Goal: Information Seeking & Learning: Learn about a topic

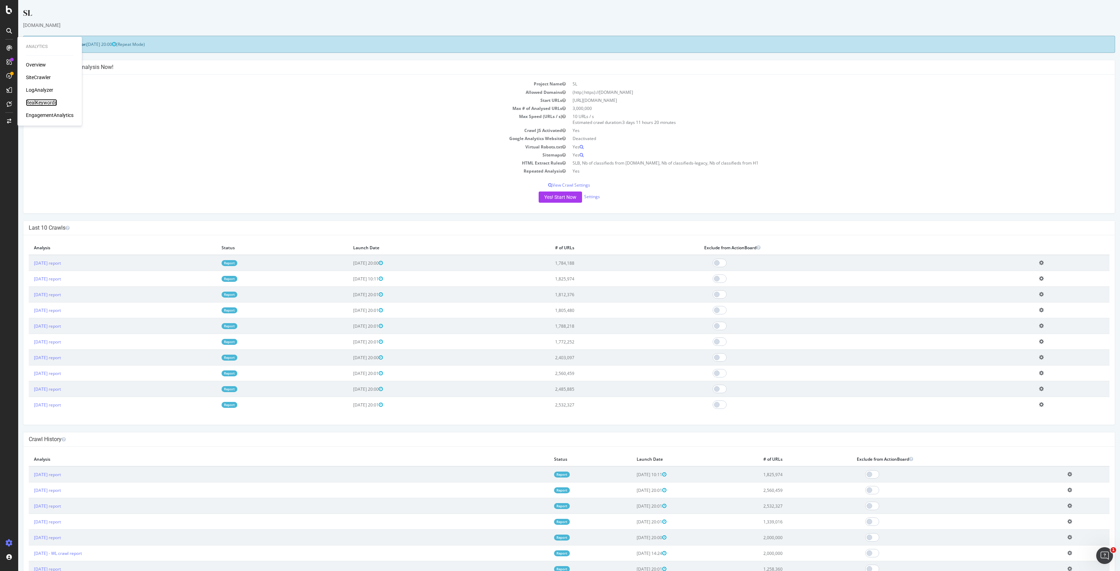
click at [41, 100] on div "RealKeywords" at bounding box center [41, 102] width 31 height 7
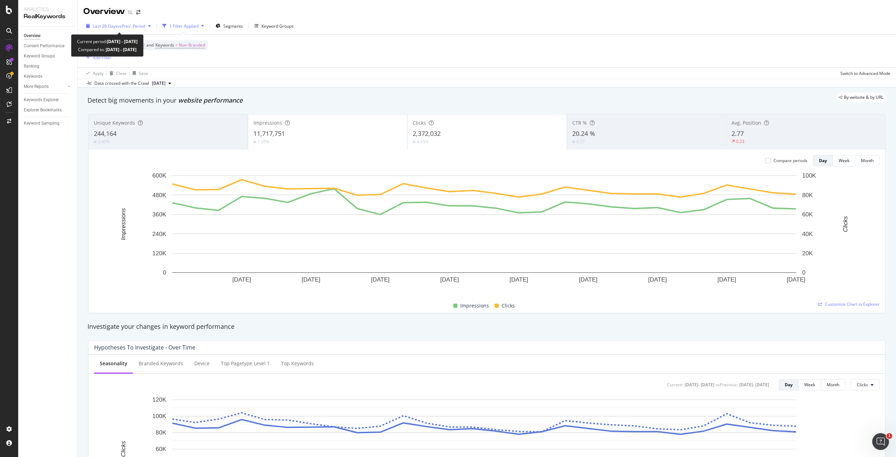
click at [142, 25] on span "vs Prev. Period" at bounding box center [132, 26] width 28 height 6
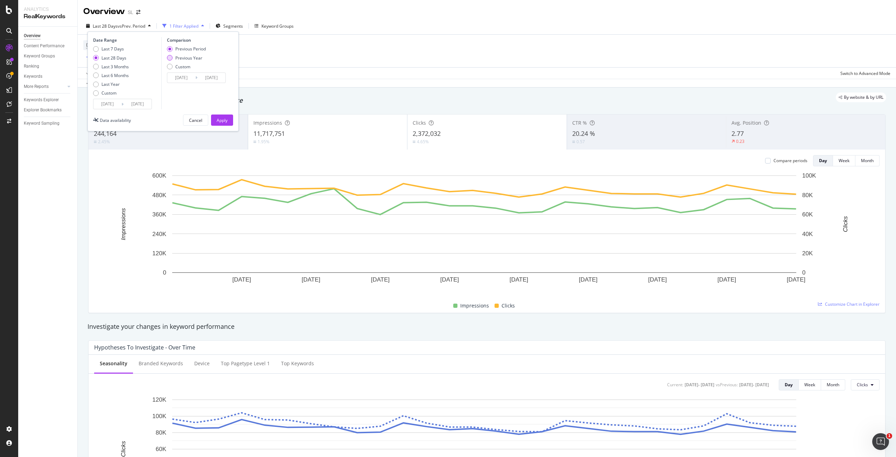
click at [193, 59] on div "Previous Year" at bounding box center [188, 58] width 27 height 6
type input "[DATE]"
click at [229, 120] on button "Apply" at bounding box center [222, 119] width 22 height 11
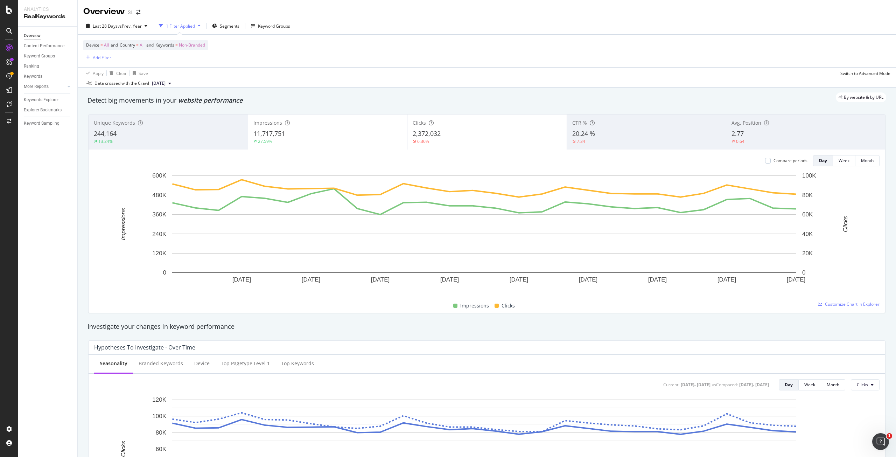
click at [321, 27] on div "Last 28 Days vs Prev. Year 1 Filter Applied Segments Keyword Groups" at bounding box center [487, 27] width 818 height 14
click at [230, 27] on span "Segments" at bounding box center [230, 26] width 20 height 6
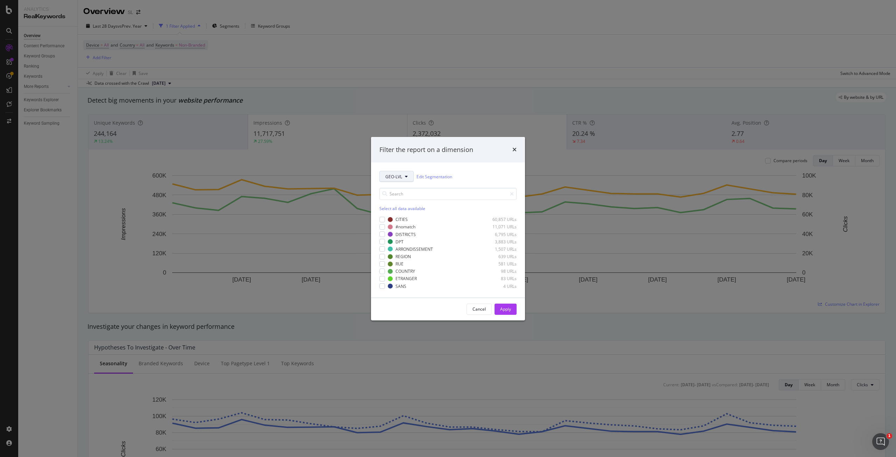
click at [410, 179] on button "GEO-LVL" at bounding box center [396, 176] width 34 height 11
click at [405, 202] on span "pagetype" at bounding box center [409, 201] width 49 height 6
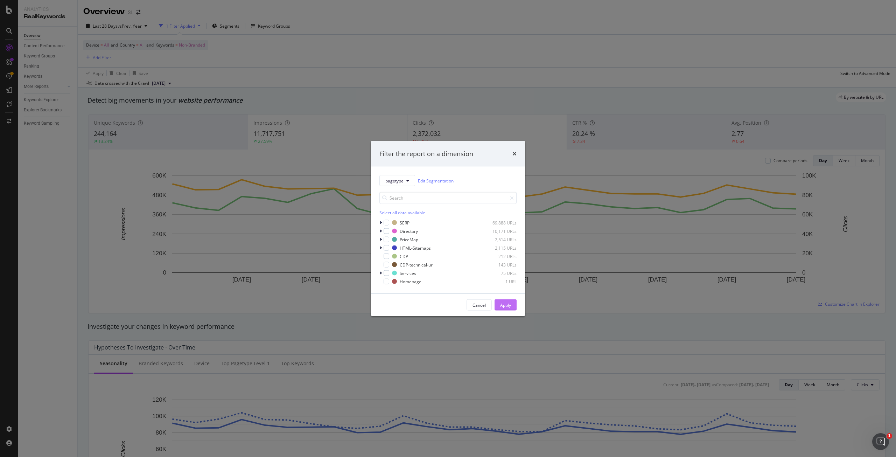
click at [510, 306] on div "Apply" at bounding box center [505, 305] width 11 height 6
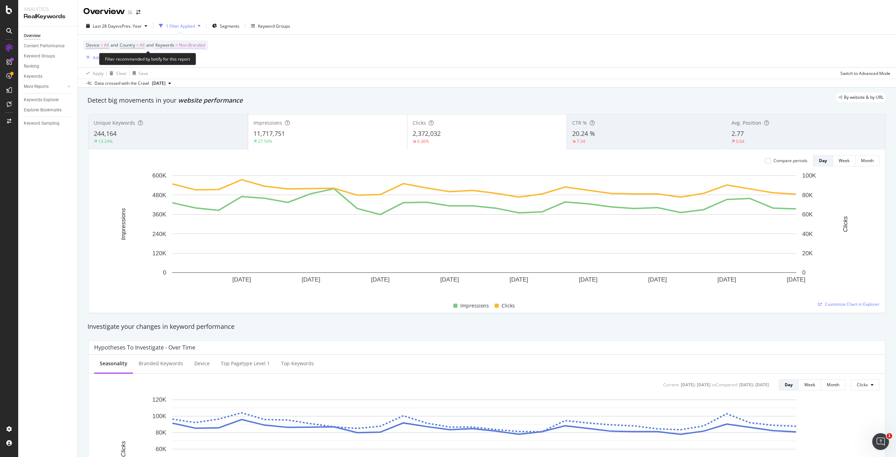
click at [195, 45] on span "Non-Branded" at bounding box center [192, 45] width 26 height 10
click at [189, 60] on span "Non-Branded" at bounding box center [180, 61] width 29 height 6
click at [193, 113] on span "All" at bounding box center [207, 116] width 71 height 6
click at [232, 76] on div "Apply" at bounding box center [237, 77] width 11 height 6
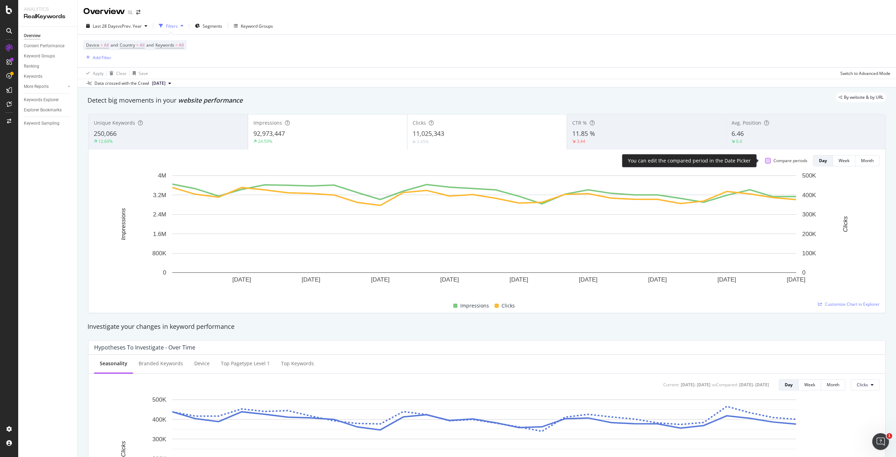
click at [765, 161] on div at bounding box center [768, 161] width 6 height 6
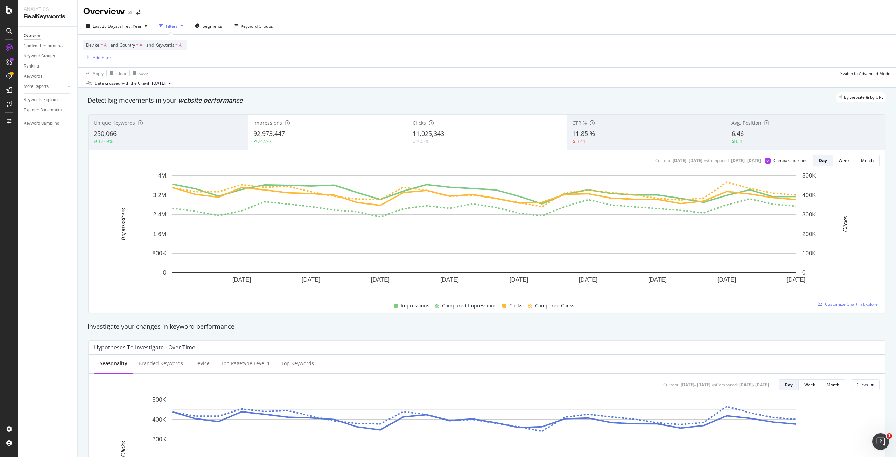
click at [315, 138] on div "24.59%" at bounding box center [327, 141] width 149 height 6
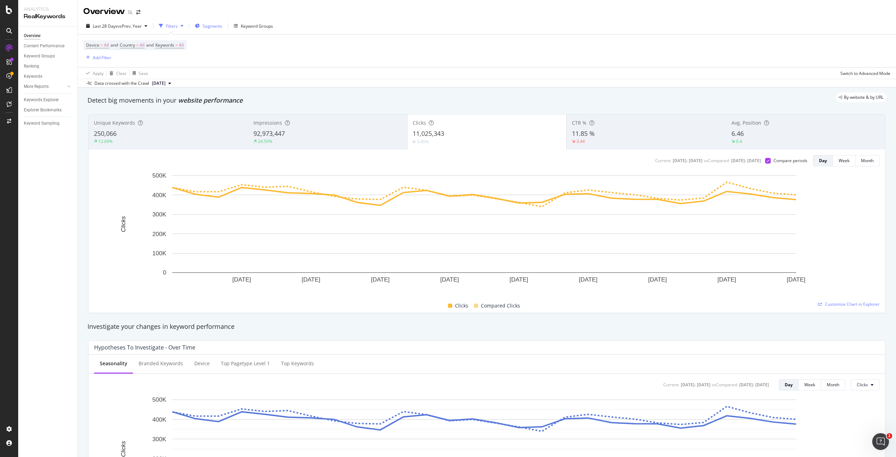
click at [222, 28] on span "Segments" at bounding box center [213, 26] width 20 height 6
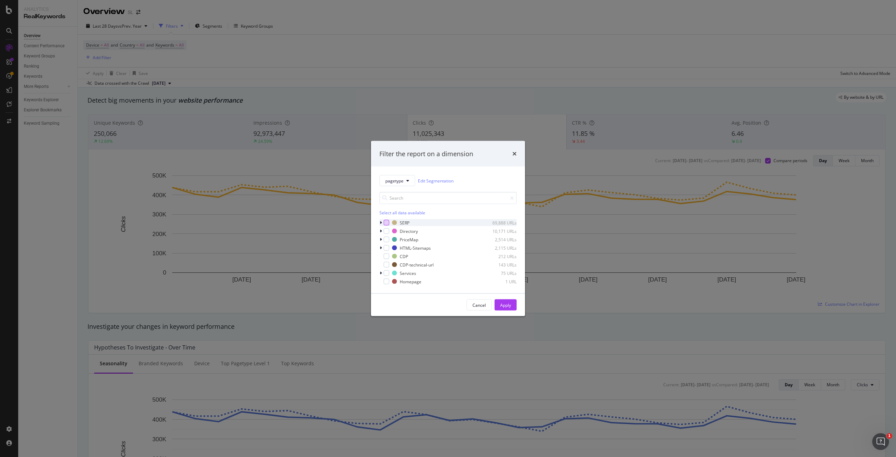
click at [387, 221] on div "modal" at bounding box center [387, 223] width 6 height 6
click at [511, 304] on div "Apply" at bounding box center [505, 305] width 11 height 6
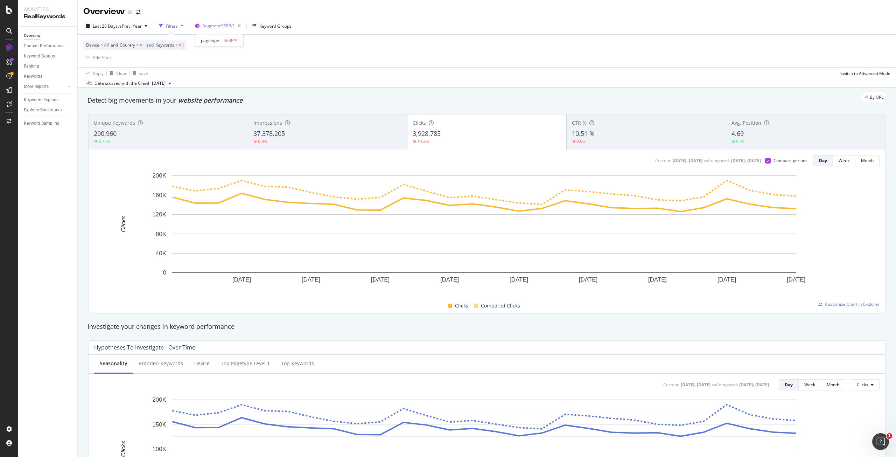
click at [221, 26] on span "Segment: SERP/*" at bounding box center [219, 26] width 32 height 6
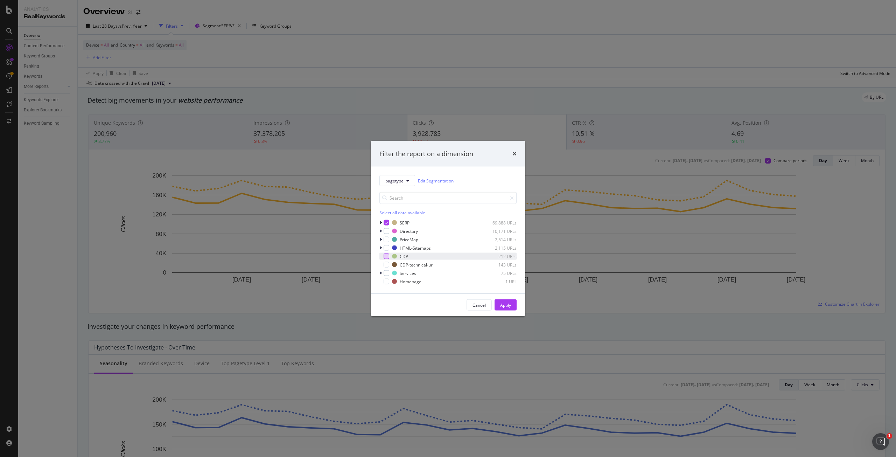
click at [388, 259] on div "modal" at bounding box center [387, 256] width 6 height 6
click at [383, 256] on div "modal" at bounding box center [381, 256] width 4 height 7
click at [385, 220] on div "modal" at bounding box center [387, 223] width 6 height 6
click at [380, 224] on icon "modal" at bounding box center [381, 223] width 2 height 4
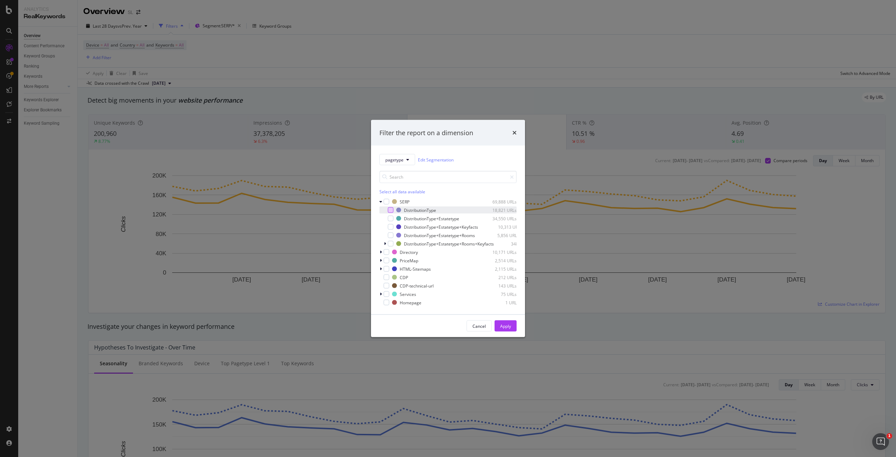
click at [391, 207] on div "modal" at bounding box center [391, 210] width 6 height 6
click at [507, 326] on div "Apply" at bounding box center [505, 326] width 11 height 6
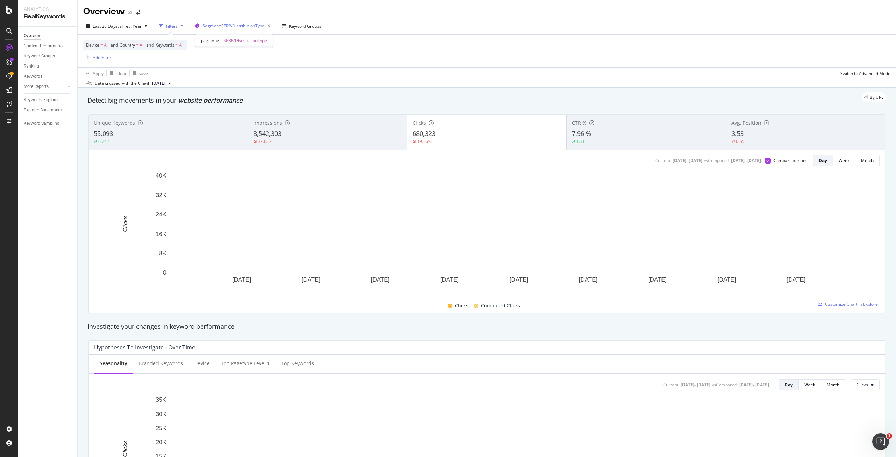
click at [235, 24] on span "Segment: SERP/DistributionType" at bounding box center [234, 26] width 62 height 6
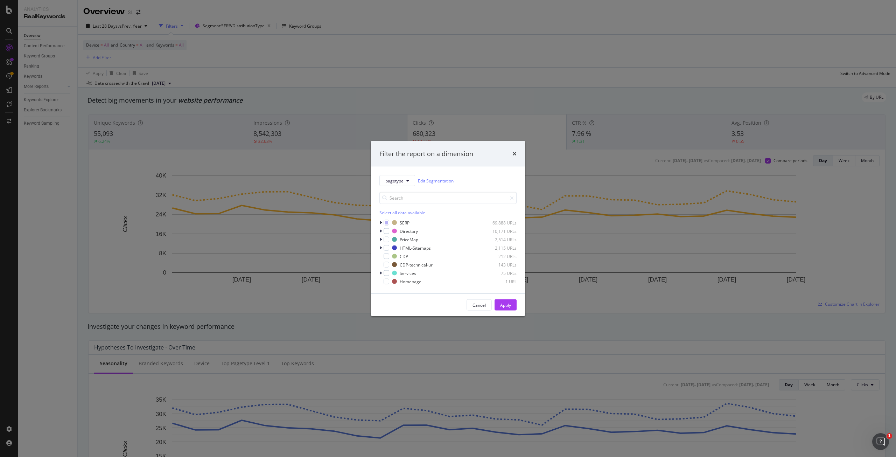
click at [379, 221] on div "pagetype Edit Segmentation Select all data available SERP 69,888 URLs Directory…" at bounding box center [448, 230] width 154 height 127
click at [382, 224] on icon "modal" at bounding box center [381, 223] width 2 height 4
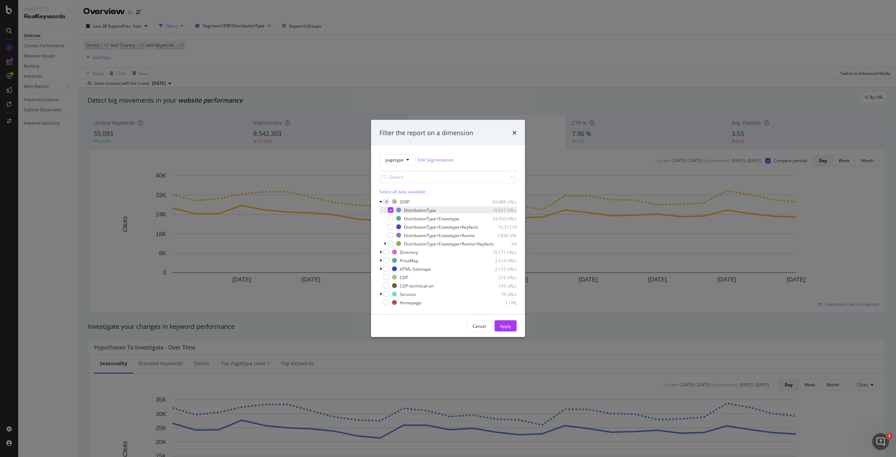
drag, startPoint x: 390, startPoint y: 217, endPoint x: 389, endPoint y: 209, distance: 8.1
click at [390, 217] on div "modal" at bounding box center [391, 219] width 6 height 6
click at [389, 208] on div "modal" at bounding box center [391, 210] width 6 height 6
click at [502, 324] on div "Apply" at bounding box center [505, 326] width 11 height 11
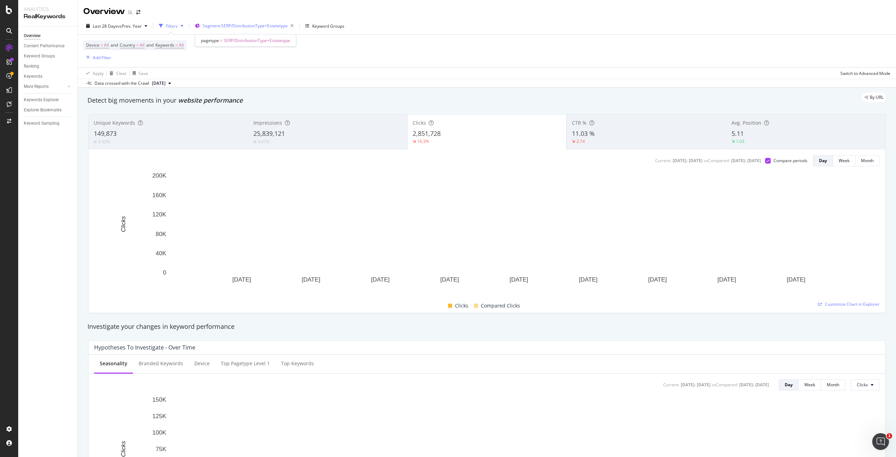
click at [257, 25] on span "Segment: SERP/DistributionType+Estatetype" at bounding box center [245, 26] width 85 height 6
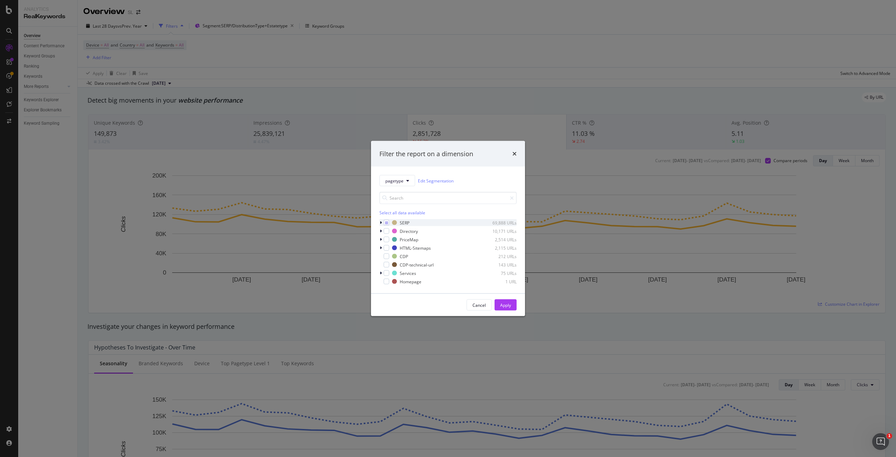
click at [382, 223] on icon "modal" at bounding box center [381, 223] width 2 height 4
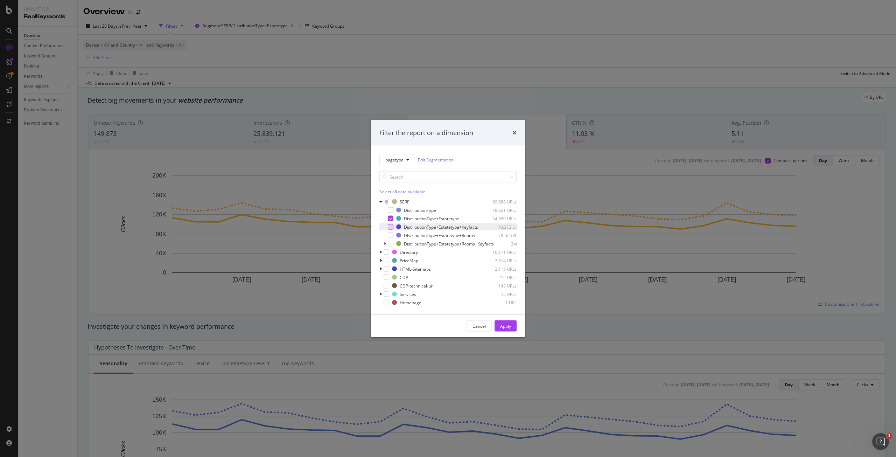
click at [389, 224] on div "modal" at bounding box center [391, 227] width 6 height 6
click at [390, 217] on icon "modal" at bounding box center [390, 219] width 3 height 4
click at [507, 326] on div "Apply" at bounding box center [505, 326] width 11 height 6
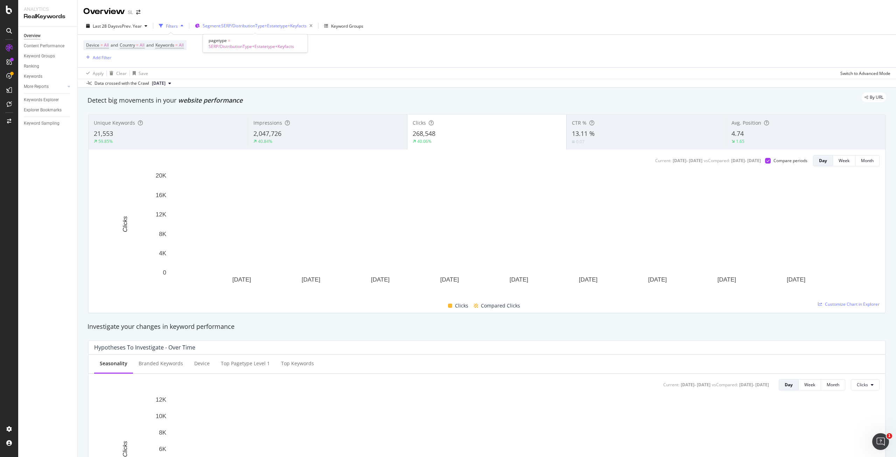
click at [261, 23] on span "Segment: SERP/DistributionType+Estatetype+Keyfacts" at bounding box center [255, 26] width 104 height 6
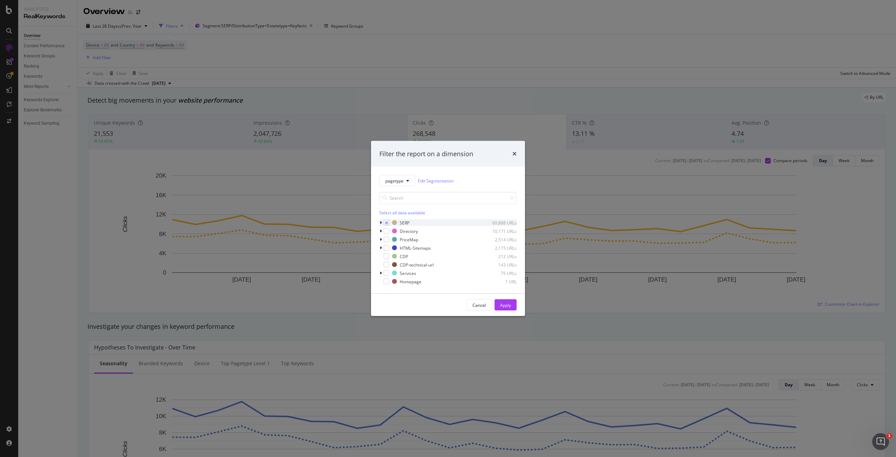
click at [382, 222] on div "modal" at bounding box center [381, 222] width 4 height 7
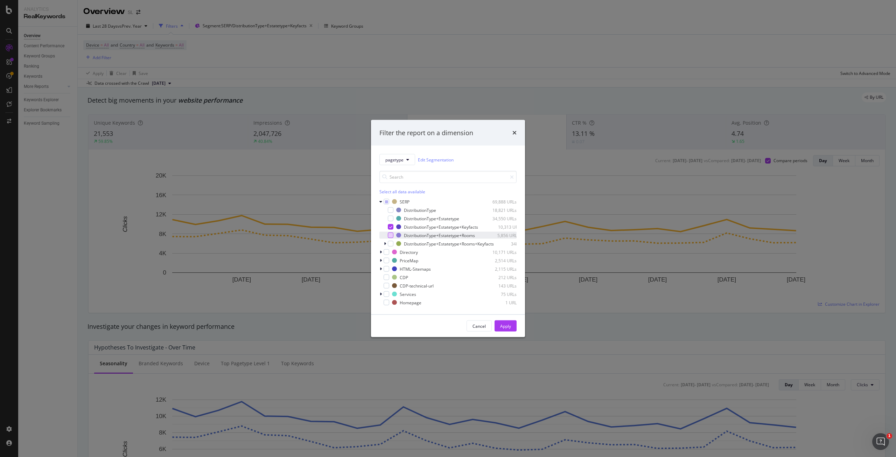
click at [392, 232] on div "modal" at bounding box center [391, 235] width 6 height 6
click at [392, 226] on div "modal" at bounding box center [391, 227] width 6 height 6
click at [507, 326] on div "Apply" at bounding box center [505, 326] width 11 height 6
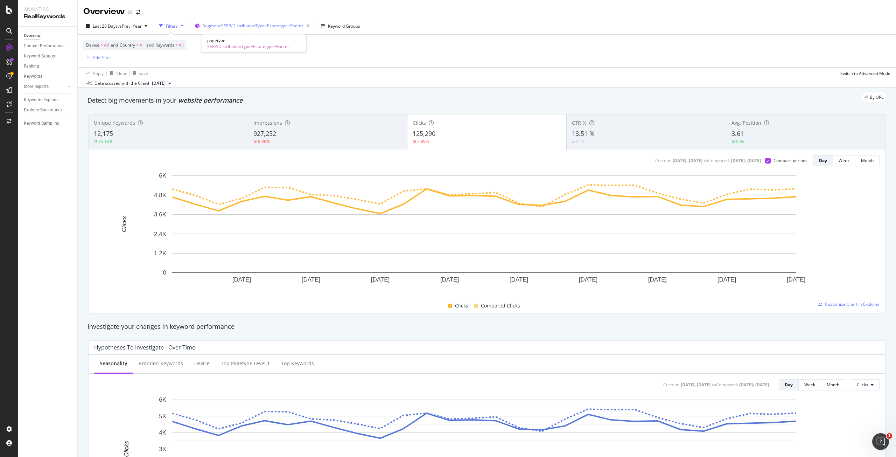
click at [271, 26] on span "Segment: SERP/DistributionType+Estatetype+Rooms" at bounding box center [253, 26] width 101 height 6
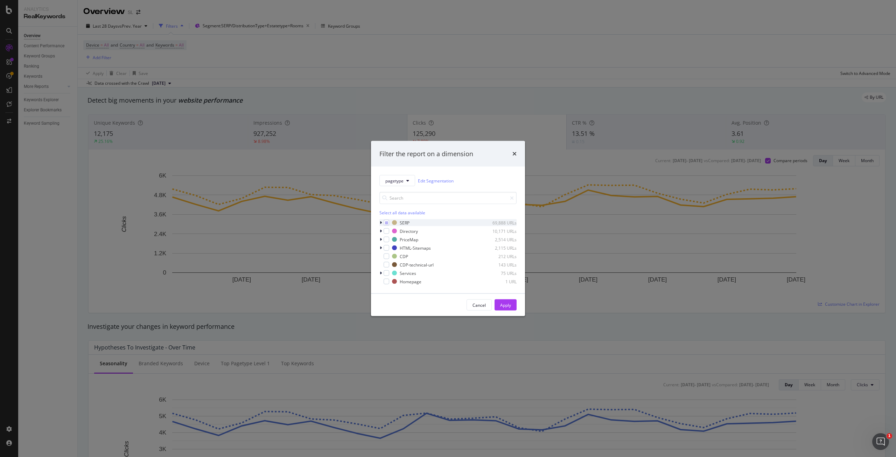
click at [382, 223] on icon "modal" at bounding box center [381, 223] width 2 height 4
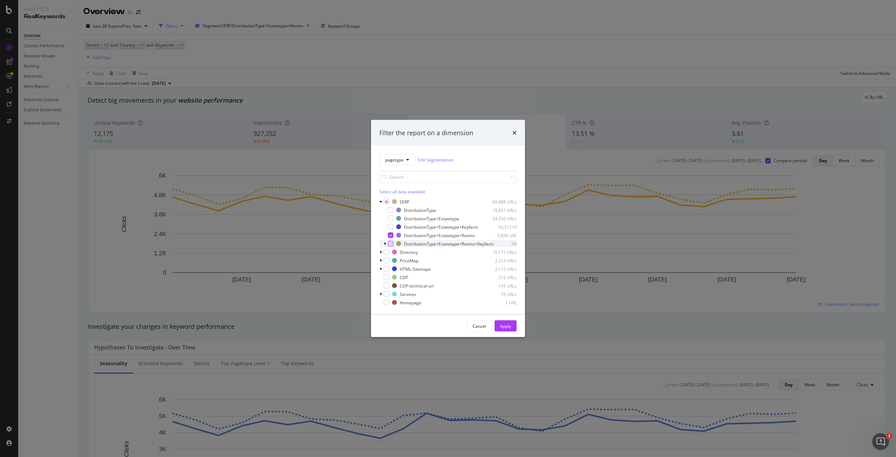
click at [389, 242] on div "modal" at bounding box center [391, 244] width 6 height 6
click at [390, 234] on icon "modal" at bounding box center [390, 235] width 3 height 4
click at [512, 325] on button "Apply" at bounding box center [506, 325] width 22 height 11
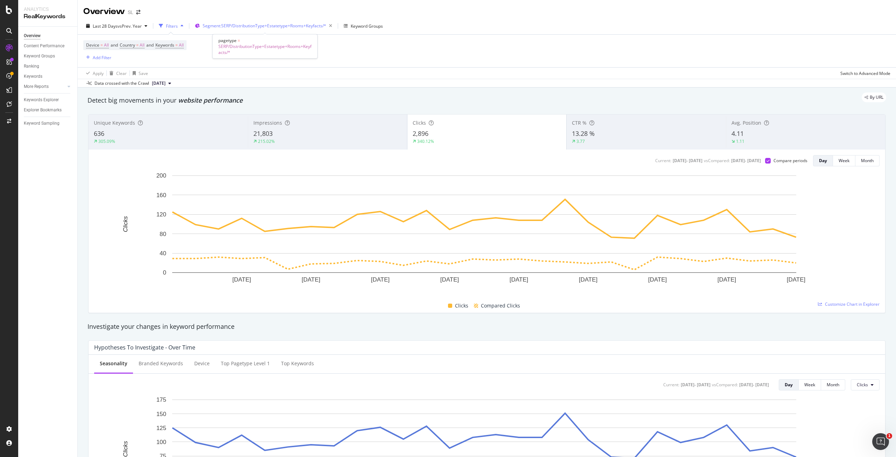
click at [253, 23] on span "Segment: SERP/DistributionType+Estatetype+Rooms+Keyfacts/*" at bounding box center [265, 26] width 124 height 6
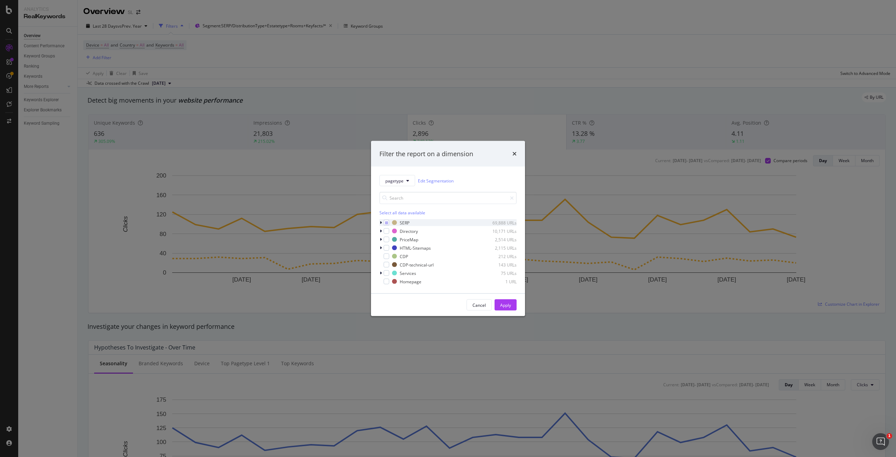
click at [382, 223] on div "modal" at bounding box center [381, 222] width 4 height 7
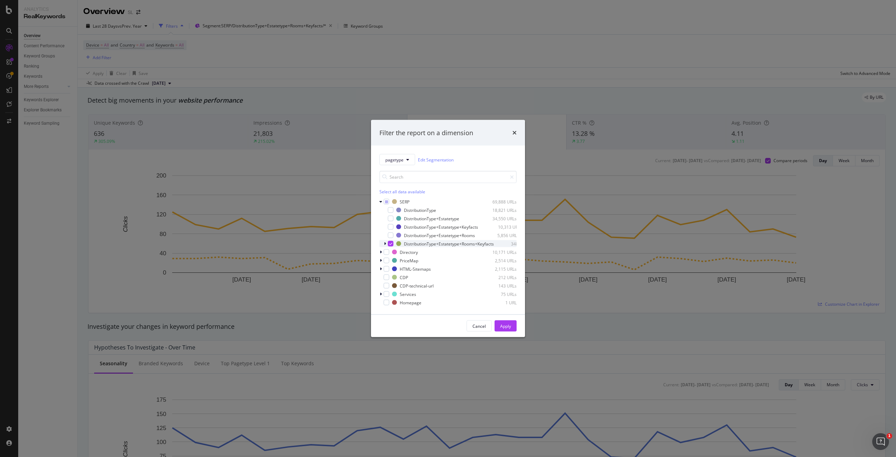
click at [389, 242] on icon "modal" at bounding box center [390, 244] width 3 height 4
click at [388, 249] on div "modal" at bounding box center [387, 252] width 6 height 6
click at [509, 329] on div "Apply" at bounding box center [505, 326] width 11 height 6
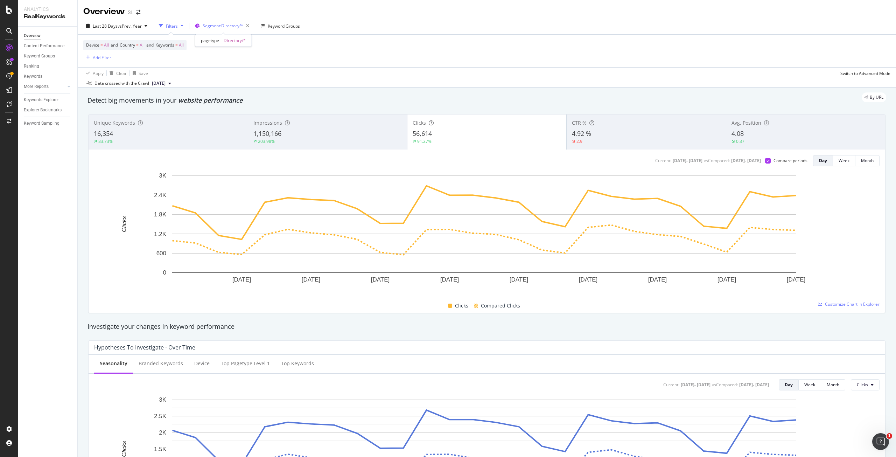
click at [226, 27] on span "Segment: Directory/*" at bounding box center [223, 26] width 41 height 6
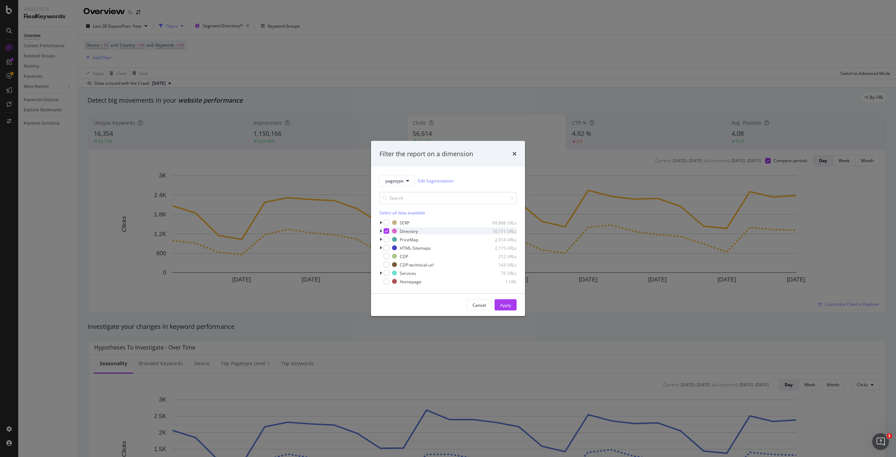
click at [386, 230] on icon "modal" at bounding box center [386, 231] width 3 height 4
drag, startPoint x: 386, startPoint y: 240, endPoint x: 405, endPoint y: 251, distance: 21.9
click at [386, 240] on div "modal" at bounding box center [387, 240] width 6 height 6
click at [510, 307] on div "Apply" at bounding box center [505, 305] width 11 height 6
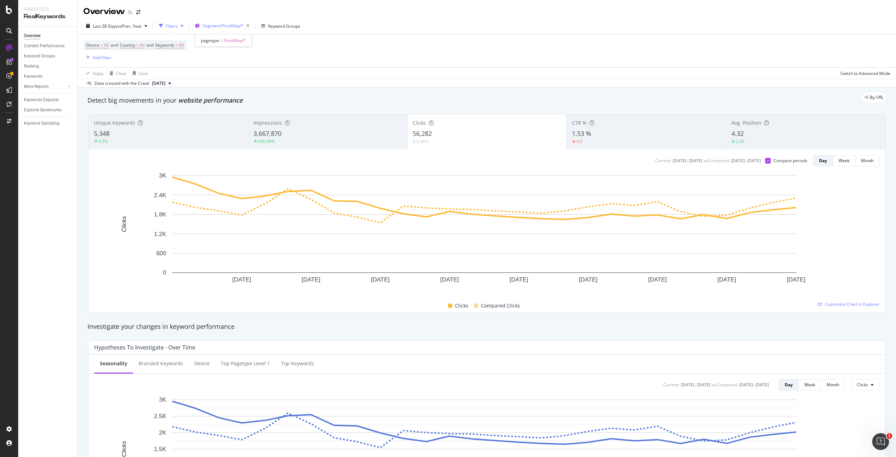
click at [225, 25] on span "Segment: PriceMap/*" at bounding box center [223, 26] width 41 height 6
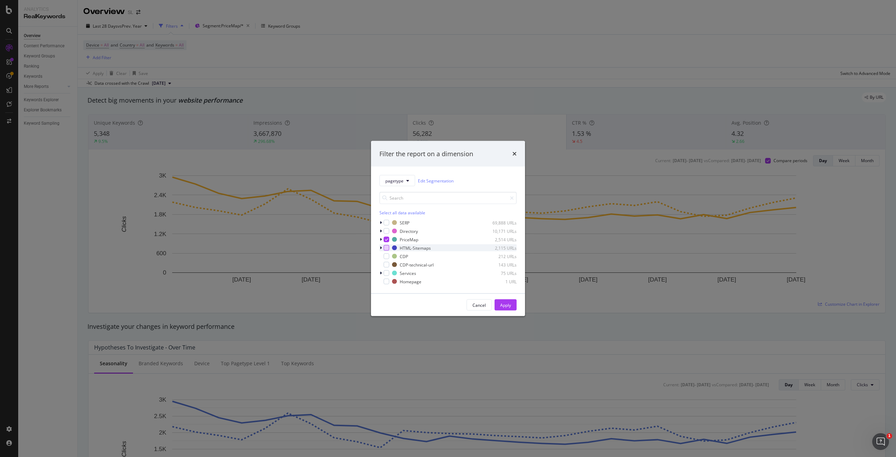
click at [386, 249] on div "modal" at bounding box center [387, 248] width 6 height 6
click at [385, 238] on icon "modal" at bounding box center [386, 240] width 3 height 4
click at [510, 305] on div "Apply" at bounding box center [505, 305] width 11 height 6
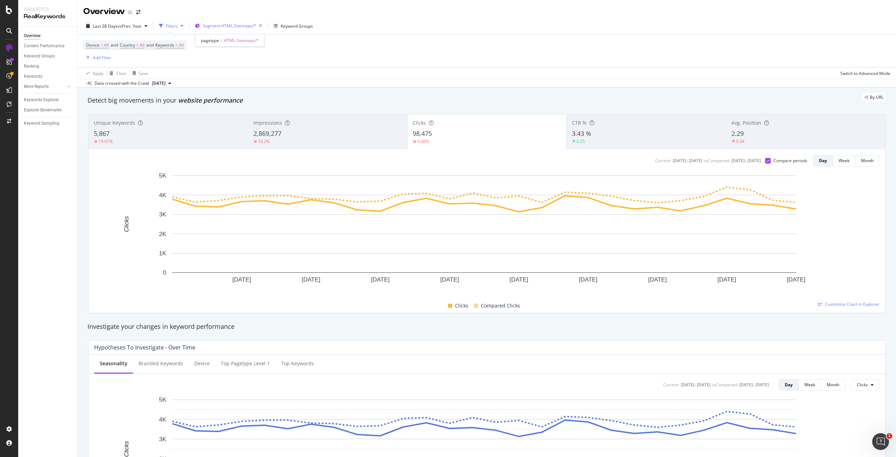
click at [224, 28] on span "Segment: HTML-Sitemaps/*" at bounding box center [230, 26] width 54 height 6
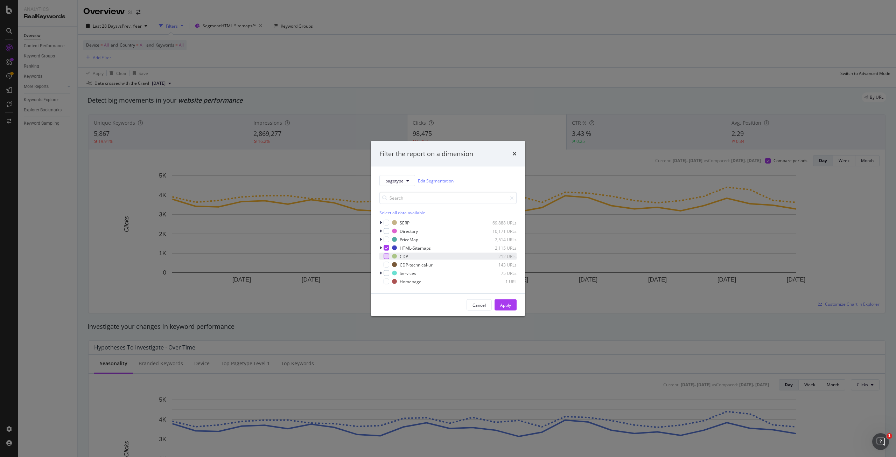
click at [385, 254] on div "modal" at bounding box center [387, 256] width 6 height 6
click at [386, 249] on icon "modal" at bounding box center [386, 248] width 3 height 4
click at [507, 306] on div "Apply" at bounding box center [505, 305] width 11 height 6
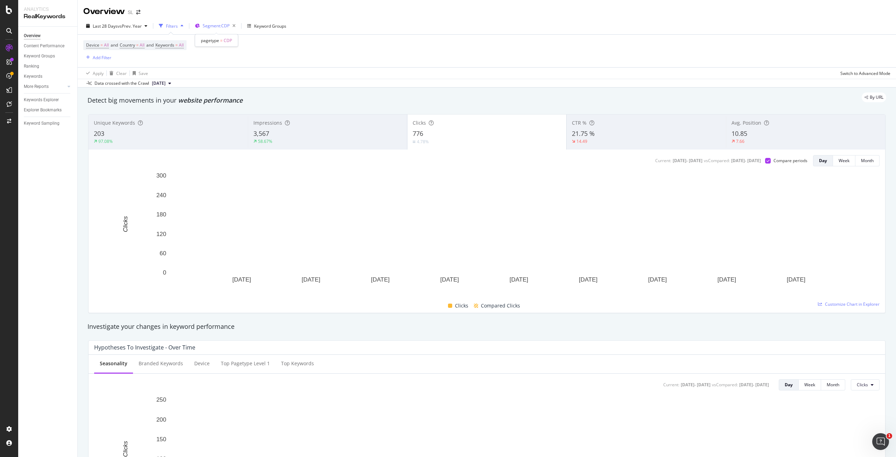
click at [223, 27] on span "Segment: CDP" at bounding box center [216, 26] width 27 height 6
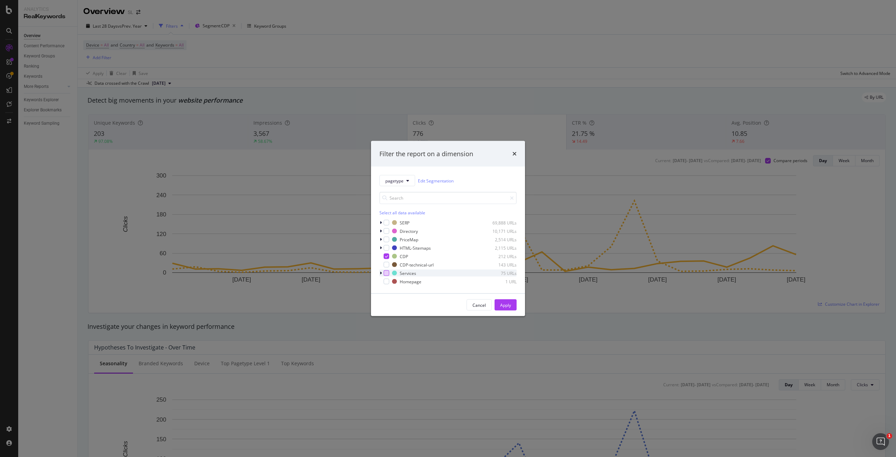
click at [385, 274] on div "modal" at bounding box center [387, 273] width 6 height 6
click at [387, 256] on icon "modal" at bounding box center [386, 256] width 3 height 4
click at [510, 305] on div "Apply" at bounding box center [505, 305] width 11 height 6
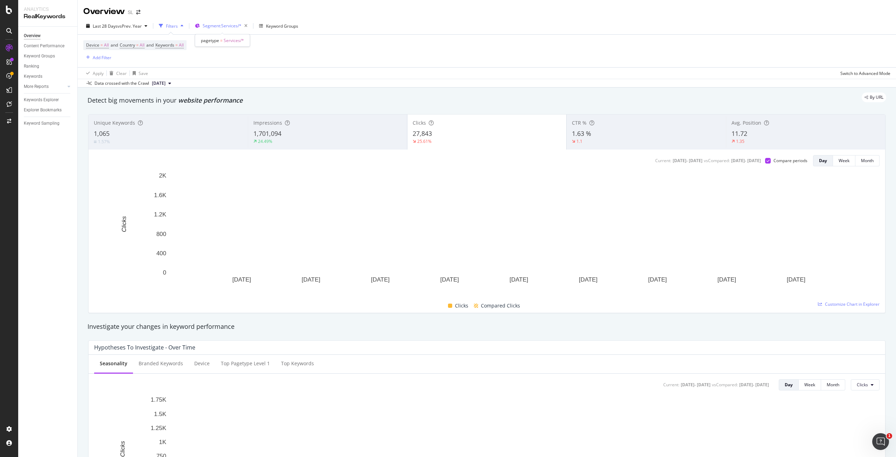
click at [211, 24] on span "Segment: Services/*" at bounding box center [222, 26] width 39 height 6
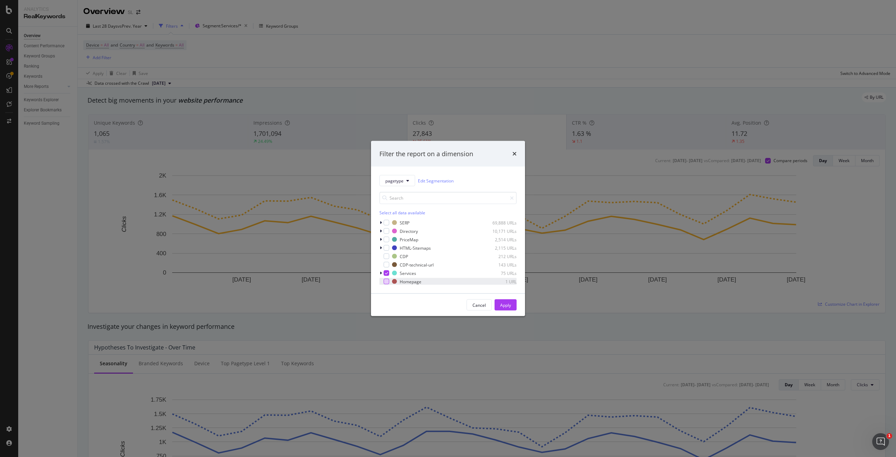
click at [386, 283] on div "modal" at bounding box center [387, 282] width 6 height 6
click at [386, 274] on icon "modal" at bounding box center [386, 273] width 3 height 4
click at [508, 306] on div "Apply" at bounding box center [505, 305] width 11 height 6
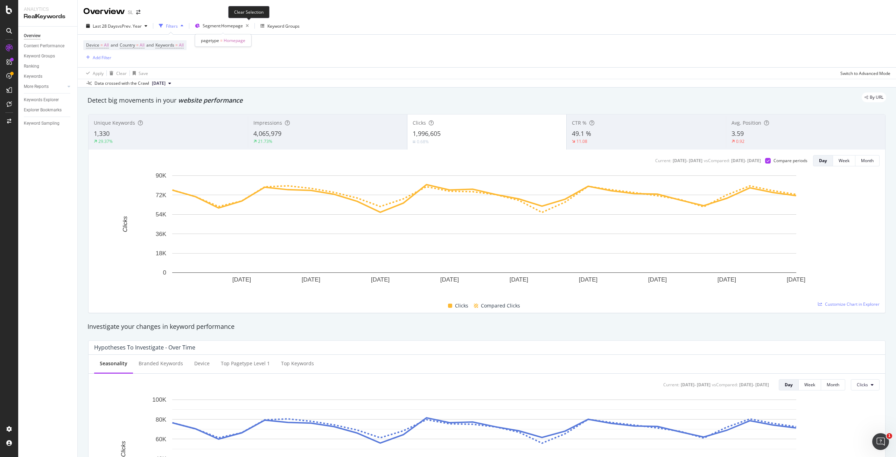
drag, startPoint x: 250, startPoint y: 25, endPoint x: 260, endPoint y: 47, distance: 23.7
click at [250, 25] on icon "button" at bounding box center [247, 26] width 9 height 10
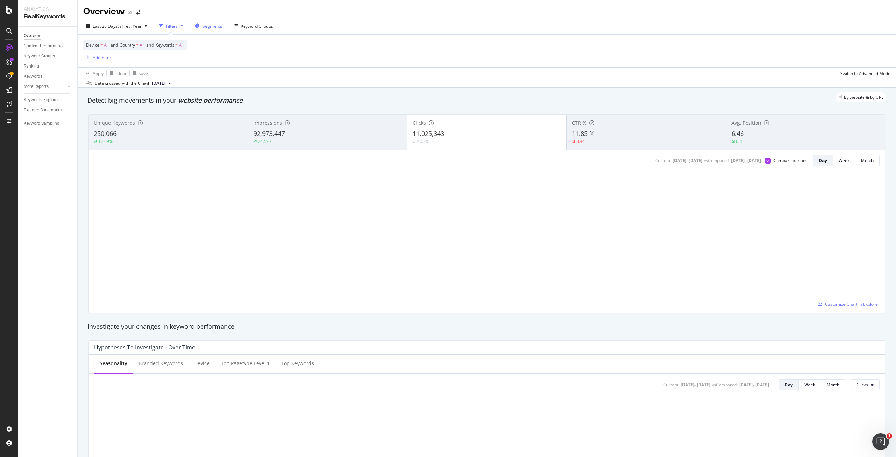
click at [213, 28] on span "Segments" at bounding box center [213, 26] width 20 height 6
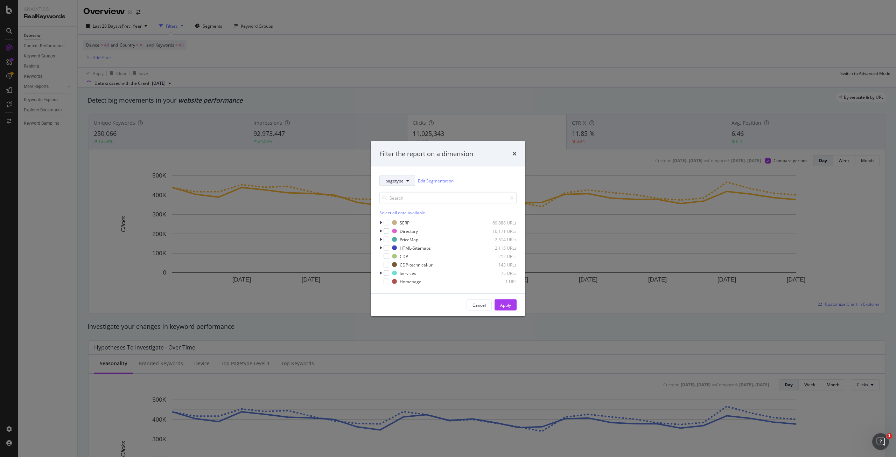
click at [397, 179] on span "pagetype" at bounding box center [394, 180] width 18 height 6
click at [390, 217] on span "by_DistributionType" at bounding box center [409, 219] width 49 height 6
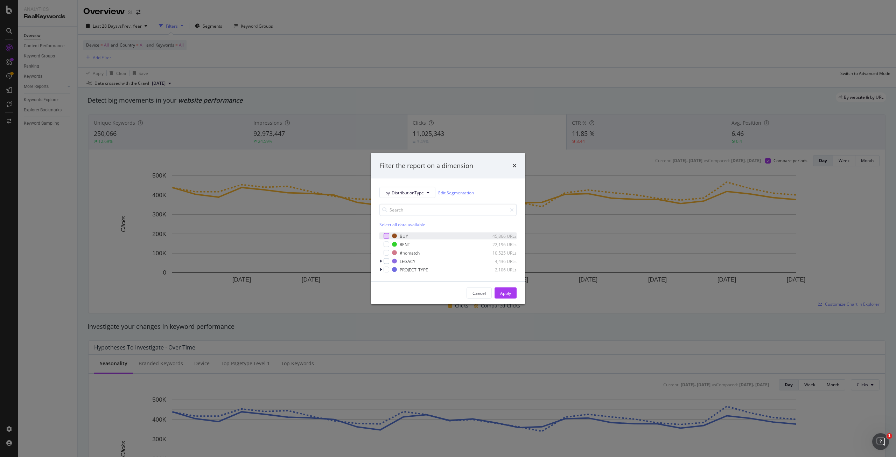
click at [385, 236] on div "modal" at bounding box center [387, 236] width 6 height 6
click at [499, 291] on button "Apply" at bounding box center [506, 292] width 22 height 11
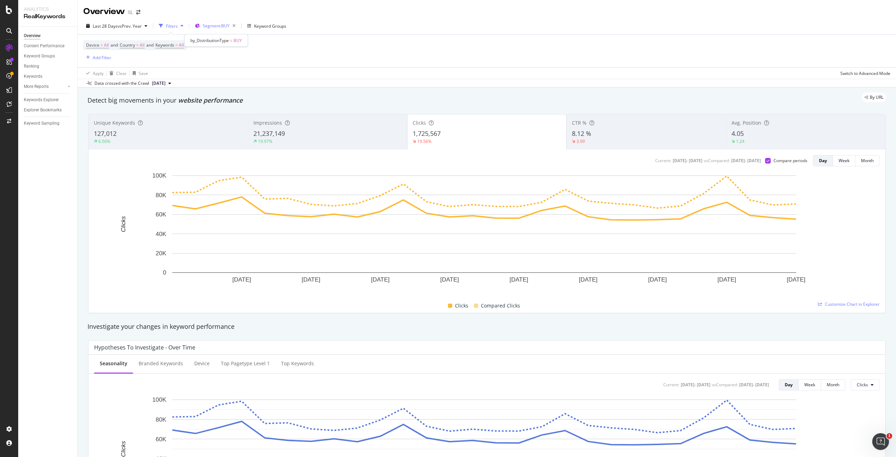
click at [222, 27] on span "Segment: BUY" at bounding box center [216, 26] width 27 height 6
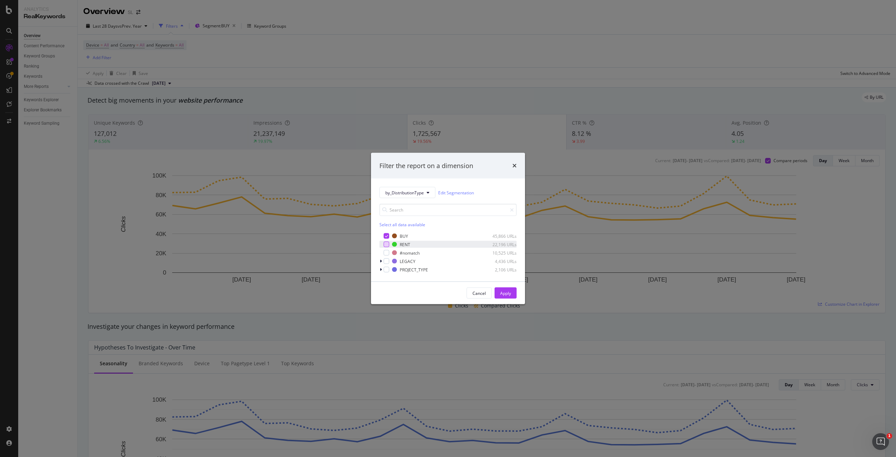
click at [386, 242] on div "modal" at bounding box center [387, 245] width 6 height 6
click at [386, 238] on div "modal" at bounding box center [387, 236] width 6 height 6
click at [509, 294] on div "Apply" at bounding box center [505, 293] width 11 height 6
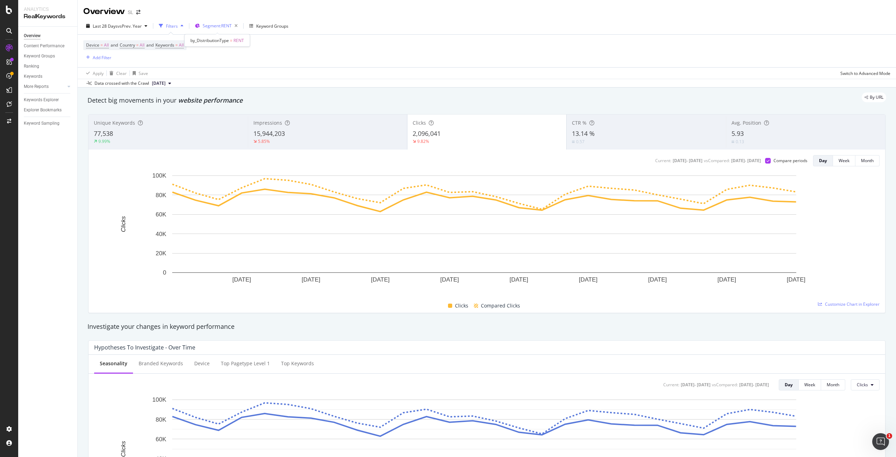
click at [205, 26] on span "Segment: RENT" at bounding box center [217, 26] width 29 height 6
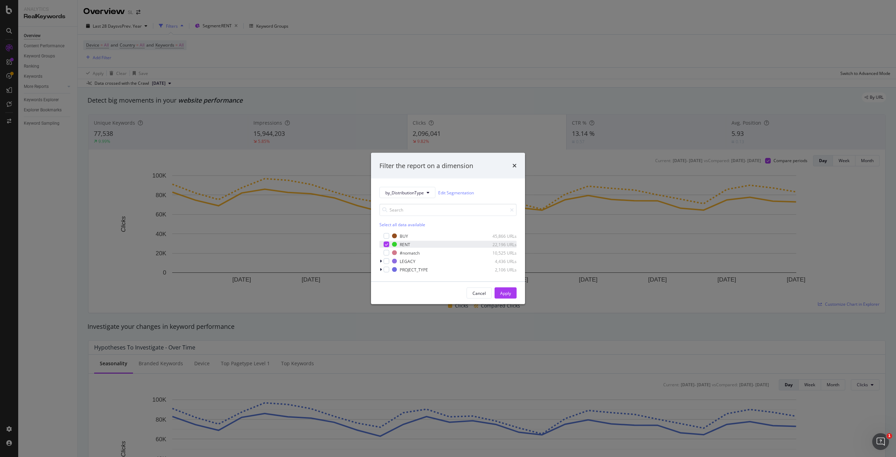
click at [386, 245] on icon "modal" at bounding box center [386, 245] width 3 height 4
click at [387, 263] on div "modal" at bounding box center [387, 261] width 6 height 6
click at [510, 292] on div "Apply" at bounding box center [505, 293] width 11 height 6
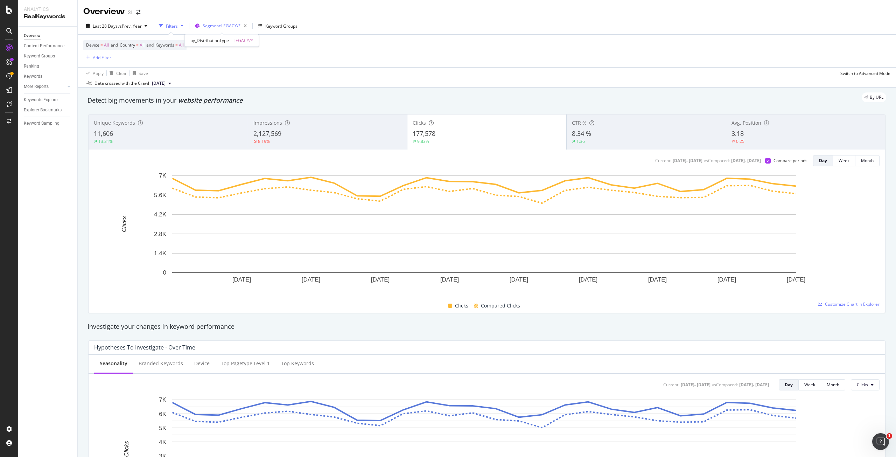
click at [222, 24] on span "Segment: LEGACY/*" at bounding box center [222, 26] width 38 height 6
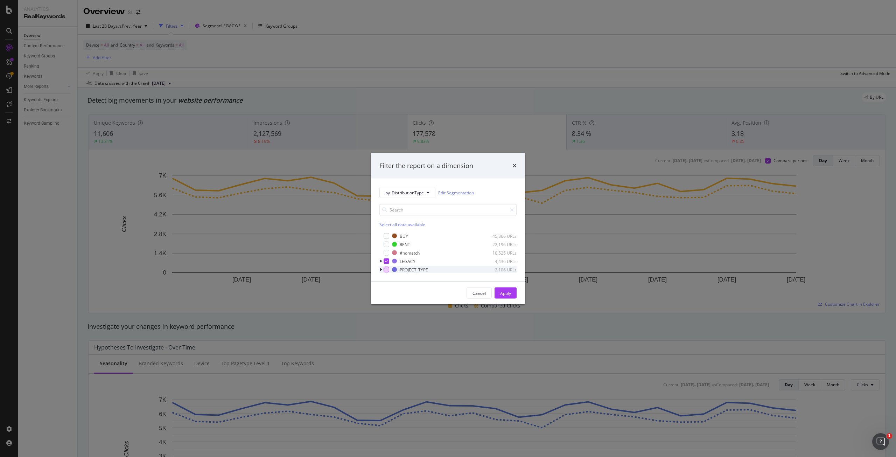
click at [388, 269] on div "modal" at bounding box center [387, 270] width 6 height 6
click at [388, 260] on div "modal" at bounding box center [387, 261] width 6 height 6
click at [514, 293] on button "Apply" at bounding box center [506, 292] width 22 height 11
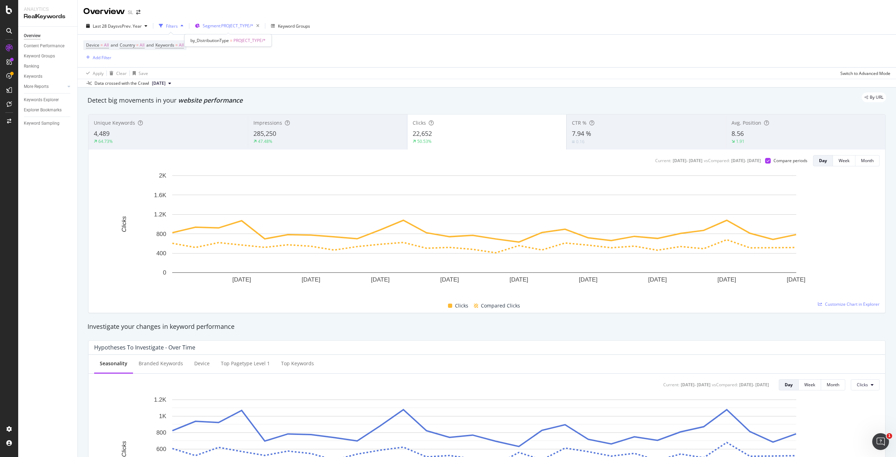
click at [246, 27] on span "Segment: PROJECT_TYPE/*" at bounding box center [228, 26] width 51 height 6
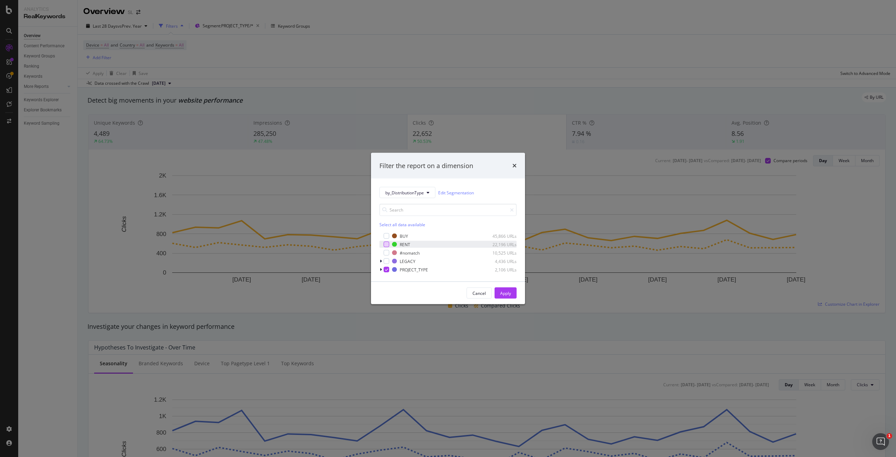
click at [385, 243] on div "modal" at bounding box center [387, 245] width 6 height 6
click at [386, 267] on div "modal" at bounding box center [387, 270] width 6 height 6
click at [509, 291] on div "Apply" at bounding box center [505, 293] width 11 height 6
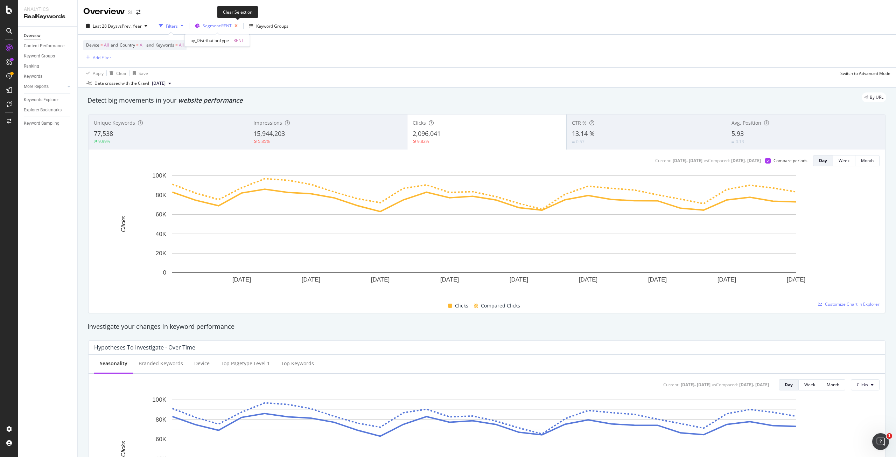
click at [240, 25] on icon "button" at bounding box center [236, 26] width 9 height 10
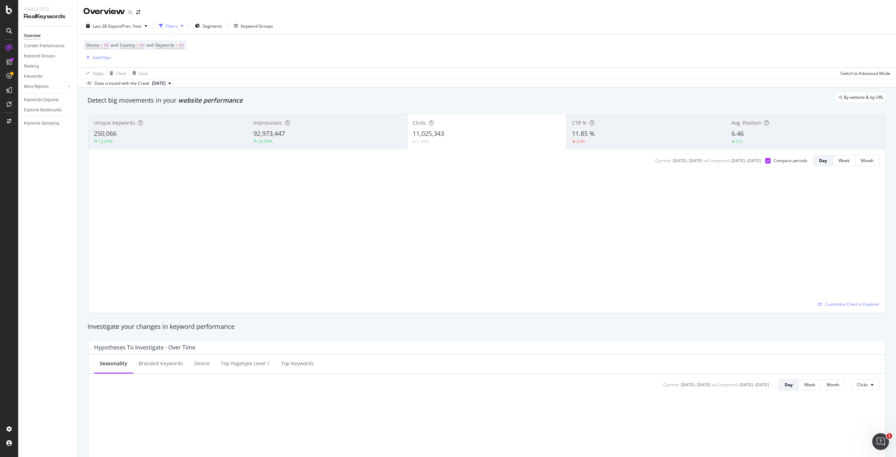
click at [215, 25] on span "Segments" at bounding box center [213, 26] width 20 height 6
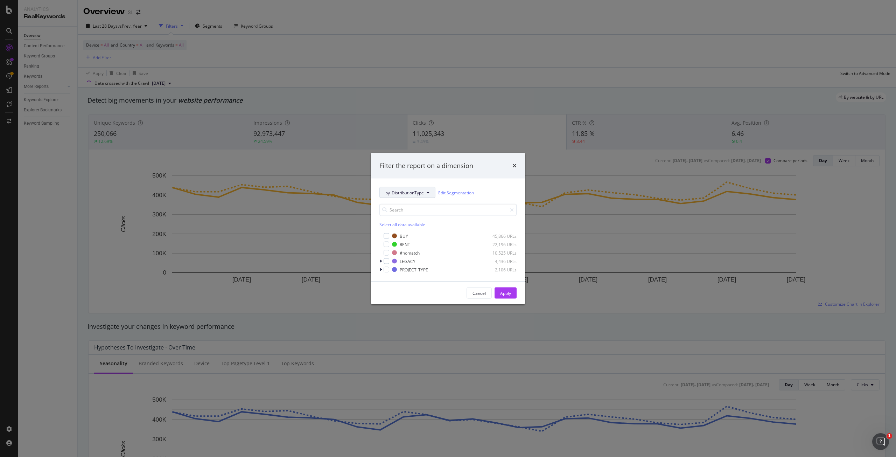
click at [410, 191] on span "by_DistributionType" at bounding box center [404, 192] width 39 height 6
click at [400, 244] on span "EstateType" at bounding box center [409, 243] width 49 height 6
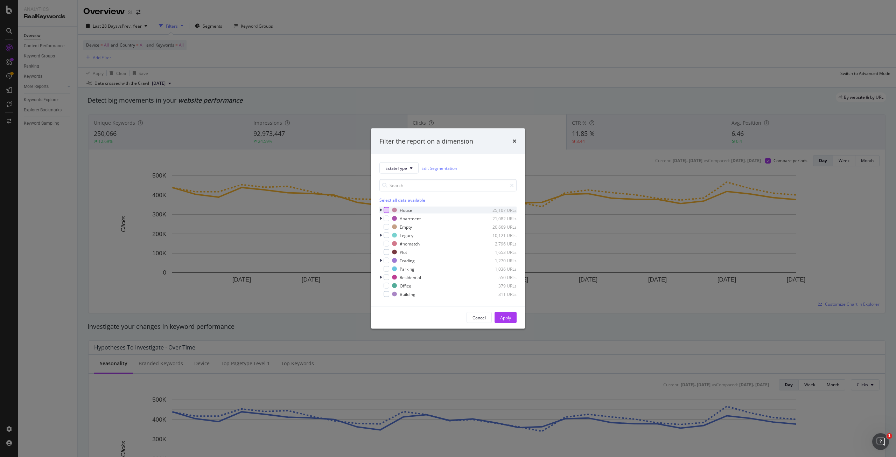
click at [387, 209] on div "modal" at bounding box center [387, 210] width 6 height 6
click at [507, 318] on div "Apply" at bounding box center [505, 317] width 11 height 6
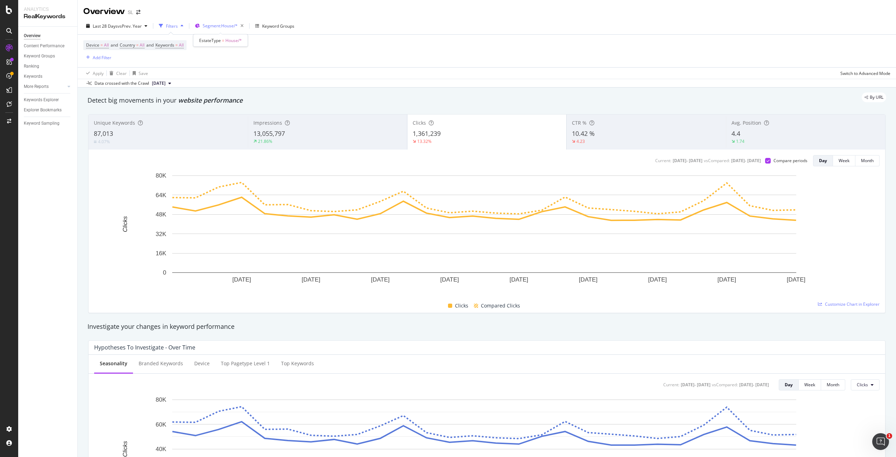
click at [228, 26] on span "Segment: House/*" at bounding box center [220, 26] width 35 height 6
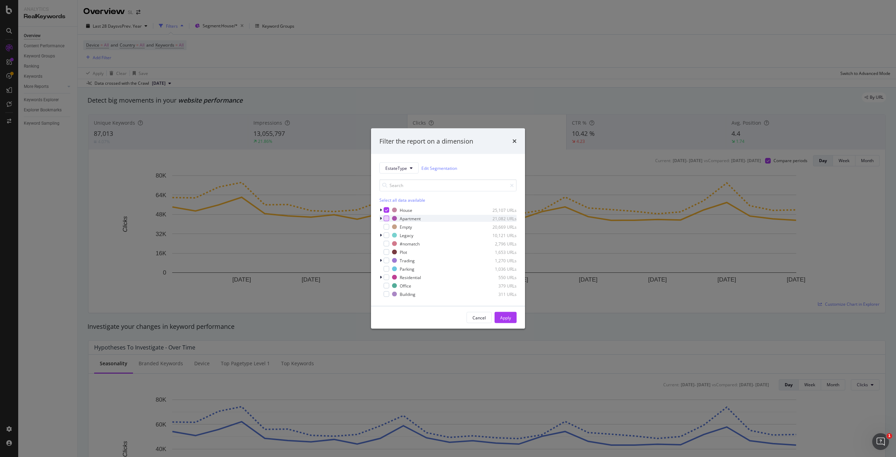
click at [385, 217] on div "modal" at bounding box center [387, 219] width 6 height 6
click at [387, 208] on div "modal" at bounding box center [387, 210] width 6 height 6
click at [504, 318] on div "Apply" at bounding box center [505, 317] width 11 height 6
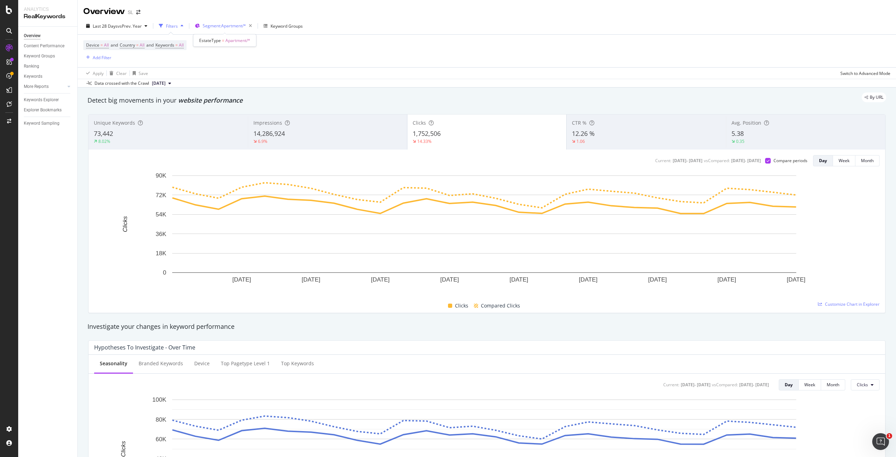
click at [220, 26] on span "Segment: Apartment/*" at bounding box center [224, 26] width 43 height 6
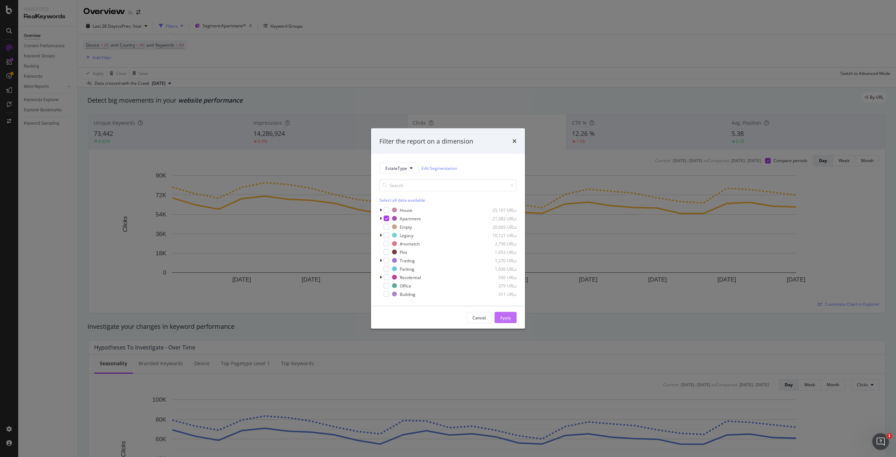
click at [504, 323] on button "Apply" at bounding box center [506, 317] width 22 height 11
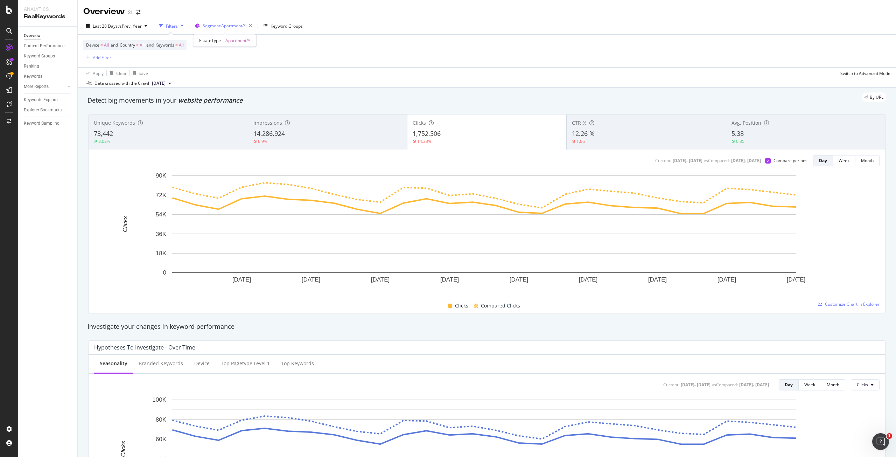
click at [224, 23] on span "Segment: Apartment/*" at bounding box center [224, 26] width 43 height 6
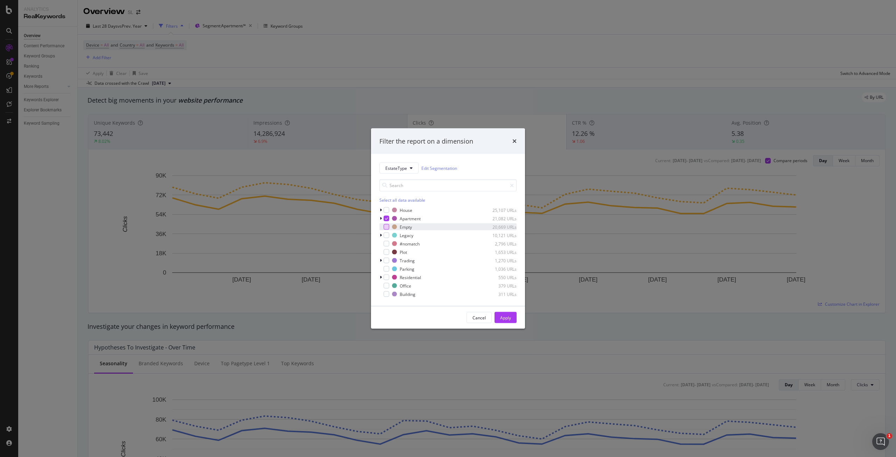
click at [388, 226] on div "modal" at bounding box center [387, 227] width 6 height 6
click at [388, 218] on icon "modal" at bounding box center [386, 219] width 3 height 4
click at [514, 317] on button "Apply" at bounding box center [506, 317] width 22 height 11
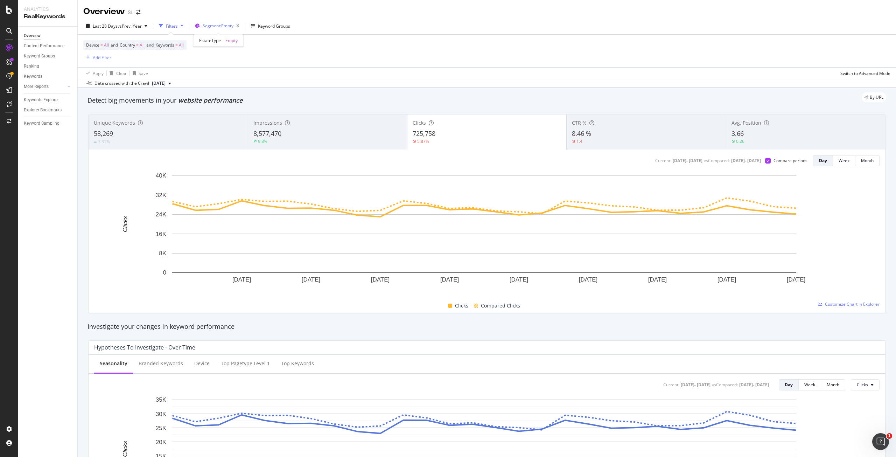
click at [223, 26] on span "Segment: Empty" at bounding box center [218, 26] width 31 height 6
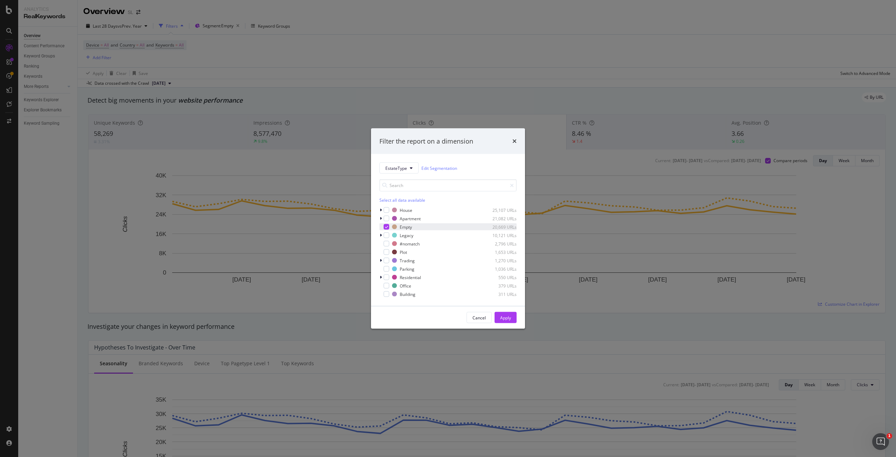
click at [386, 226] on icon "modal" at bounding box center [386, 227] width 3 height 4
click at [381, 209] on icon "modal" at bounding box center [381, 210] width 2 height 4
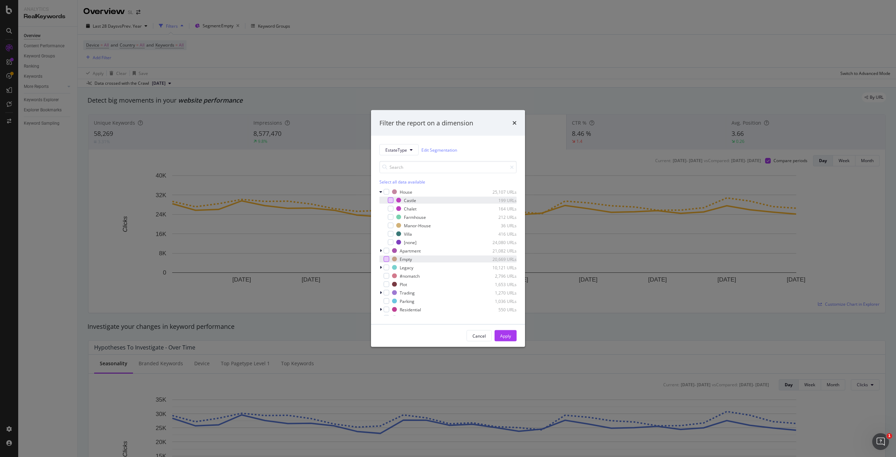
click at [392, 202] on div "modal" at bounding box center [391, 200] width 6 height 6
click at [391, 200] on icon "modal" at bounding box center [390, 200] width 3 height 4
click at [391, 241] on div "modal" at bounding box center [391, 242] width 6 height 6
click at [501, 334] on div "Apply" at bounding box center [505, 336] width 11 height 6
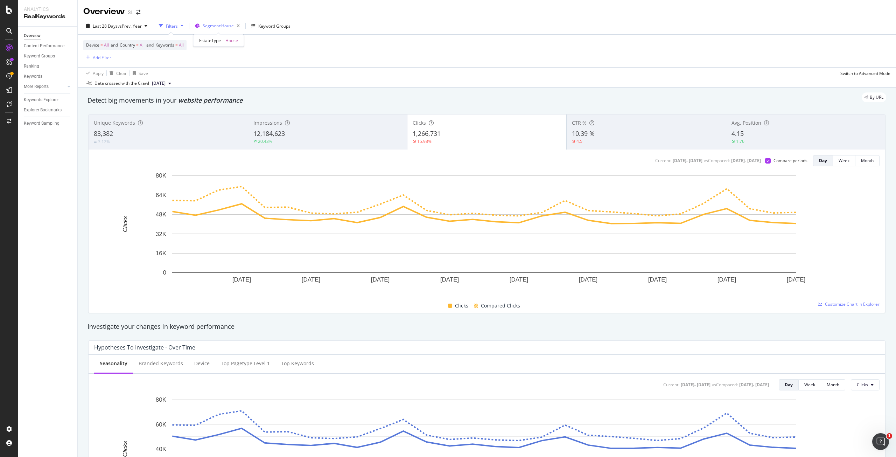
click at [215, 30] on div "Segment: House" at bounding box center [223, 26] width 40 height 10
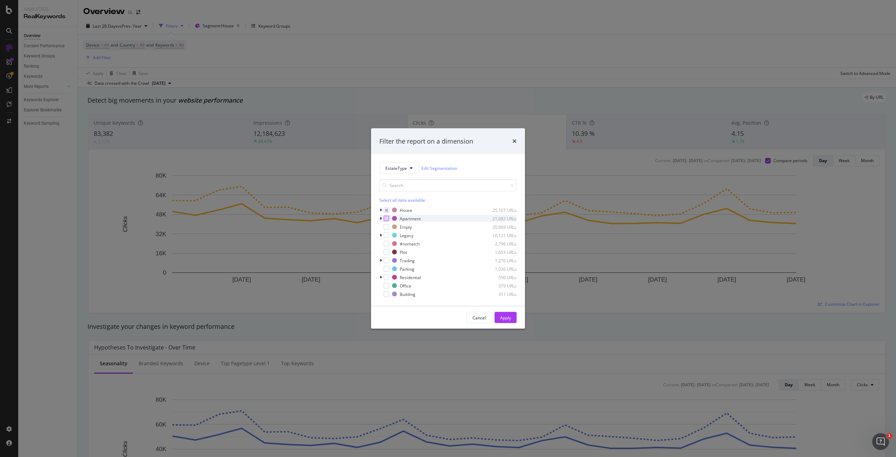
click at [385, 216] on div "modal" at bounding box center [387, 219] width 6 height 6
click at [385, 208] on icon "modal" at bounding box center [386, 210] width 3 height 4
click at [384, 209] on div "modal" at bounding box center [387, 210] width 6 height 6
click at [385, 210] on div "modal" at bounding box center [387, 210] width 6 height 6
click at [386, 218] on icon "modal" at bounding box center [386, 219] width 3 height 4
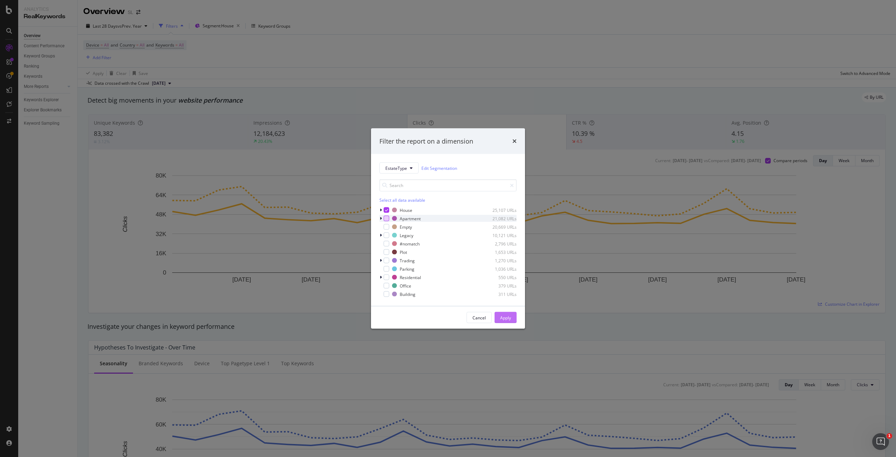
click at [507, 319] on div "Apply" at bounding box center [505, 317] width 11 height 6
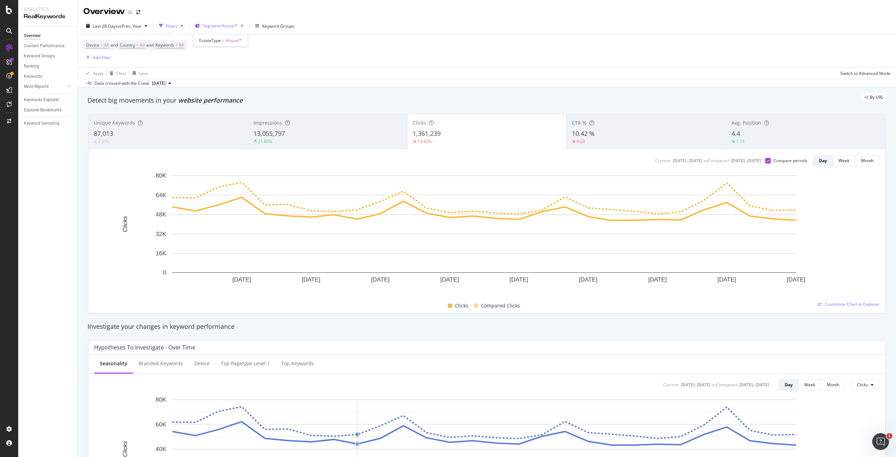
click at [226, 26] on span "Segment: House/*" at bounding box center [220, 26] width 35 height 6
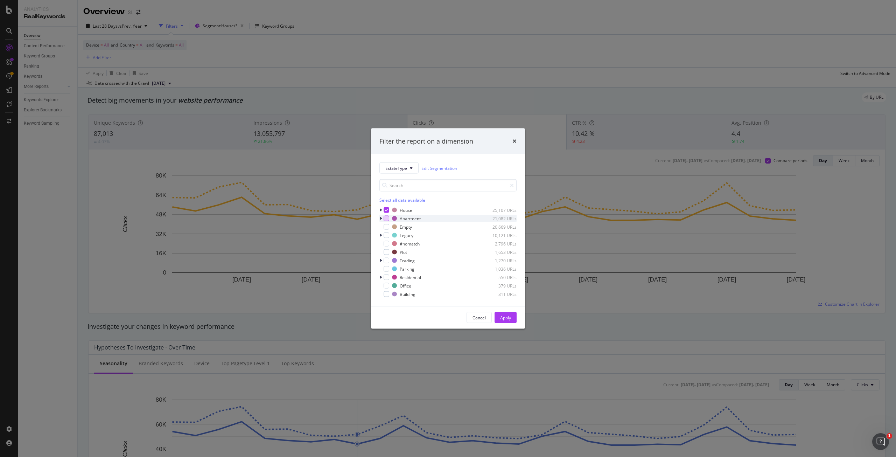
click at [385, 220] on div "modal" at bounding box center [387, 219] width 6 height 6
click at [387, 209] on icon "modal" at bounding box center [386, 210] width 3 height 4
click at [499, 318] on button "Apply" at bounding box center [506, 317] width 22 height 11
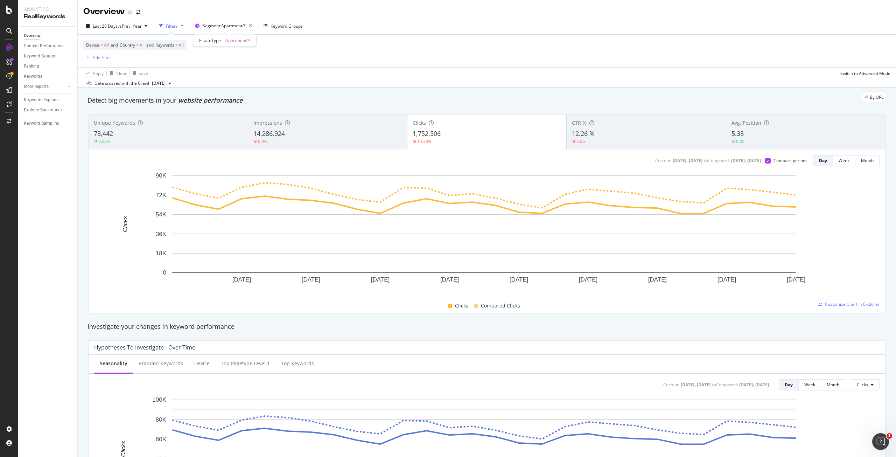
drag, startPoint x: 224, startPoint y: 27, endPoint x: 232, endPoint y: 45, distance: 19.4
click at [224, 27] on span "Segment: Apartment/*" at bounding box center [224, 26] width 43 height 6
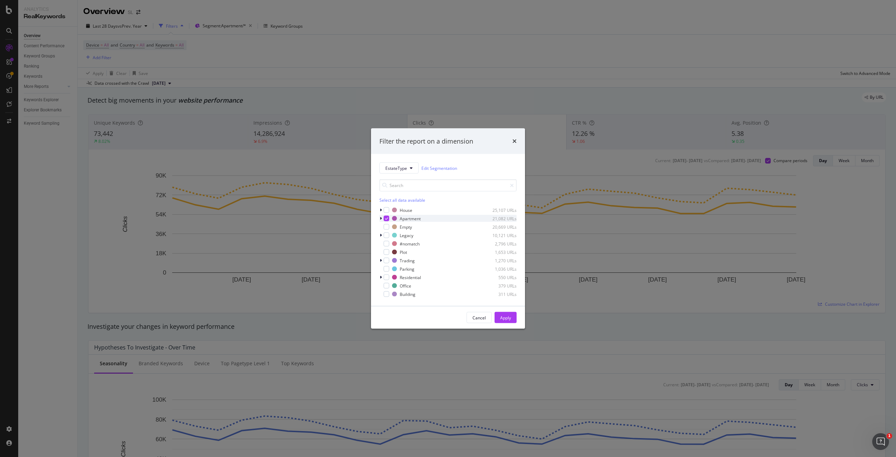
click at [382, 218] on div "modal" at bounding box center [381, 218] width 4 height 7
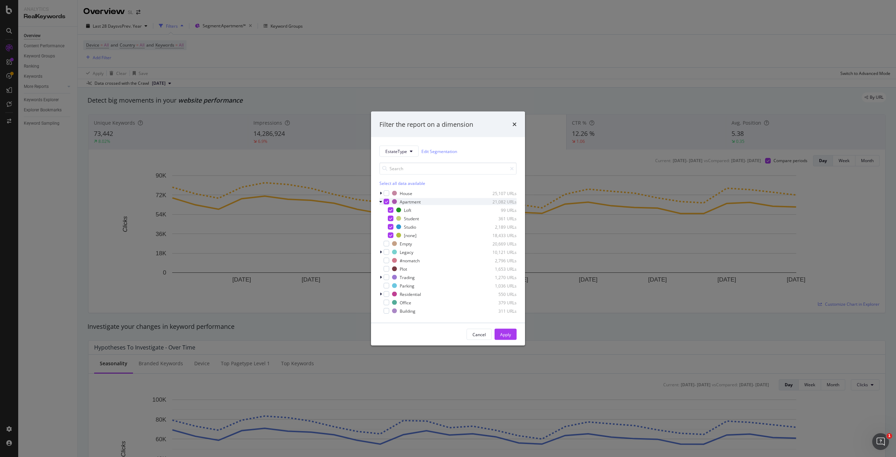
click at [385, 202] on icon "modal" at bounding box center [386, 202] width 3 height 4
click at [391, 235] on div "modal" at bounding box center [391, 235] width 6 height 6
click at [507, 335] on div "Apply" at bounding box center [505, 334] width 11 height 6
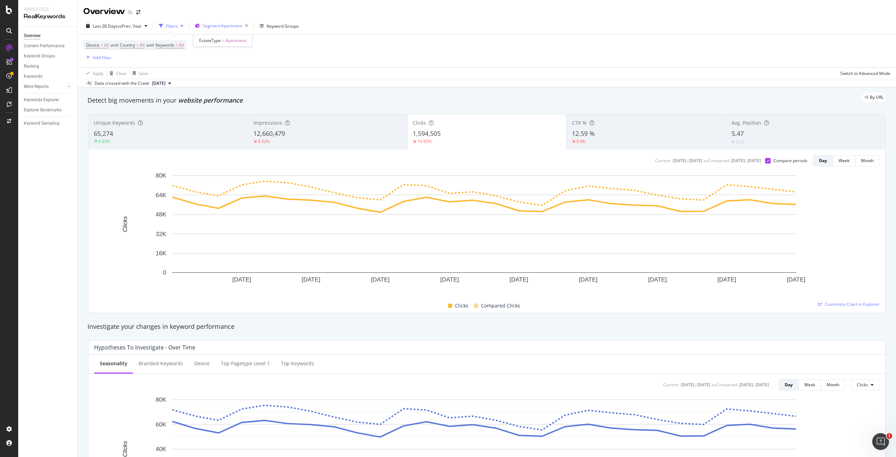
click at [228, 26] on span "Segment: Apartment" at bounding box center [223, 26] width 40 height 6
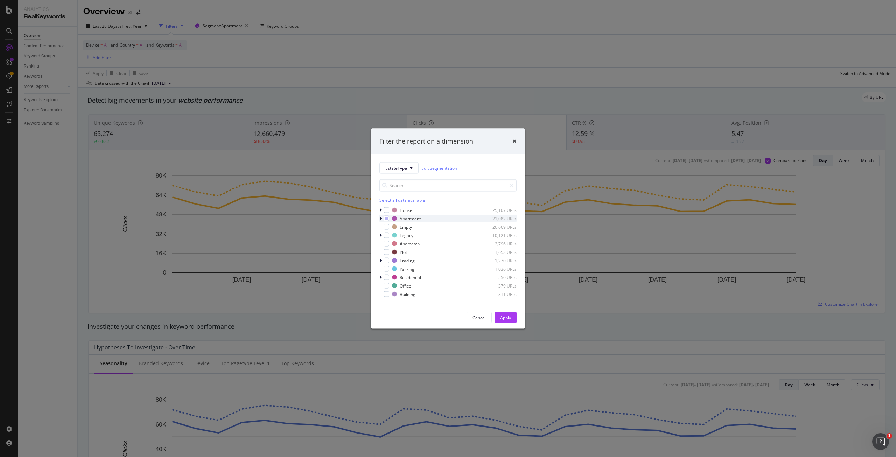
click at [380, 219] on icon "modal" at bounding box center [381, 218] width 2 height 4
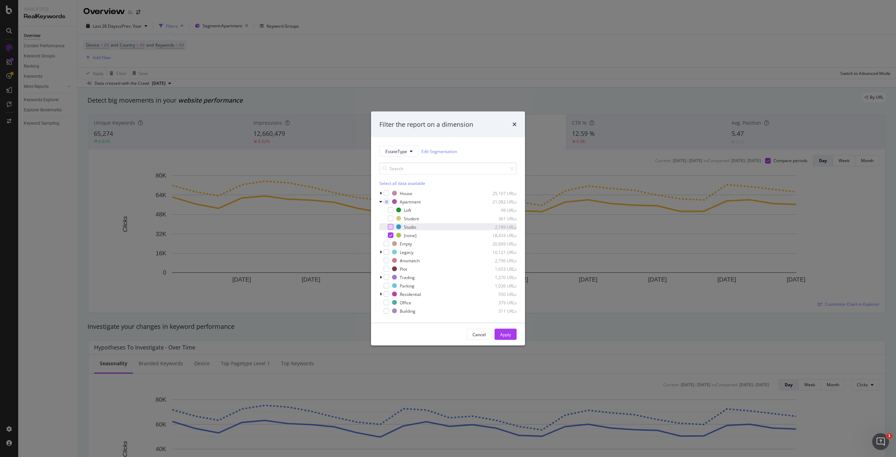
click at [390, 225] on div "modal" at bounding box center [391, 227] width 6 height 6
click at [390, 232] on div "modal" at bounding box center [391, 235] width 6 height 6
click at [510, 333] on div "Apply" at bounding box center [505, 334] width 11 height 6
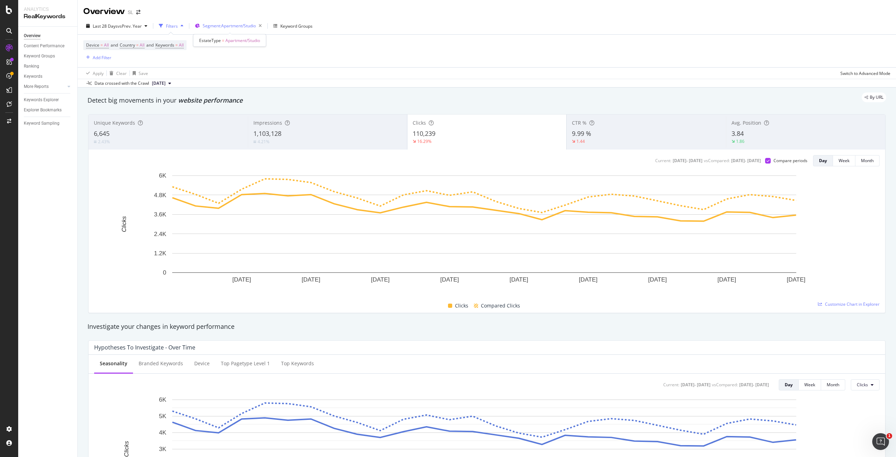
click at [236, 27] on span "Segment: Apartment/Studio" at bounding box center [229, 26] width 53 height 6
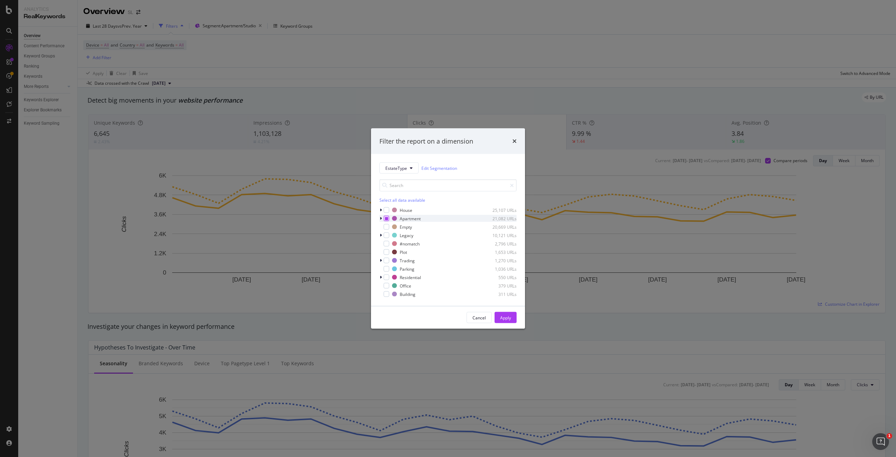
click at [385, 219] on icon "modal" at bounding box center [386, 219] width 3 height 4
click at [383, 228] on div "modal" at bounding box center [381, 226] width 4 height 7
click at [504, 318] on div "Apply" at bounding box center [505, 317] width 11 height 6
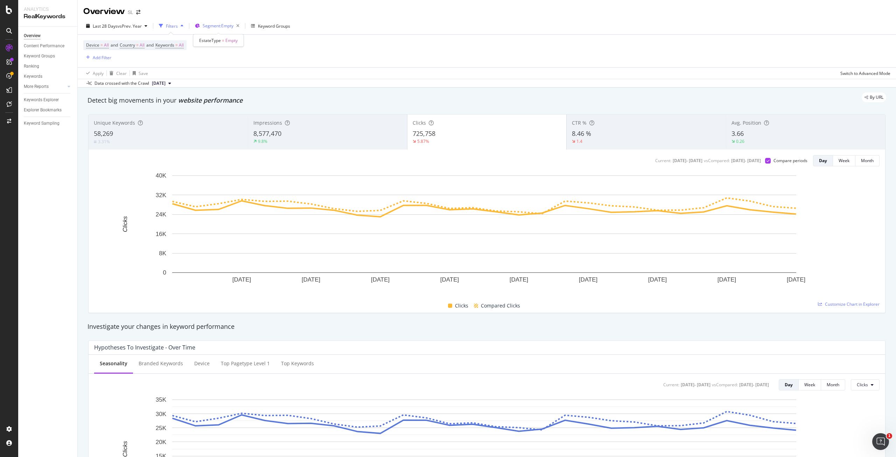
click at [229, 26] on span "Segment: Empty" at bounding box center [218, 26] width 31 height 6
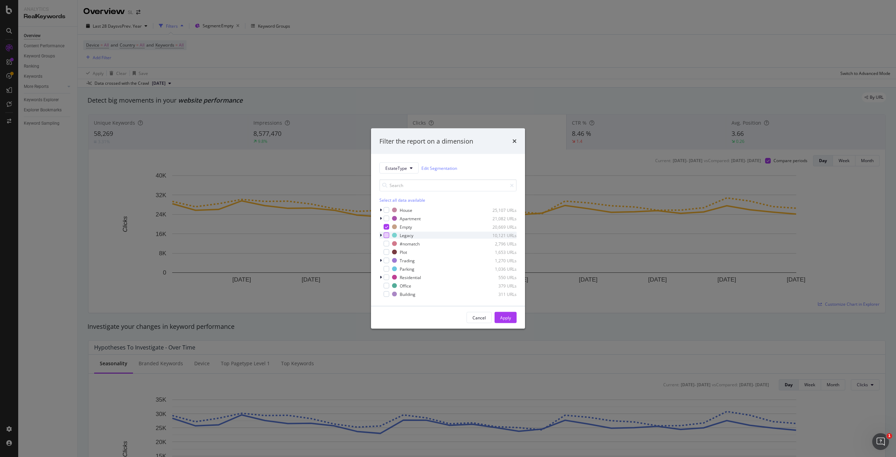
click at [387, 234] on div "modal" at bounding box center [387, 235] width 6 height 6
click at [387, 227] on icon "modal" at bounding box center [386, 227] width 3 height 4
click at [509, 317] on div "Apply" at bounding box center [505, 317] width 11 height 6
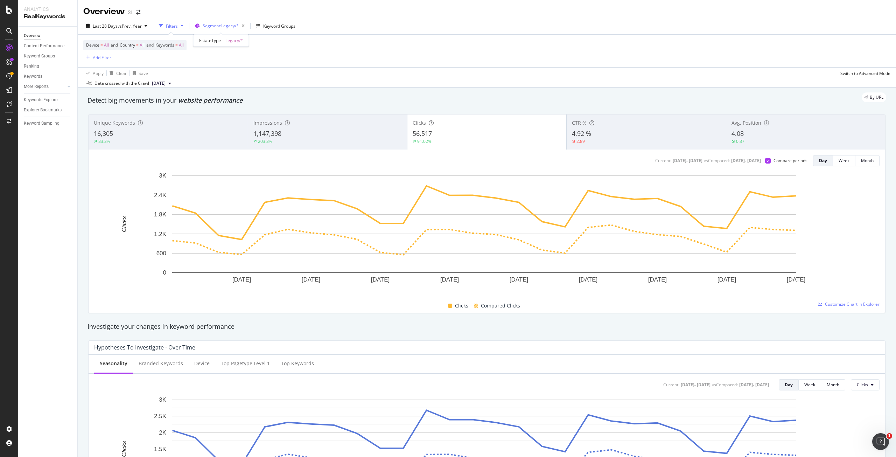
click at [221, 25] on span "Segment: Legacy/*" at bounding box center [221, 26] width 36 height 6
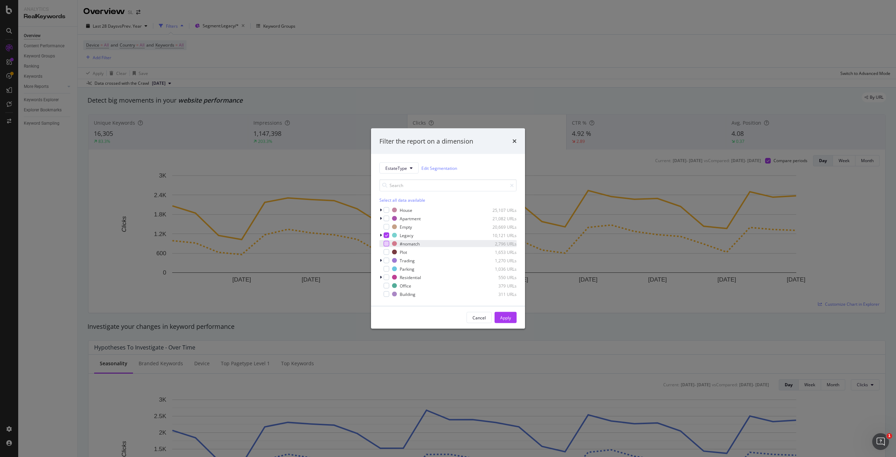
click at [386, 246] on div "modal" at bounding box center [387, 244] width 6 height 6
click at [385, 232] on div "modal" at bounding box center [387, 235] width 6 height 6
click at [511, 318] on button "Apply" at bounding box center [506, 317] width 22 height 11
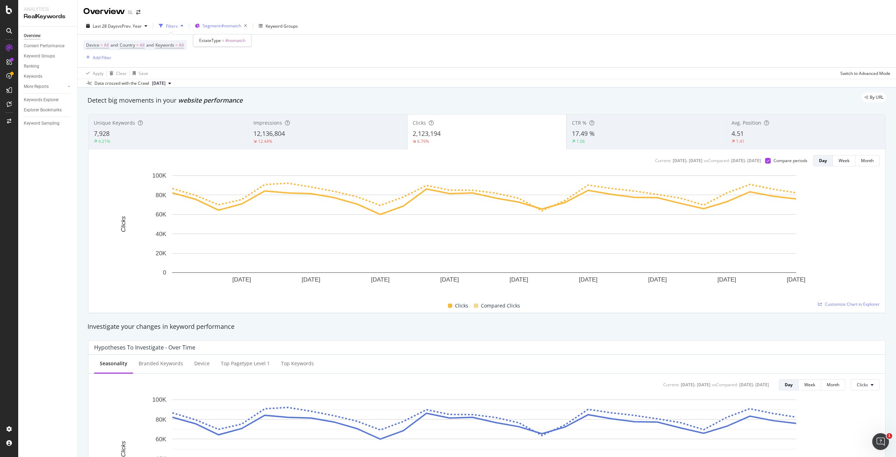
click at [229, 26] on span "Segment: #nomatch" at bounding box center [222, 26] width 39 height 6
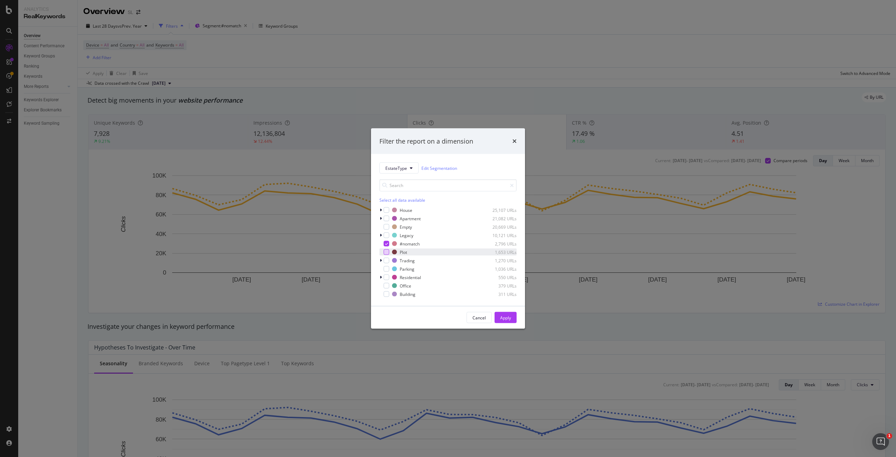
click at [388, 251] on div "modal" at bounding box center [387, 252] width 6 height 6
click at [389, 244] on div "modal" at bounding box center [387, 244] width 6 height 6
click at [504, 319] on div "Apply" at bounding box center [505, 317] width 11 height 6
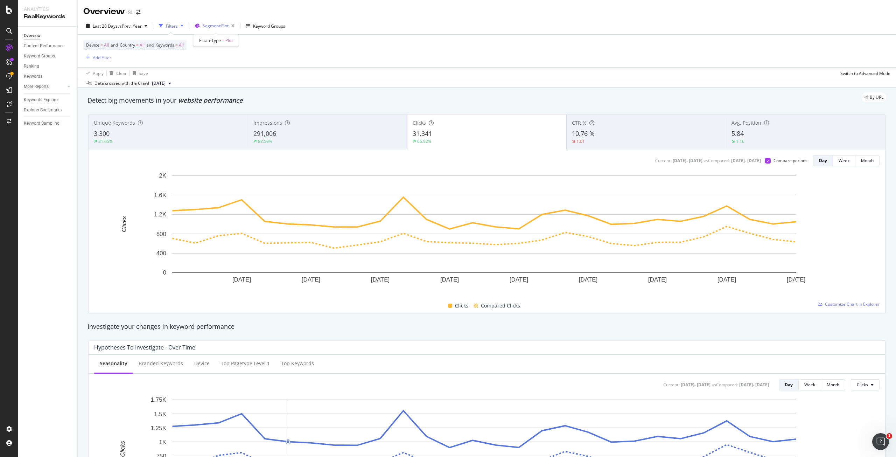
click at [209, 27] on span "Segment: Plot" at bounding box center [216, 26] width 26 height 6
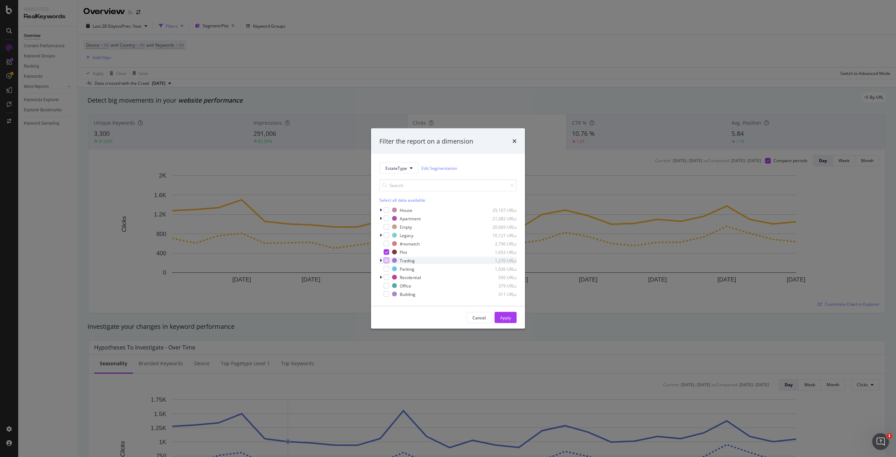
click at [387, 259] on div "modal" at bounding box center [387, 261] width 6 height 6
click at [386, 252] on icon "modal" at bounding box center [386, 252] width 3 height 4
click at [509, 318] on div "Apply" at bounding box center [505, 317] width 11 height 6
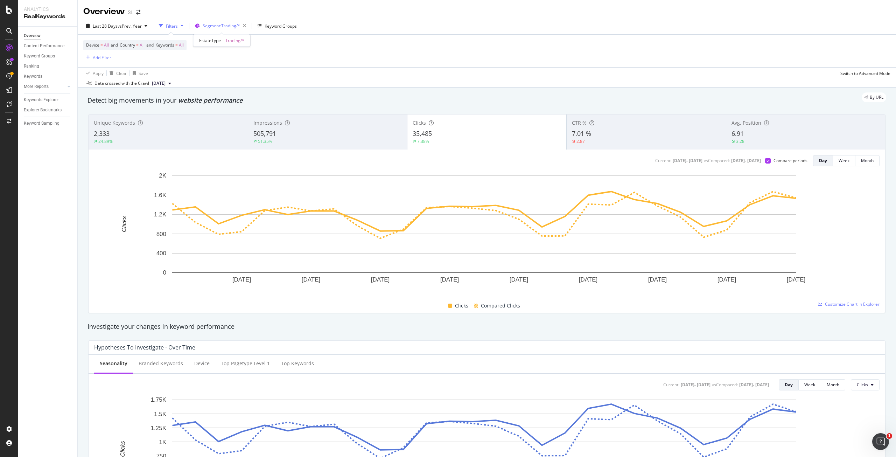
click at [222, 27] on span "Segment: Trading/*" at bounding box center [221, 26] width 37 height 6
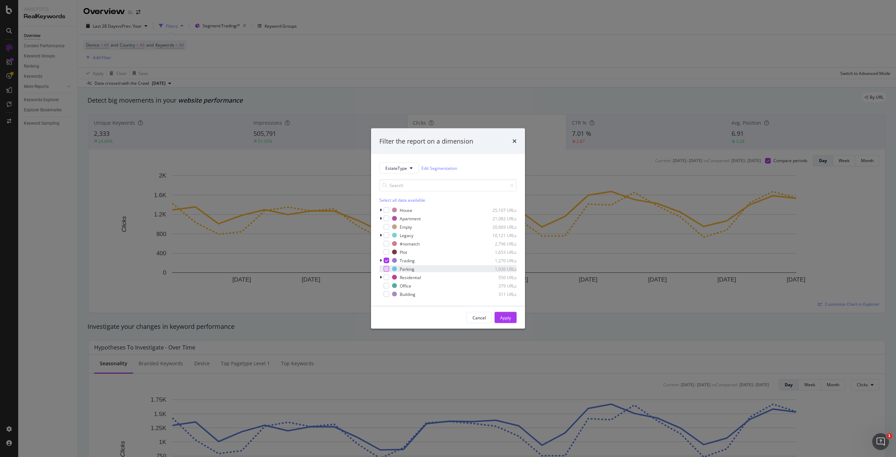
click at [385, 270] on div "modal" at bounding box center [387, 269] width 6 height 6
click at [396, 263] on div "House 25,107 URLs Apartment 21,082 URLs Empty 20,669 URLs Legacy 10,121 URLs #n…" at bounding box center [447, 252] width 137 height 91
click at [386, 262] on div "modal" at bounding box center [387, 261] width 6 height 6
click at [507, 319] on div "Apply" at bounding box center [505, 317] width 11 height 6
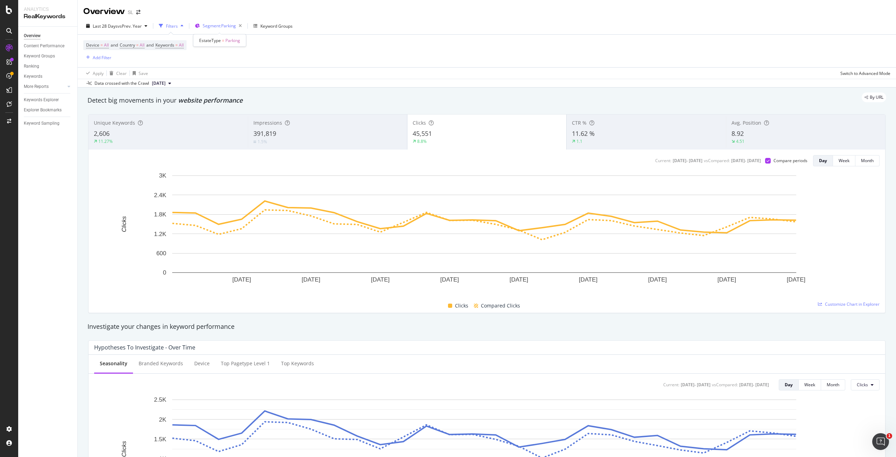
click at [225, 24] on span "Segment: Parking" at bounding box center [219, 26] width 33 height 6
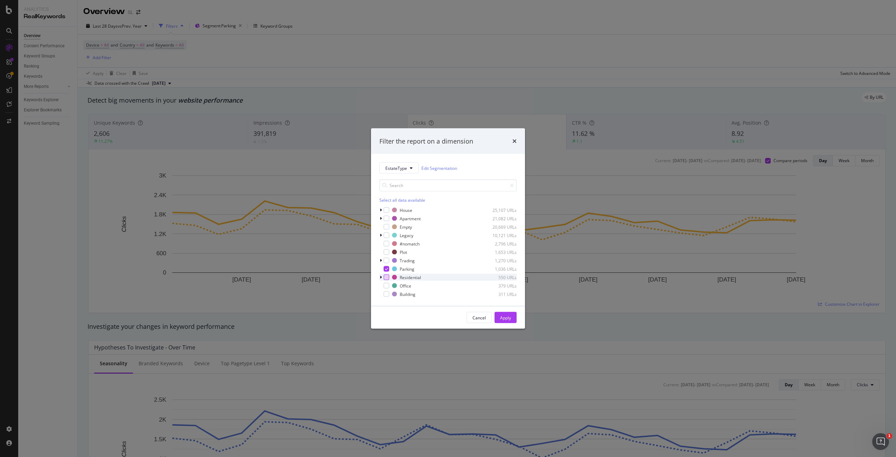
click at [384, 277] on div "modal" at bounding box center [387, 277] width 6 height 6
click at [385, 270] on icon "modal" at bounding box center [386, 269] width 3 height 4
click at [516, 316] on button "Apply" at bounding box center [506, 317] width 22 height 11
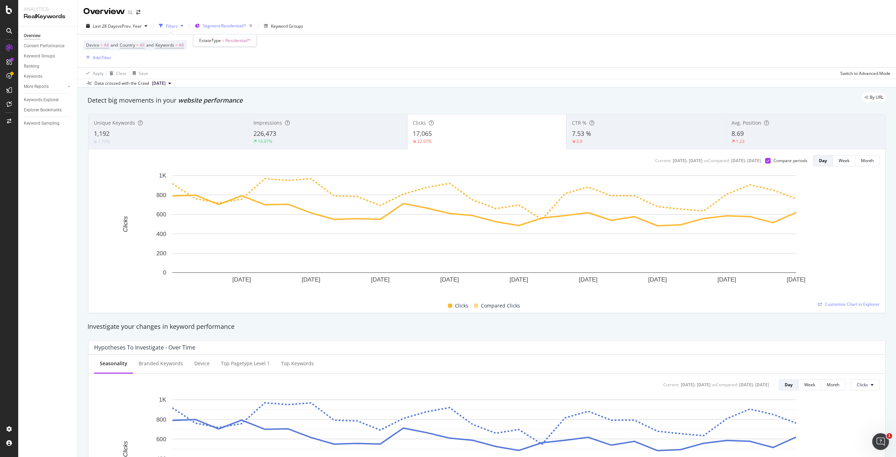
click at [231, 25] on span "Segment: Residential/*" at bounding box center [225, 26] width 44 height 6
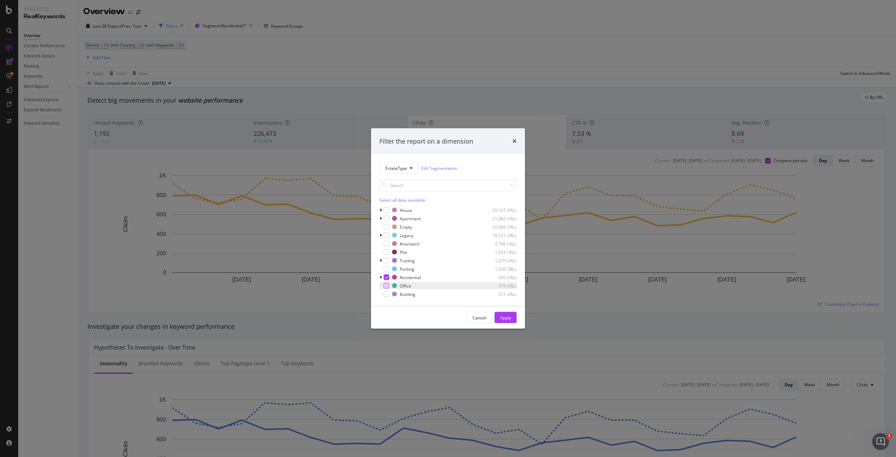
click at [384, 286] on div "modal" at bounding box center [387, 286] width 6 height 6
click at [386, 277] on icon "modal" at bounding box center [386, 277] width 3 height 4
click at [507, 316] on div "Apply" at bounding box center [505, 317] width 11 height 6
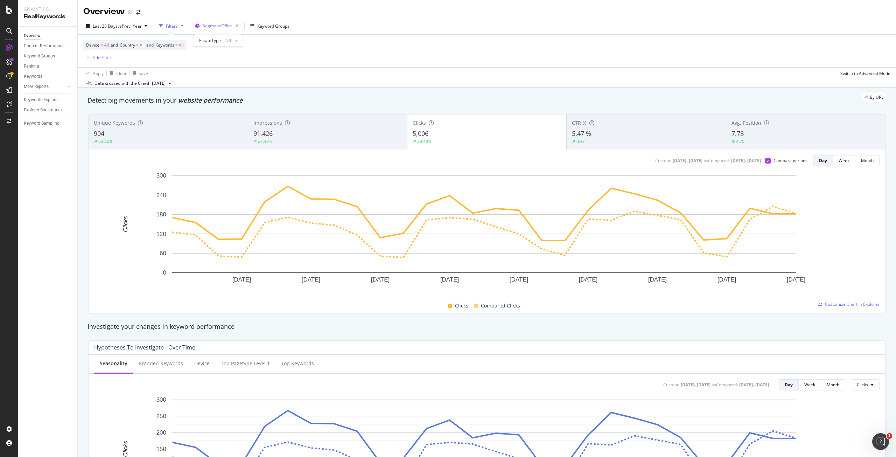
click at [216, 27] on span "Segment: Office" at bounding box center [218, 26] width 30 height 6
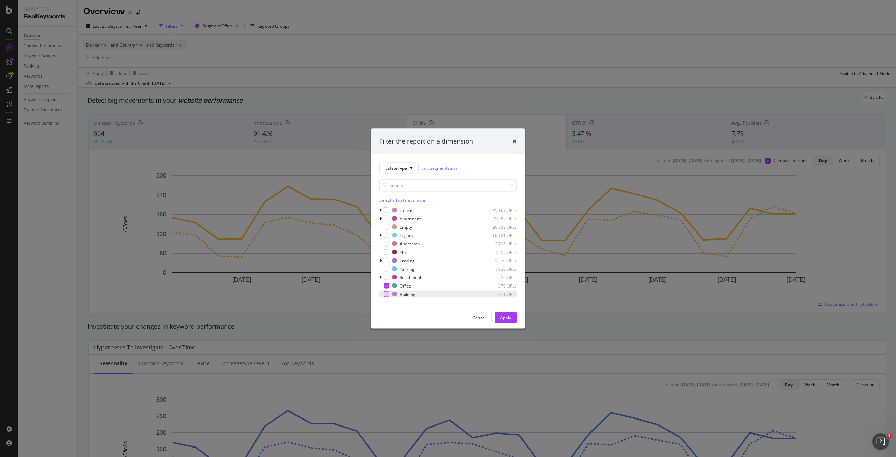
click at [386, 296] on div "modal" at bounding box center [387, 294] width 6 height 6
click at [386, 288] on div "modal" at bounding box center [387, 286] width 6 height 6
click at [501, 319] on div "Apply" at bounding box center [505, 317] width 11 height 6
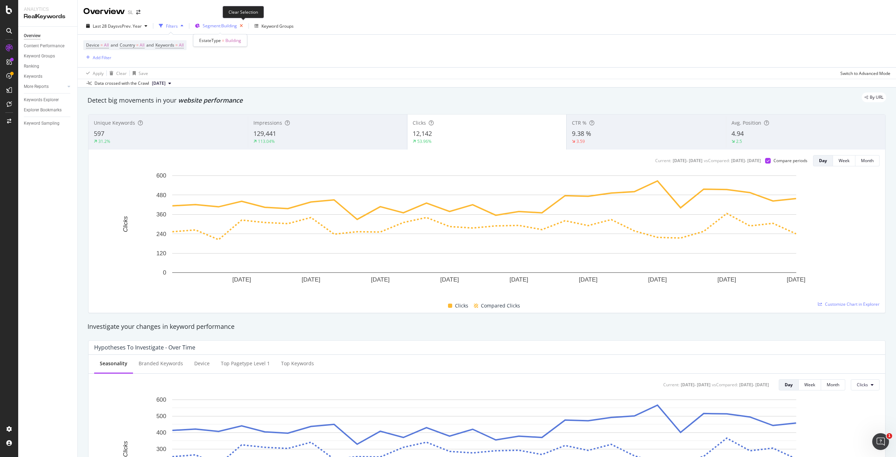
click at [243, 25] on icon "button" at bounding box center [241, 26] width 9 height 10
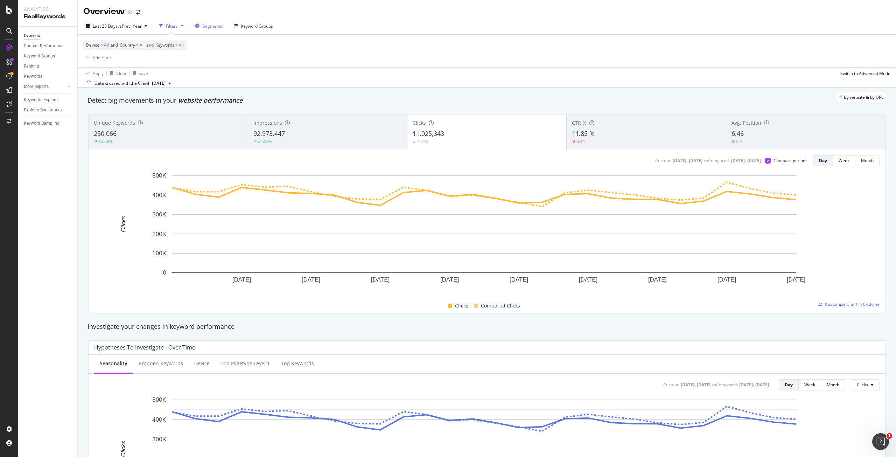
click at [217, 26] on span "Segments" at bounding box center [213, 26] width 20 height 6
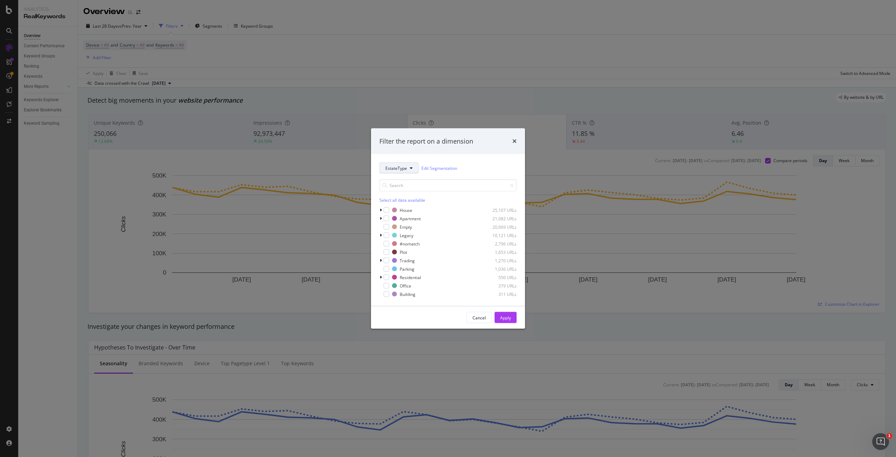
click at [398, 167] on span "EstateType" at bounding box center [396, 168] width 22 height 6
click at [412, 231] on span "Keyfact" at bounding box center [409, 232] width 49 height 6
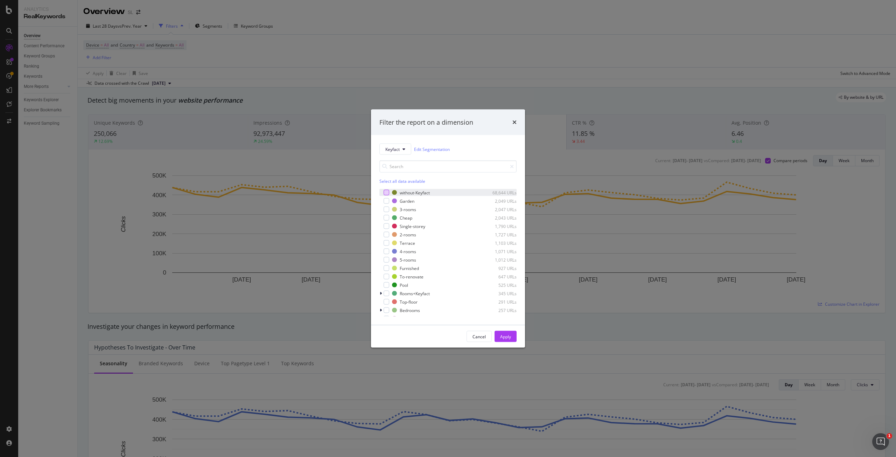
click at [384, 192] on div "modal" at bounding box center [387, 193] width 6 height 6
click at [505, 336] on div "Apply" at bounding box center [505, 336] width 11 height 6
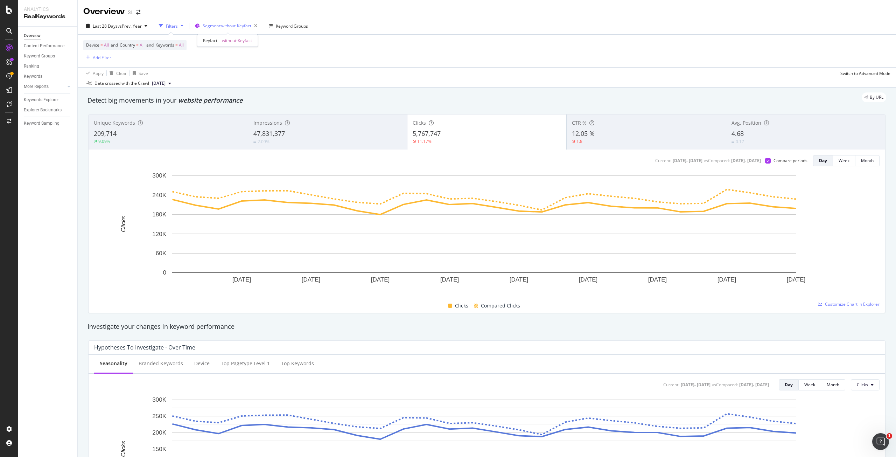
click at [212, 25] on span "Segment: without-Keyfact" at bounding box center [227, 26] width 49 height 6
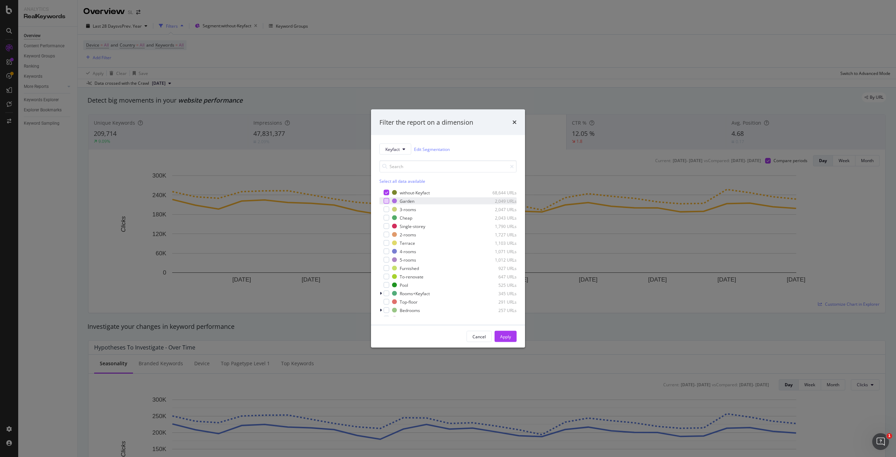
click at [386, 201] on div "modal" at bounding box center [387, 201] width 6 height 6
click at [388, 191] on icon "modal" at bounding box center [386, 193] width 3 height 4
click at [511, 335] on button "Apply" at bounding box center [506, 336] width 22 height 11
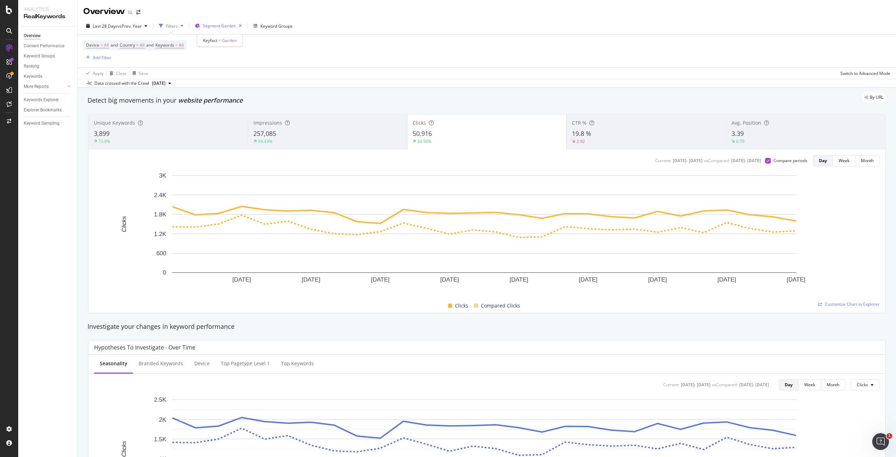
click at [217, 25] on span "Segment: Garden" at bounding box center [219, 26] width 33 height 6
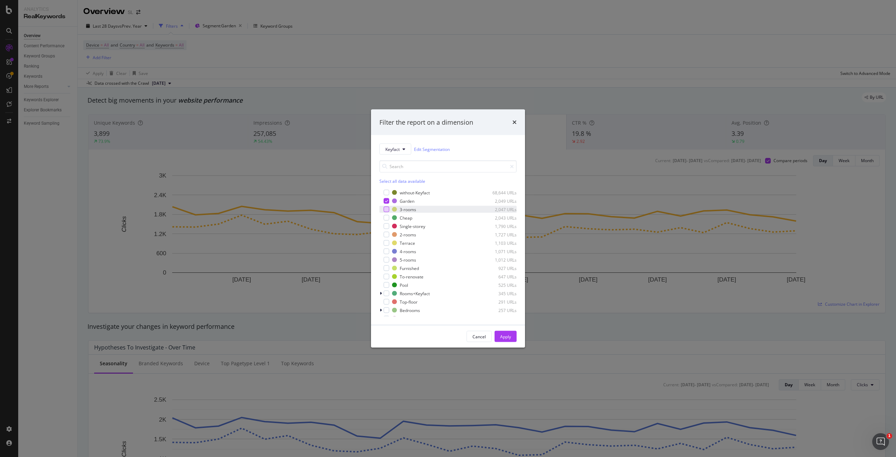
click at [385, 208] on div "modal" at bounding box center [387, 210] width 6 height 6
click at [386, 201] on icon "modal" at bounding box center [386, 201] width 3 height 4
click at [501, 336] on div "Apply" at bounding box center [505, 336] width 11 height 6
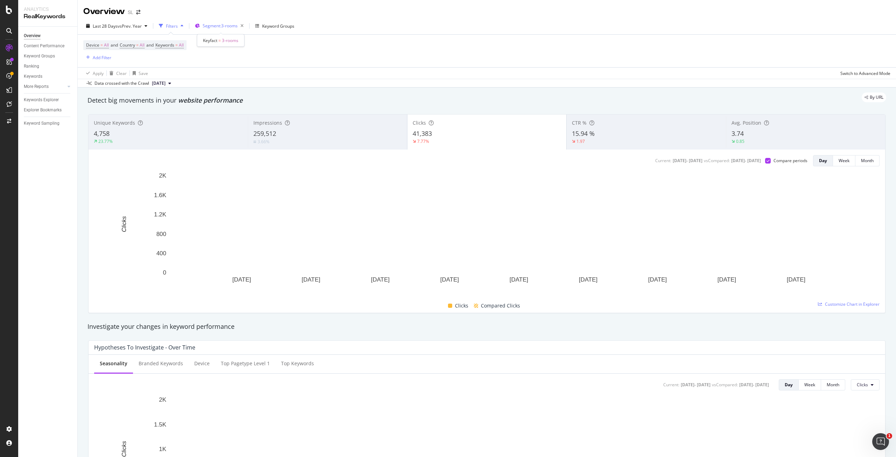
click at [211, 24] on span "Segment: 3-rooms" at bounding box center [220, 26] width 35 height 6
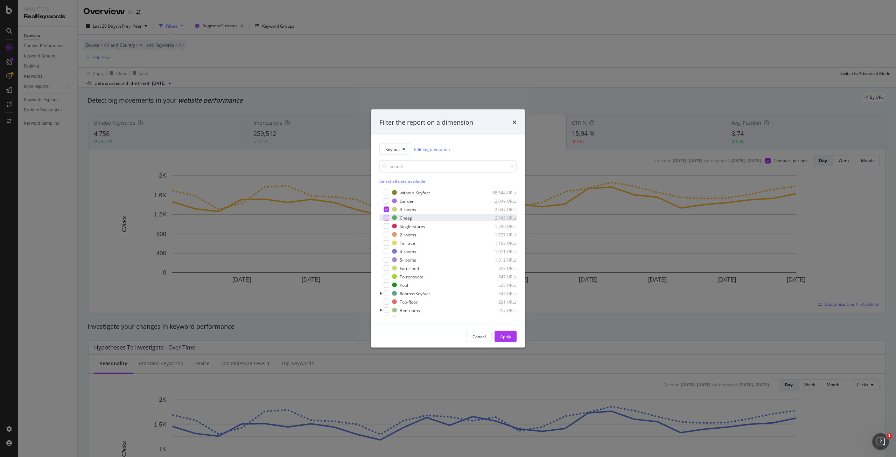
click at [386, 219] on div "modal" at bounding box center [387, 218] width 6 height 6
click at [386, 210] on icon "modal" at bounding box center [386, 210] width 3 height 4
click at [510, 335] on div "Apply" at bounding box center [505, 336] width 11 height 6
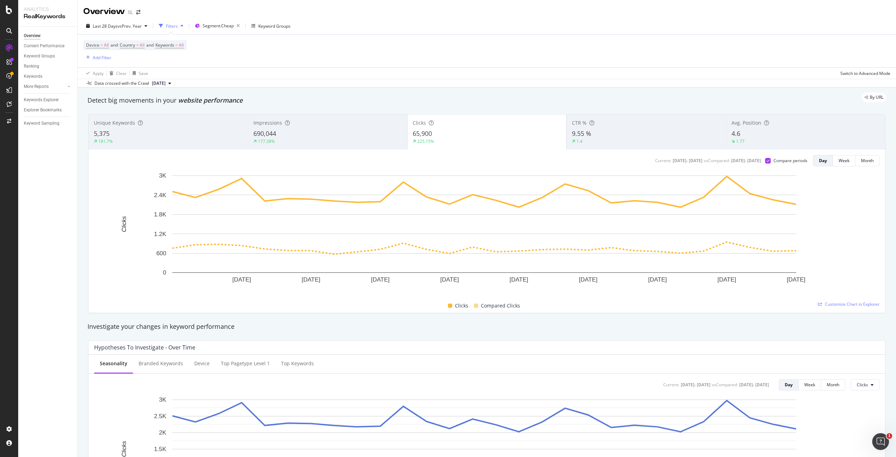
click at [501, 21] on div "Last 28 Days vs Prev. Year Filters Segment: Cheap Keyword Groups" at bounding box center [487, 27] width 818 height 14
click at [224, 26] on span "Segment: Cheap" at bounding box center [218, 26] width 31 height 6
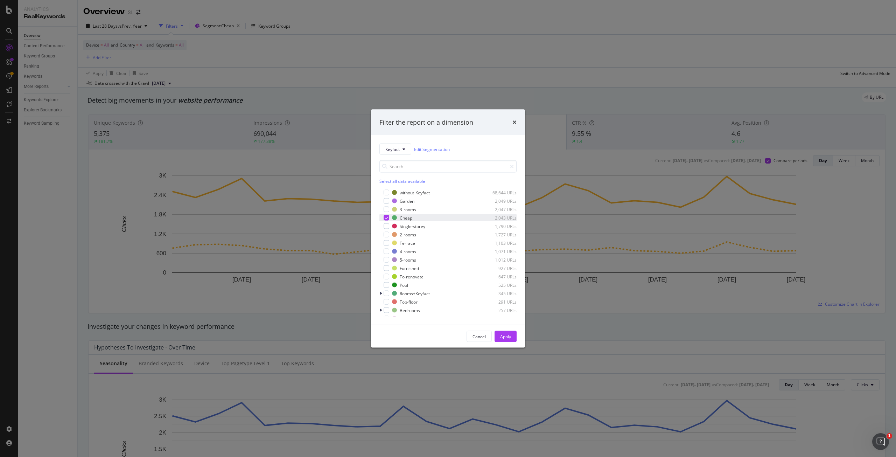
click at [386, 219] on icon "modal" at bounding box center [386, 218] width 3 height 4
click at [386, 228] on div "modal" at bounding box center [387, 226] width 6 height 6
click at [504, 338] on div "Apply" at bounding box center [505, 336] width 11 height 6
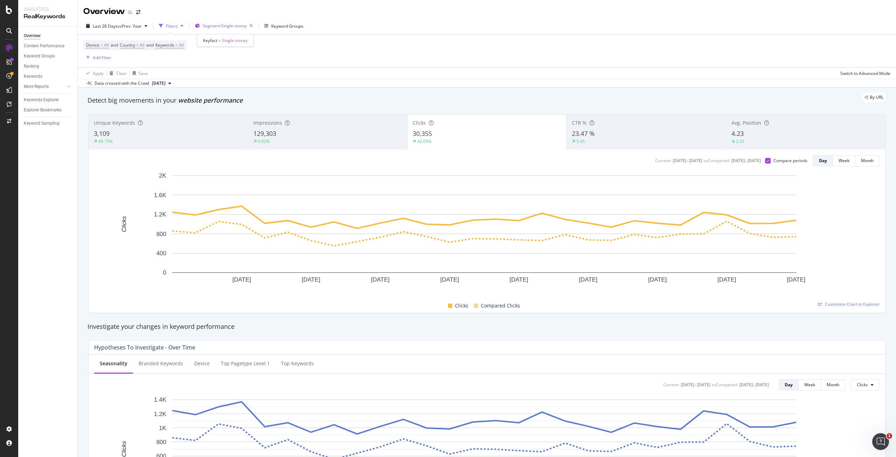
click at [231, 23] on span "Segment: Single-storey" at bounding box center [225, 26] width 44 height 6
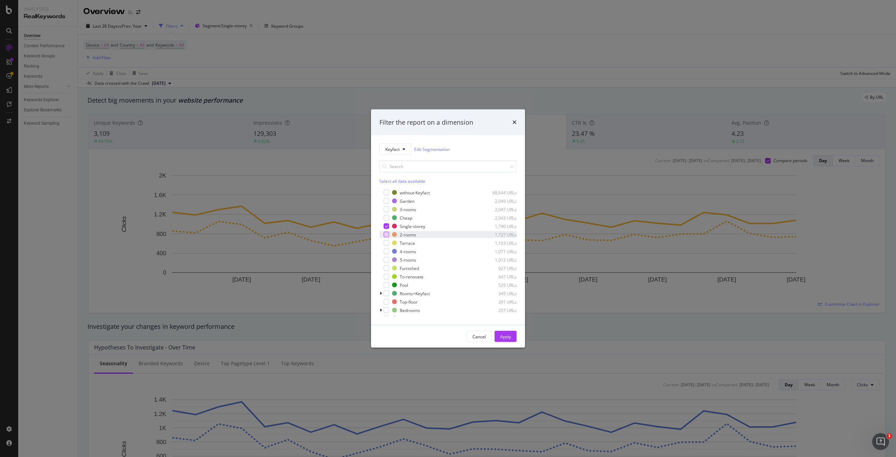
click at [387, 235] on div "modal" at bounding box center [387, 235] width 6 height 6
click at [387, 229] on div "modal" at bounding box center [387, 226] width 6 height 6
click at [507, 342] on div "Cancel Apply" at bounding box center [448, 336] width 154 height 22
click at [509, 339] on div "Apply" at bounding box center [505, 336] width 11 height 6
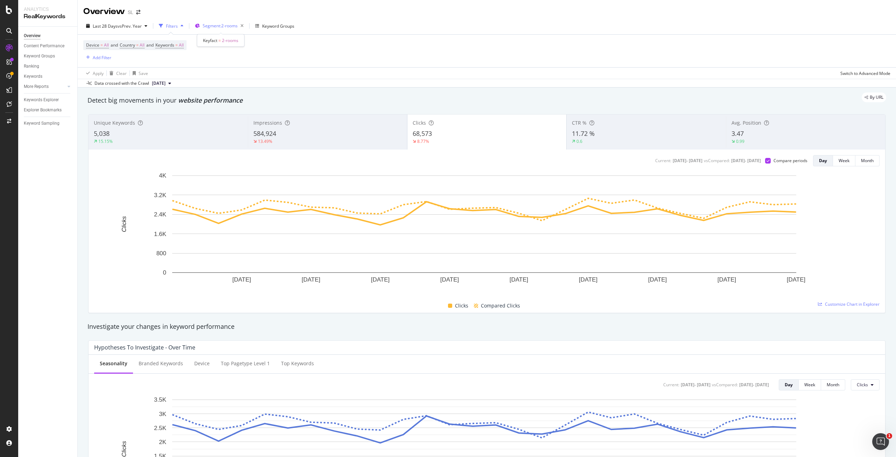
click at [222, 27] on span "Segment: 2-rooms" at bounding box center [220, 26] width 35 height 6
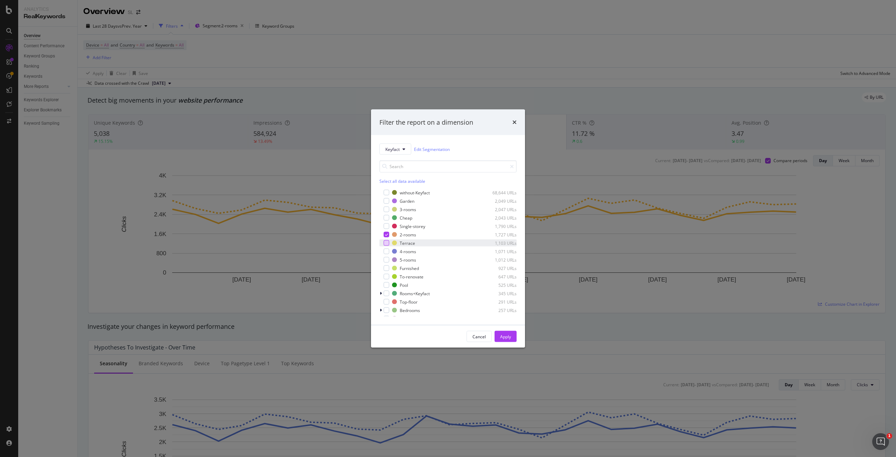
click at [389, 243] on div "modal" at bounding box center [387, 243] width 6 height 6
click at [388, 236] on icon "modal" at bounding box center [386, 235] width 3 height 4
click at [506, 336] on div "Apply" at bounding box center [505, 336] width 11 height 6
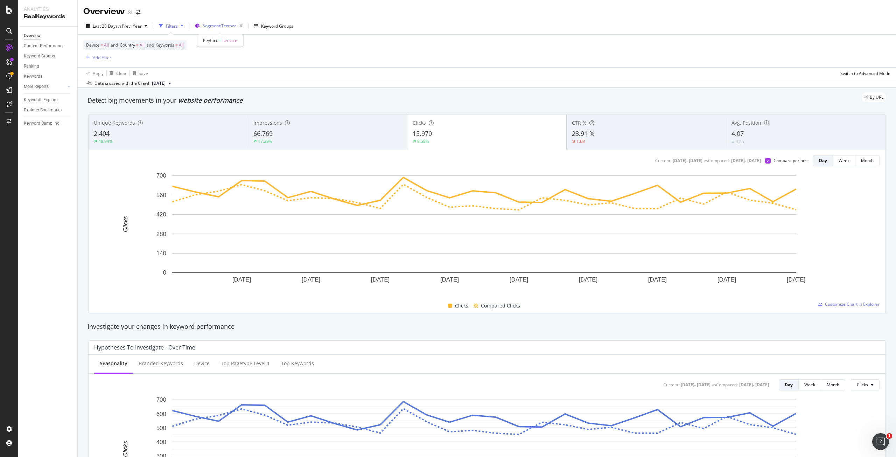
click at [218, 28] on span "Segment: Terrace" at bounding box center [220, 26] width 34 height 6
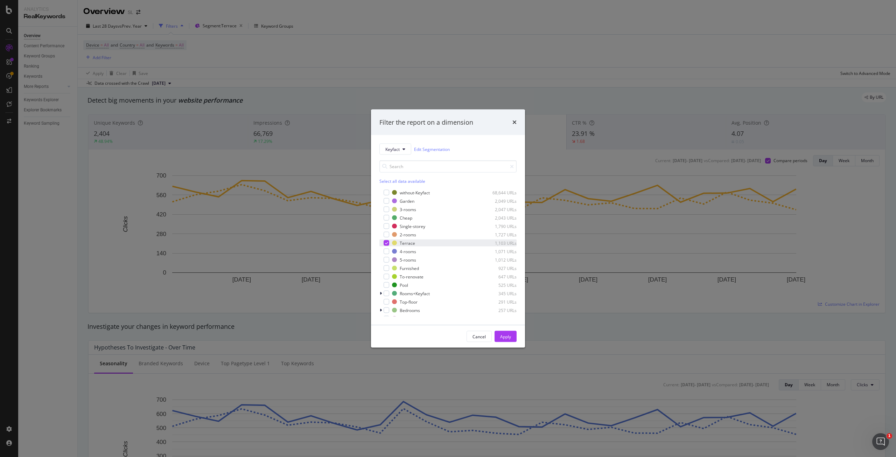
click at [384, 243] on div "modal" at bounding box center [387, 243] width 6 height 6
click at [386, 267] on div "modal" at bounding box center [387, 268] width 6 height 6
click at [511, 338] on button "Apply" at bounding box center [506, 336] width 22 height 11
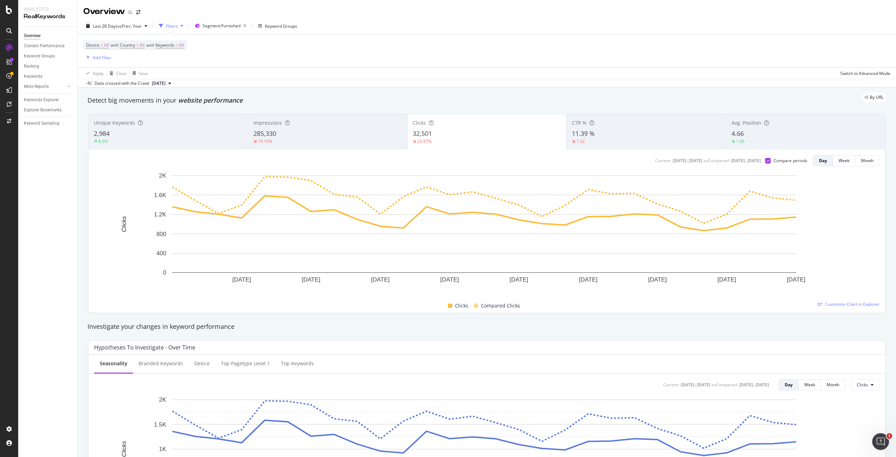
drag, startPoint x: 372, startPoint y: 31, endPoint x: 363, endPoint y: 32, distance: 9.6
click at [373, 30] on div "Last 28 Days vs Prev. Year Filters Segment: Furnished Keyword Groups" at bounding box center [487, 27] width 818 height 14
click at [225, 28] on span "Segment: Furnished" at bounding box center [222, 26] width 38 height 6
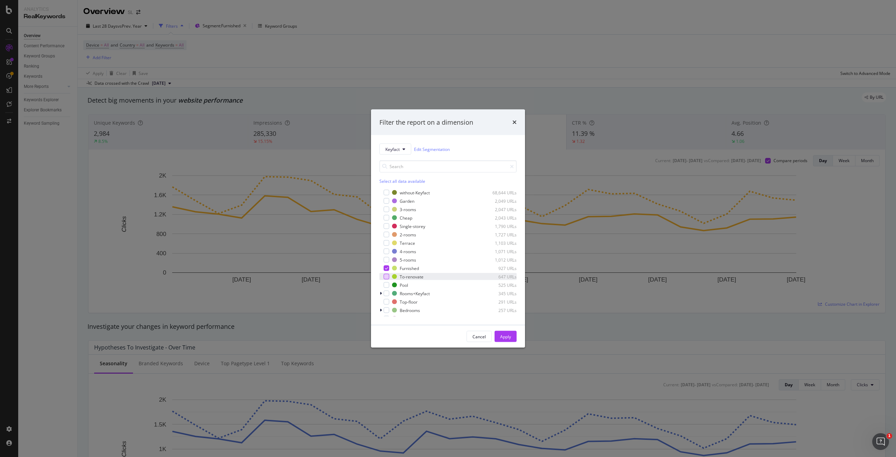
click at [385, 277] on div "modal" at bounding box center [387, 277] width 6 height 6
click at [386, 269] on icon "modal" at bounding box center [386, 268] width 3 height 4
click at [514, 334] on button "Apply" at bounding box center [506, 336] width 22 height 11
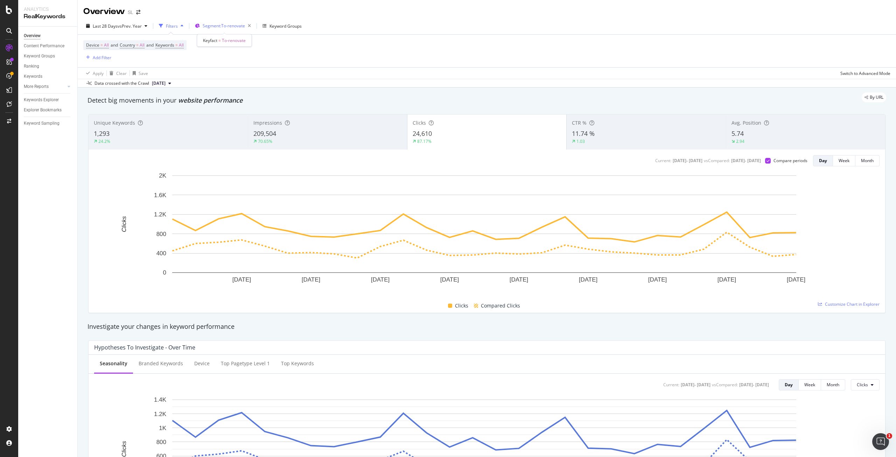
click at [231, 32] on button "Segment: To-renovate" at bounding box center [223, 25] width 62 height 11
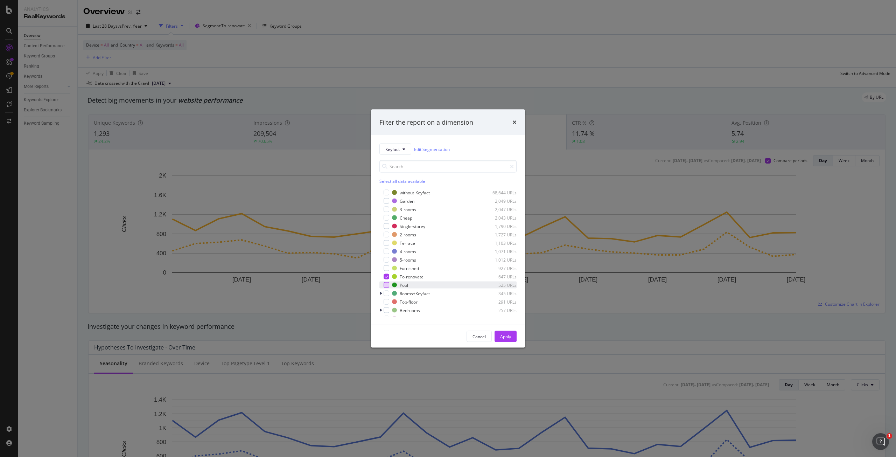
click at [388, 282] on div "modal" at bounding box center [387, 285] width 6 height 6
click at [385, 277] on icon "modal" at bounding box center [386, 277] width 3 height 4
click at [503, 340] on div "Apply" at bounding box center [505, 336] width 11 height 11
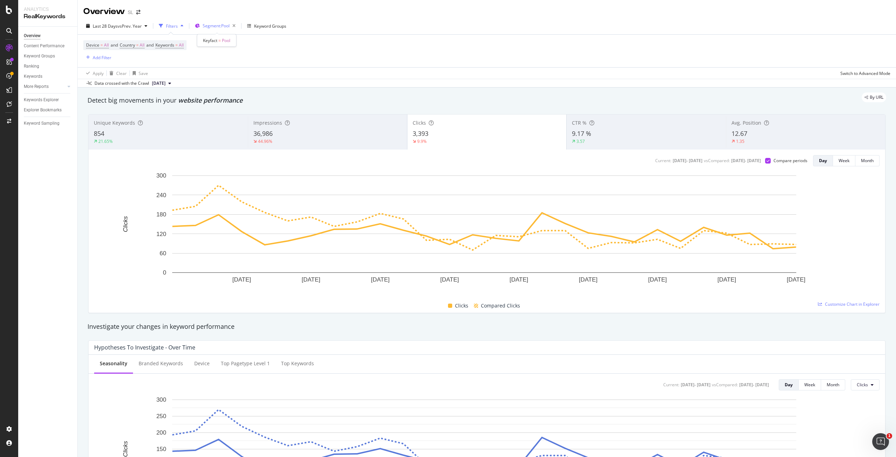
click at [216, 23] on span "Segment: Pool" at bounding box center [216, 26] width 27 height 6
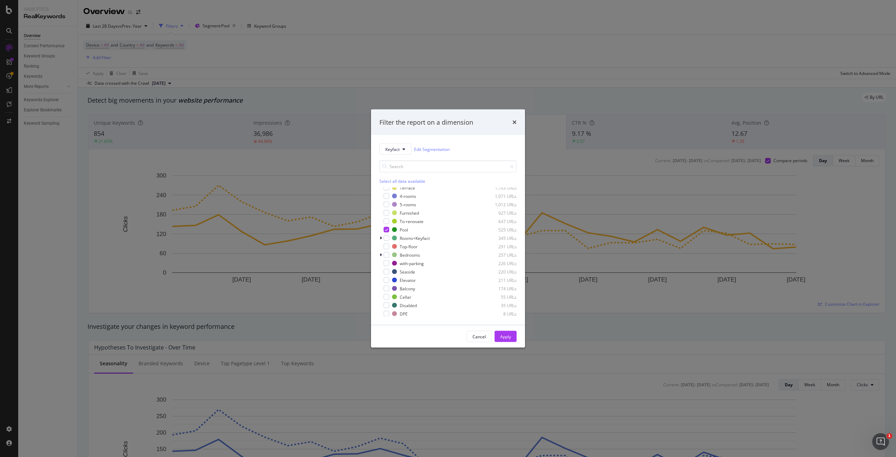
scroll to position [56, 0]
click at [385, 246] on div "modal" at bounding box center [387, 246] width 6 height 6
click at [387, 228] on icon "modal" at bounding box center [386, 229] width 3 height 4
click at [509, 336] on div "Apply" at bounding box center [505, 336] width 11 height 6
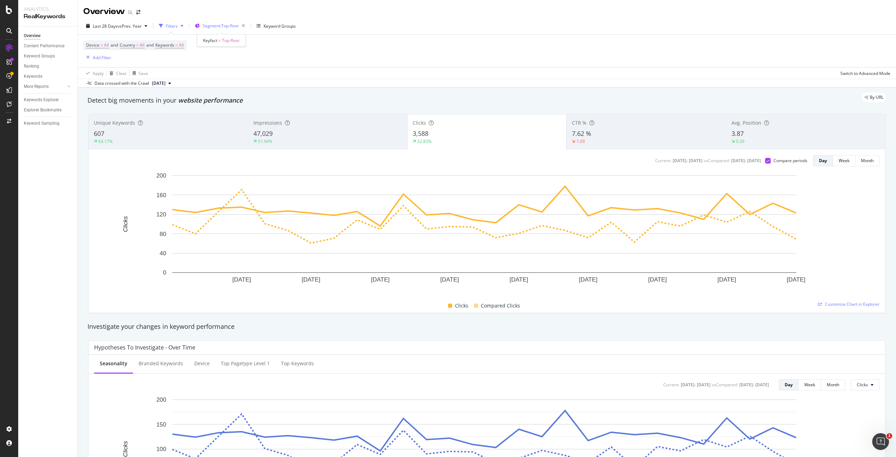
click at [215, 25] on span "Segment: Top-floor" at bounding box center [221, 26] width 36 height 6
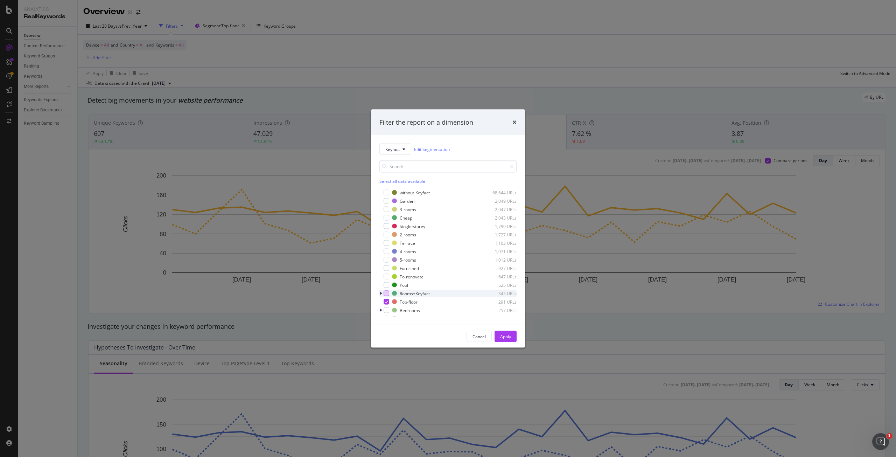
click at [386, 293] on div "modal" at bounding box center [387, 294] width 6 height 6
click at [386, 301] on icon "modal" at bounding box center [386, 302] width 3 height 4
click at [504, 335] on div "Apply" at bounding box center [505, 336] width 11 height 6
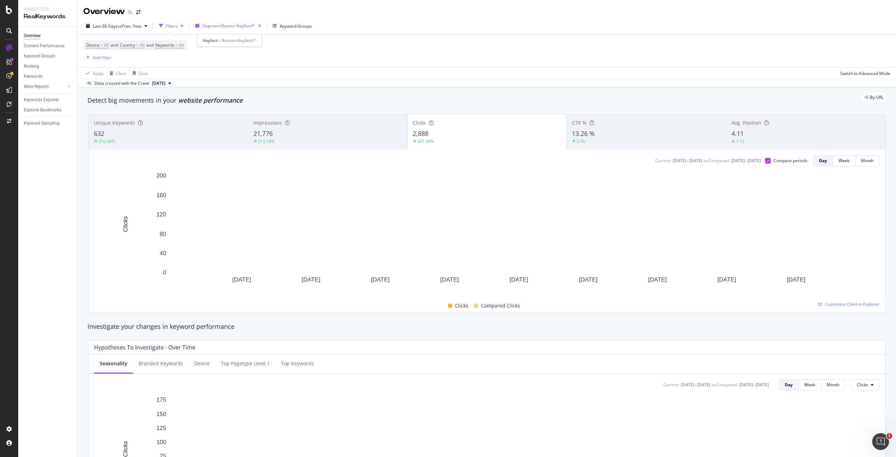
click at [216, 21] on div "Segment: Rooms+Keyfact/*" at bounding box center [233, 26] width 61 height 10
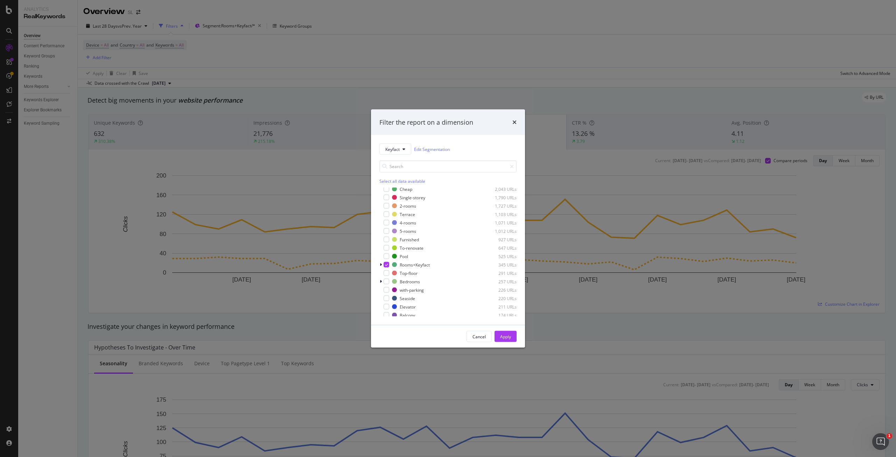
scroll to position [56, 0]
click at [385, 237] on icon "modal" at bounding box center [386, 238] width 3 height 4
click at [385, 254] on div "modal" at bounding box center [387, 254] width 6 height 6
click at [507, 335] on div "Apply" at bounding box center [505, 336] width 11 height 6
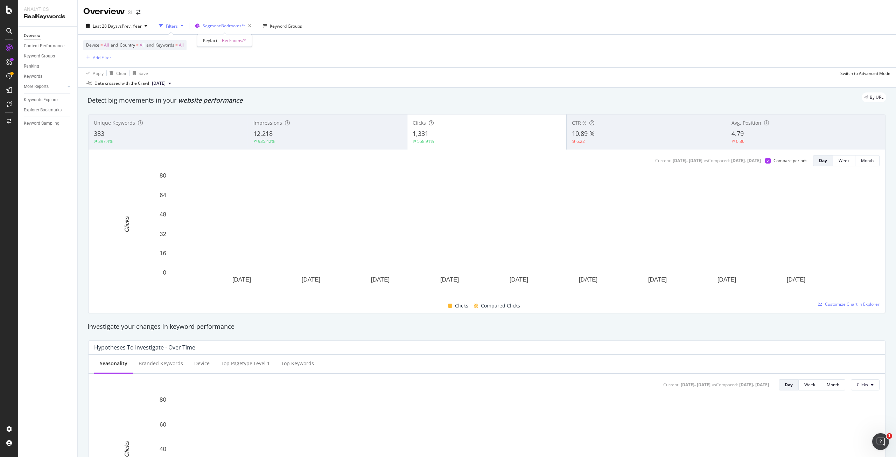
click at [242, 22] on div "Segment: Bedrooms/*" at bounding box center [228, 26] width 51 height 10
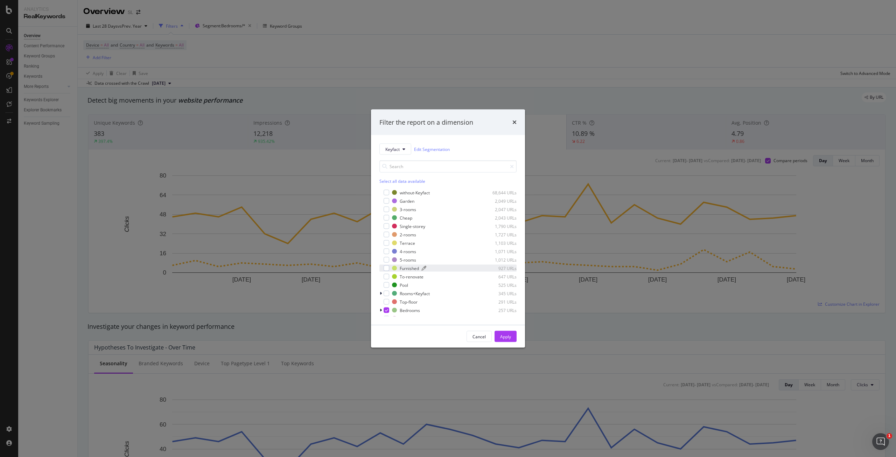
scroll to position [56, 0]
click at [515, 122] on icon "times" at bounding box center [514, 122] width 4 height 6
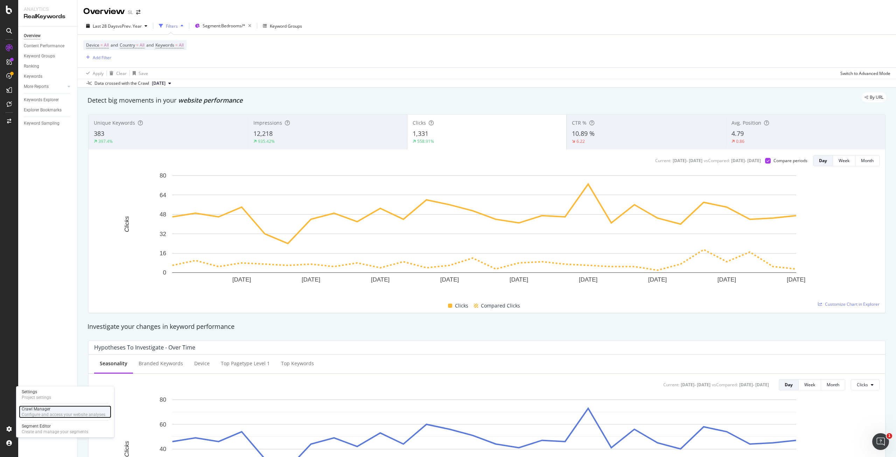
click at [40, 410] on div "Crawl Manager" at bounding box center [64, 409] width 84 height 6
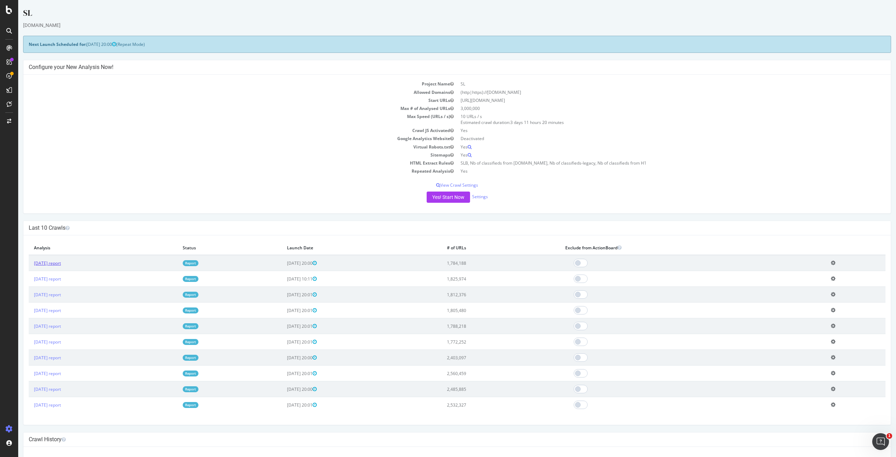
click at [61, 264] on link "[DATE] report" at bounding box center [47, 263] width 27 height 6
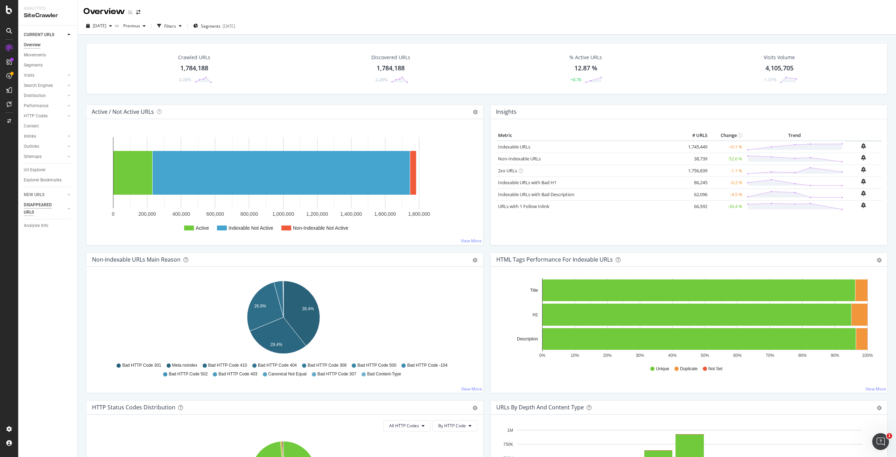
click at [37, 207] on div "DISAPPEARED URLS" at bounding box center [41, 208] width 35 height 15
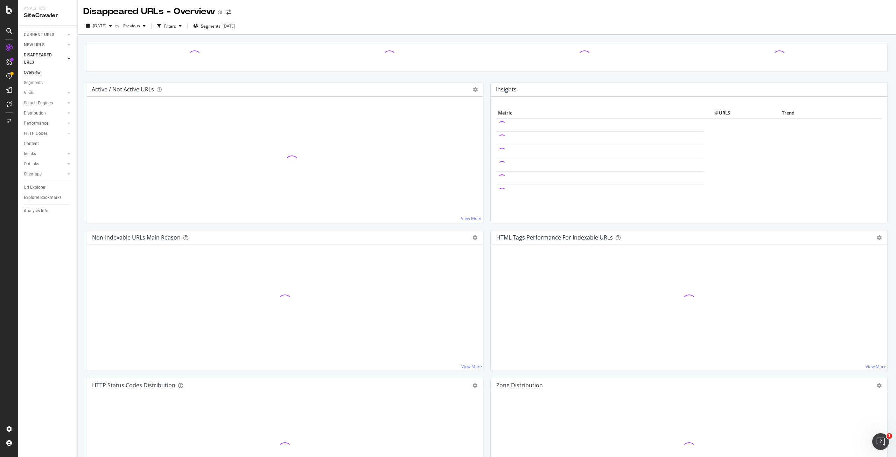
click at [32, 189] on div "Url Explorer" at bounding box center [35, 187] width 22 height 7
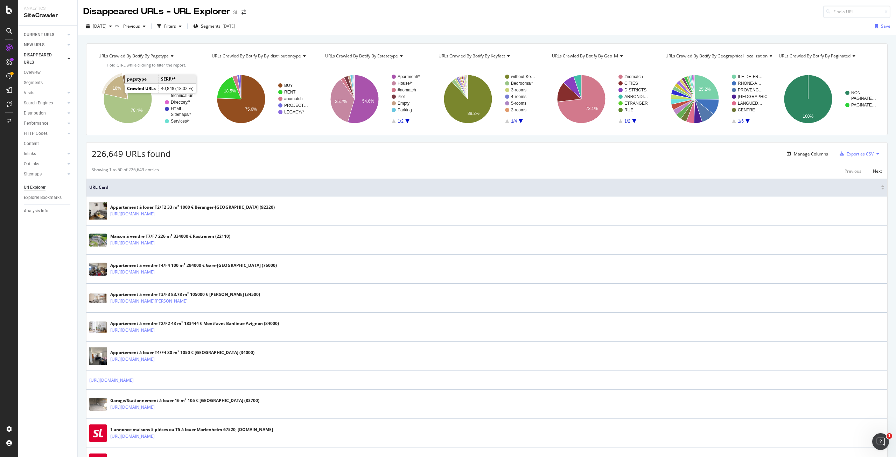
click at [112, 90] on icon "A chart." at bounding box center [115, 87] width 23 height 23
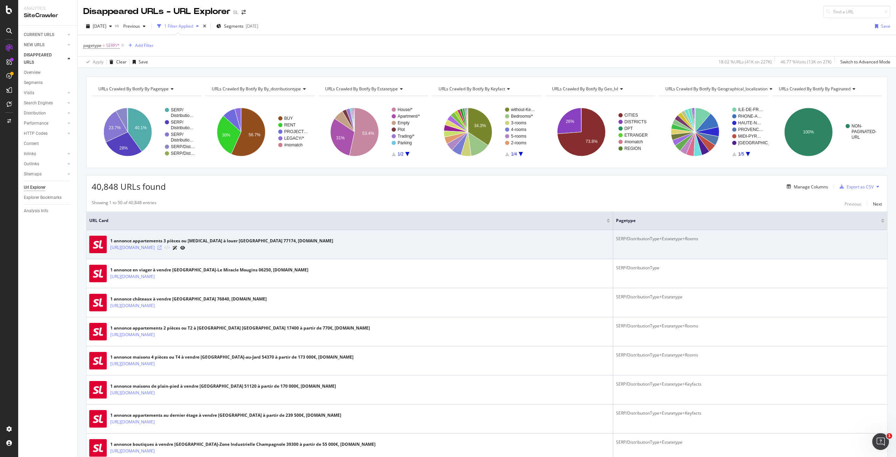
click at [162, 246] on icon at bounding box center [160, 247] width 4 height 4
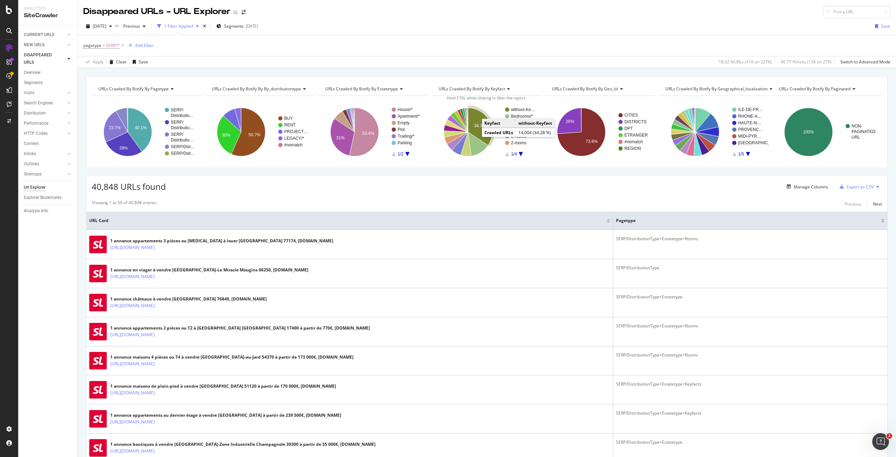
click at [480, 131] on icon "A chart." at bounding box center [480, 126] width 24 height 37
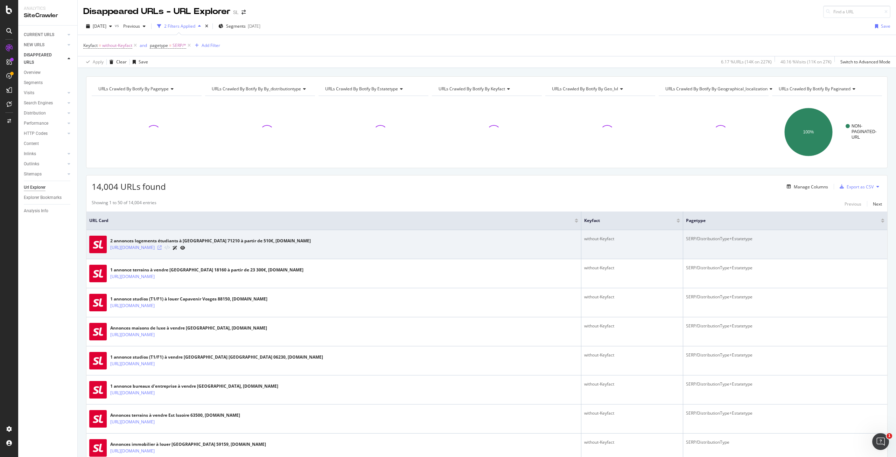
click at [162, 247] on icon at bounding box center [160, 247] width 4 height 4
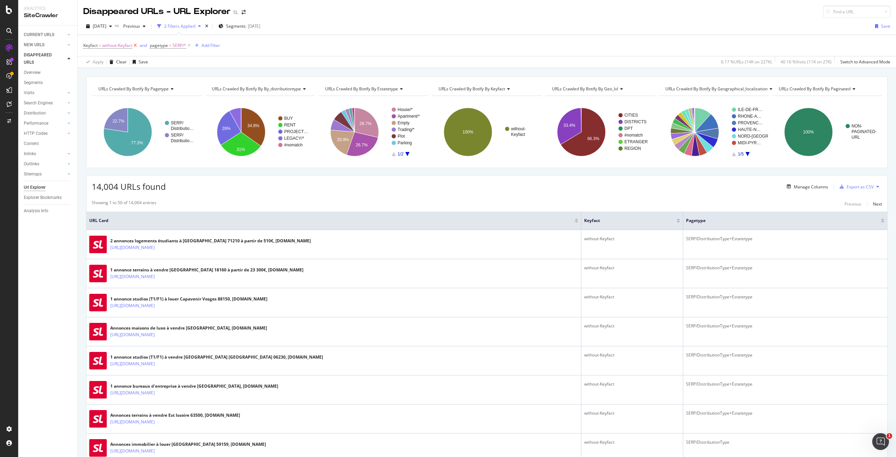
click at [134, 46] on icon at bounding box center [135, 45] width 6 height 7
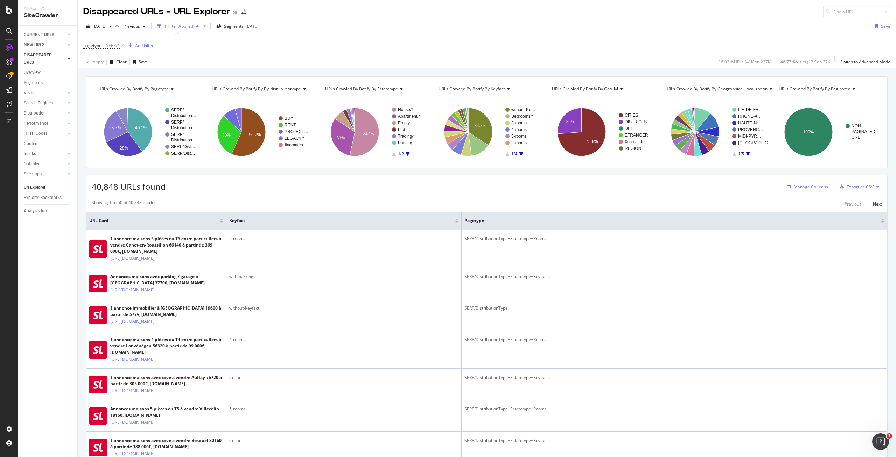
click at [796, 190] on div "Manage Columns" at bounding box center [806, 187] width 44 height 8
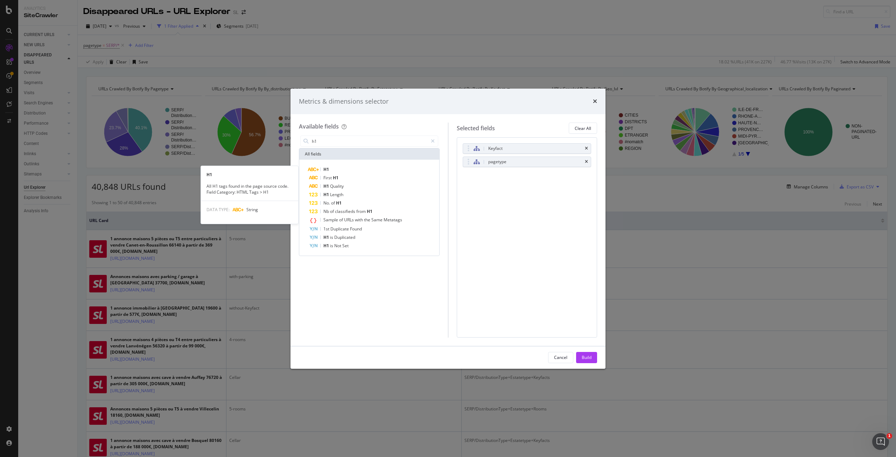
click at [355, 167] on div "H1" at bounding box center [373, 169] width 129 height 8
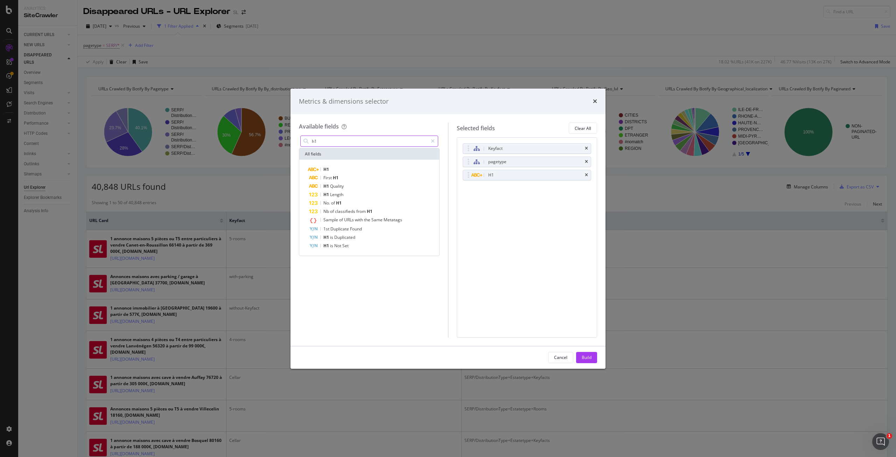
click at [404, 140] on input "h1" at bounding box center [369, 141] width 117 height 11
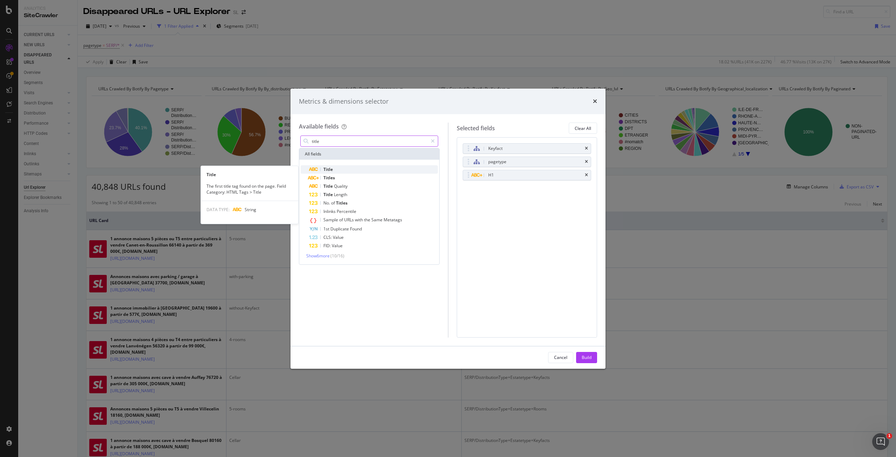
type input "title"
click at [367, 170] on div "Title" at bounding box center [373, 169] width 129 height 8
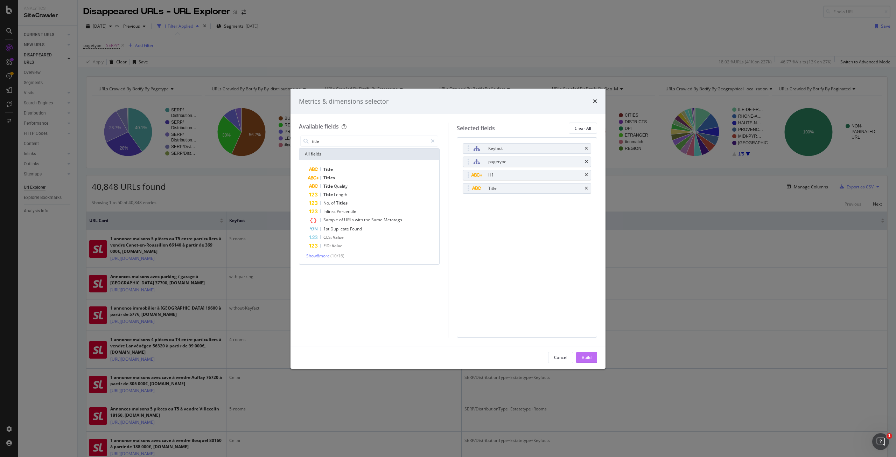
click at [592, 354] on button "Build" at bounding box center [586, 357] width 21 height 11
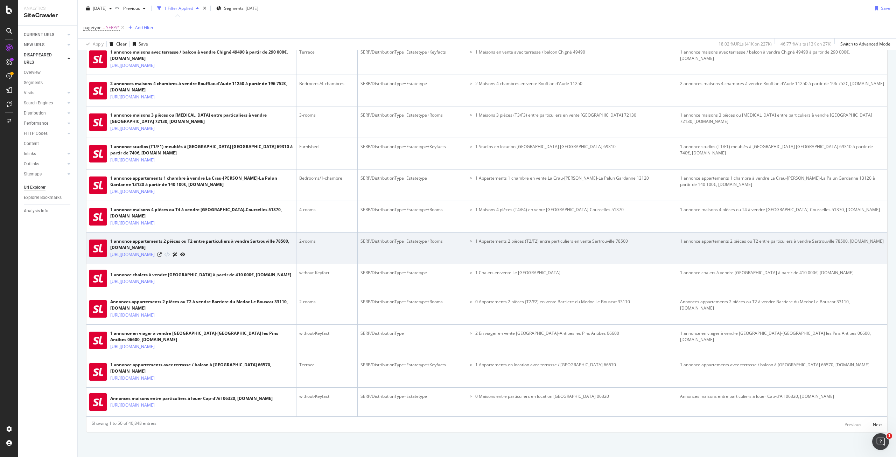
scroll to position [1586, 0]
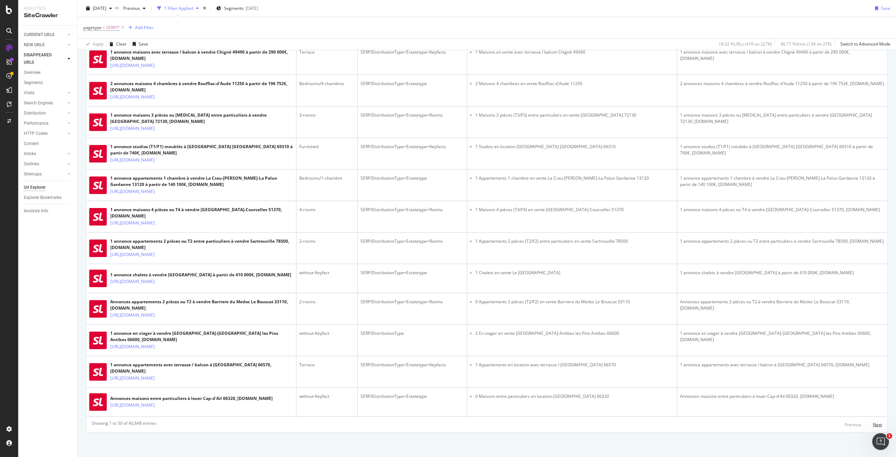
drag, startPoint x: 874, startPoint y: 426, endPoint x: 745, endPoint y: 398, distance: 132.2
click at [874, 426] on div "Next" at bounding box center [877, 424] width 9 height 6
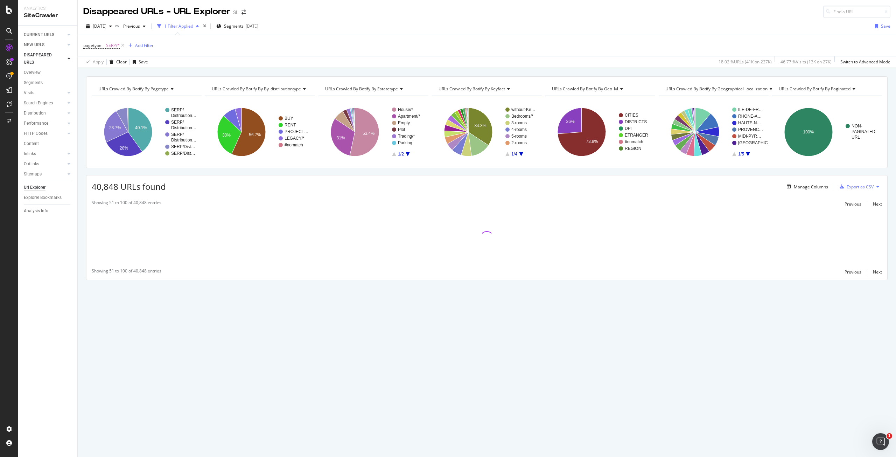
scroll to position [0, 0]
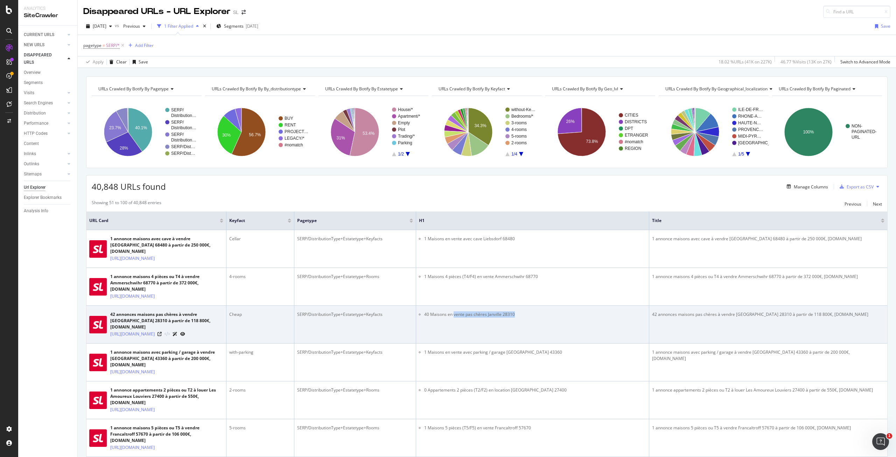
drag, startPoint x: 454, startPoint y: 337, endPoint x: 555, endPoint y: 333, distance: 101.6
click at [555, 317] on li "40 Maisons en vente pas chères Janville 28310" at bounding box center [535, 314] width 222 height 6
click at [162, 336] on icon at bounding box center [160, 334] width 4 height 4
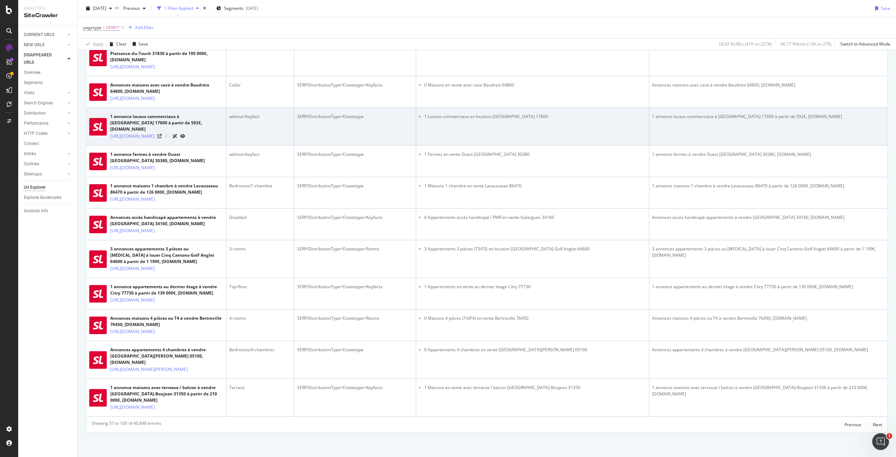
scroll to position [2134, 0]
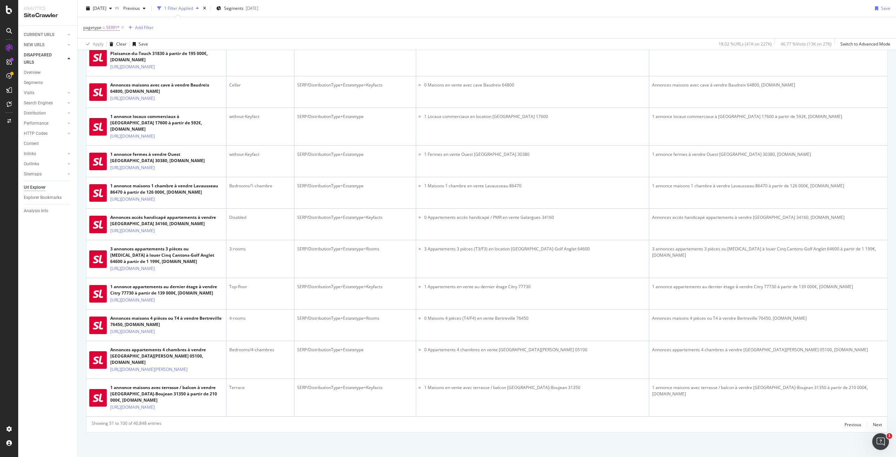
click at [877, 424] on div "Showing 51 to 100 of 40,848 entries Previous Next" at bounding box center [486, 424] width 801 height 8
click at [875, 426] on div "Next" at bounding box center [877, 424] width 9 height 6
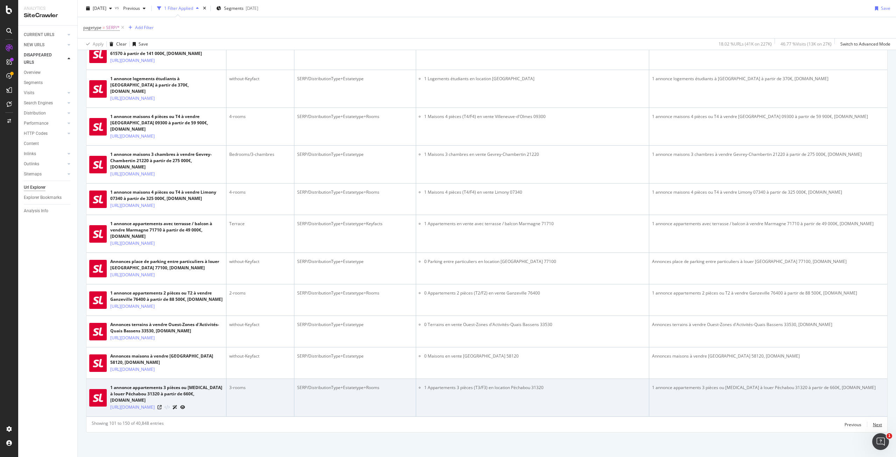
scroll to position [2102, 0]
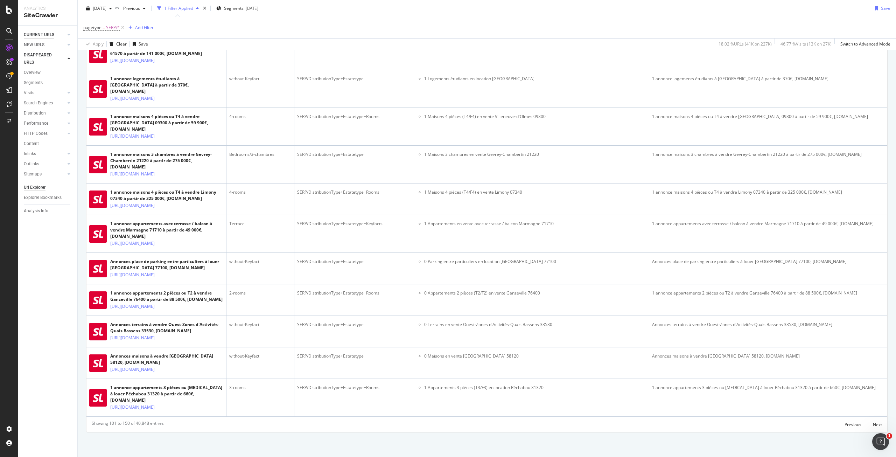
click at [34, 33] on div "CURRENT URLS" at bounding box center [39, 34] width 30 height 7
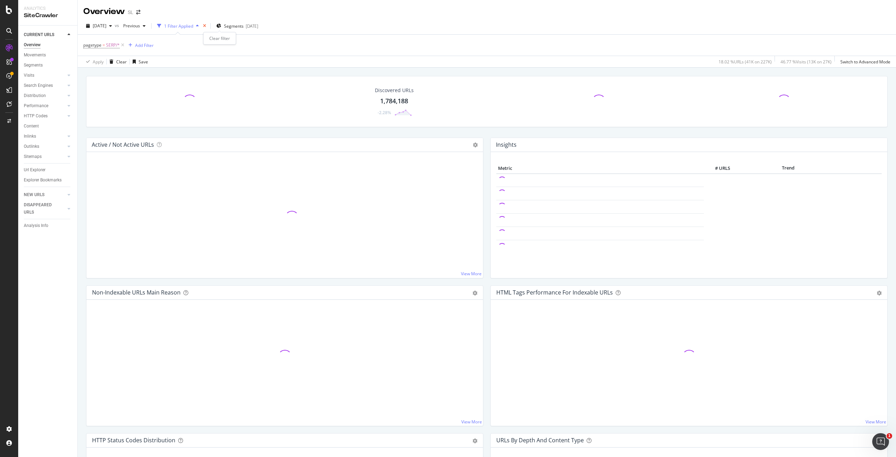
click at [206, 26] on icon "times" at bounding box center [204, 26] width 3 height 4
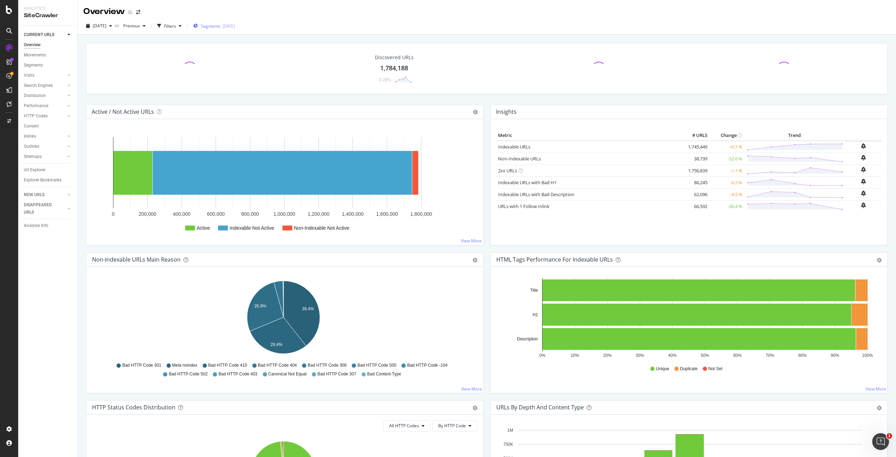
click at [198, 26] on icon "button" at bounding box center [195, 26] width 5 height 4
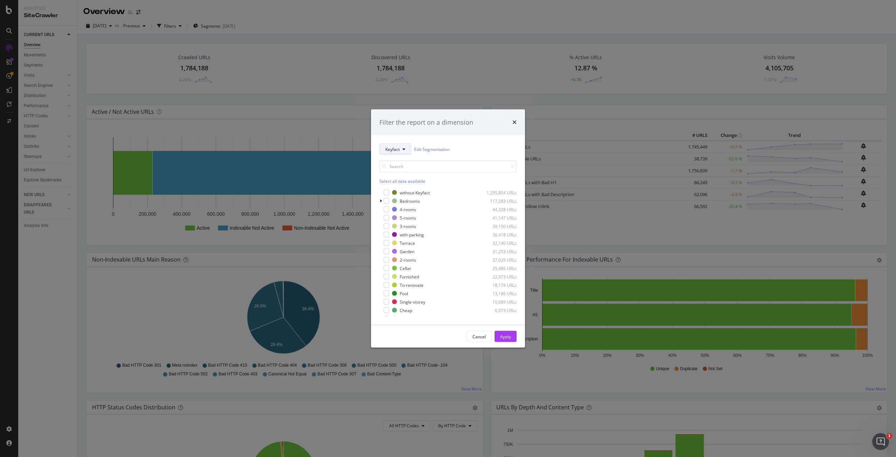
click at [387, 149] on span "Keyfact" at bounding box center [392, 149] width 14 height 6
click at [405, 177] on span "pagetype" at bounding box center [409, 174] width 49 height 6
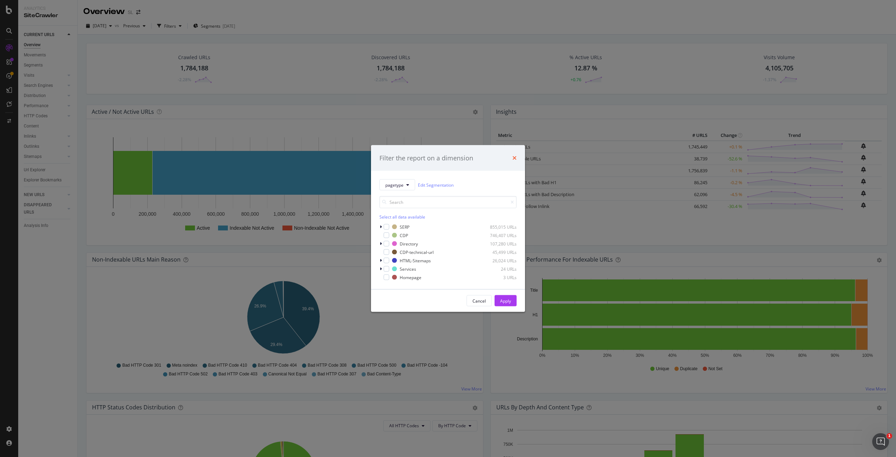
click at [515, 159] on icon "times" at bounding box center [514, 158] width 4 height 6
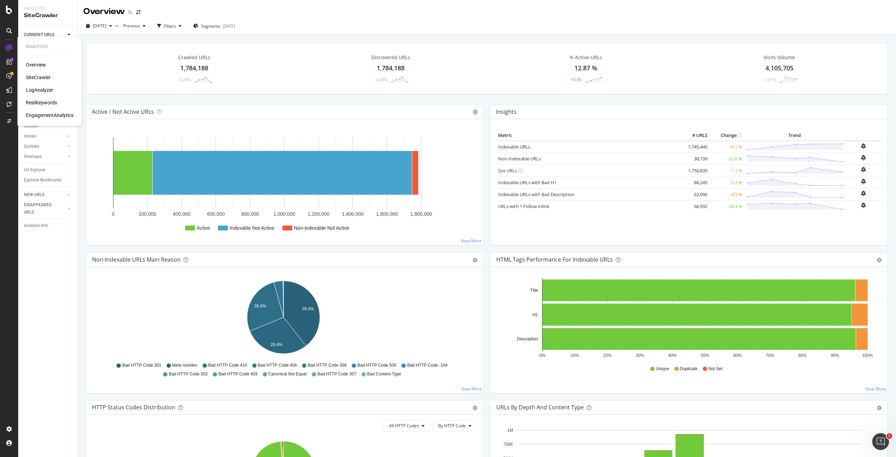
click at [40, 102] on div "RealKeywords" at bounding box center [41, 102] width 31 height 7
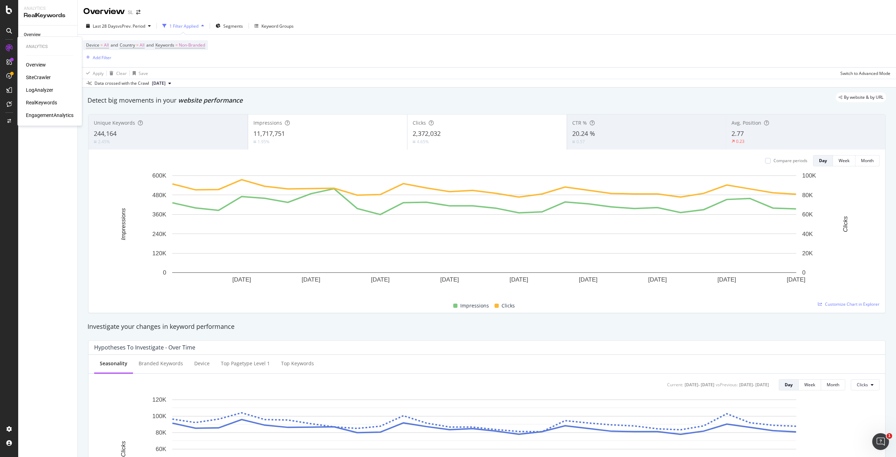
click at [34, 93] on div "LogAnalyzer" at bounding box center [39, 89] width 27 height 7
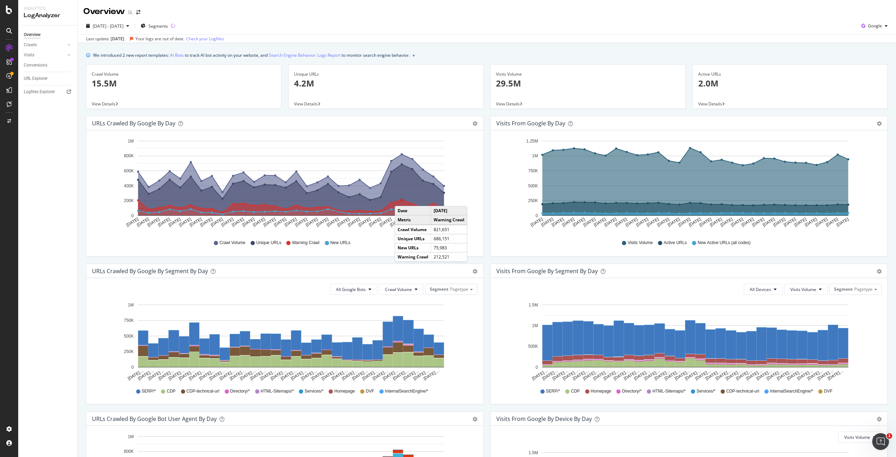
click at [402, 198] on circle "A chart." at bounding box center [401, 199] width 3 height 3
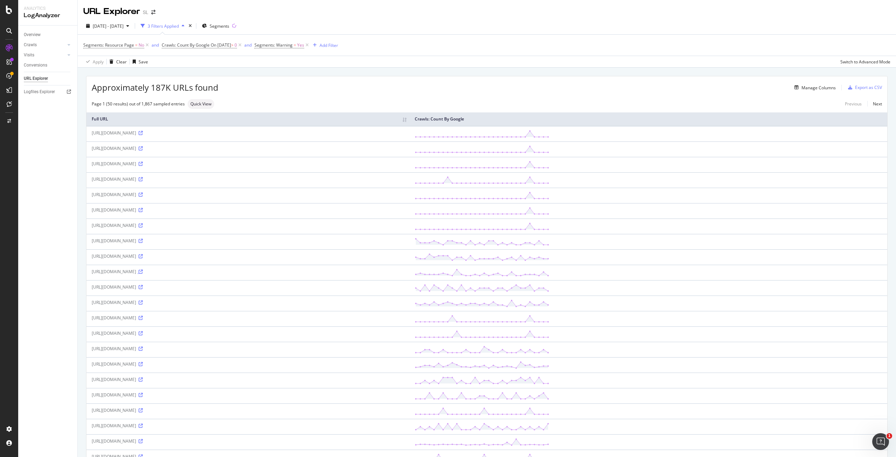
click at [143, 271] on icon at bounding box center [141, 272] width 4 height 4
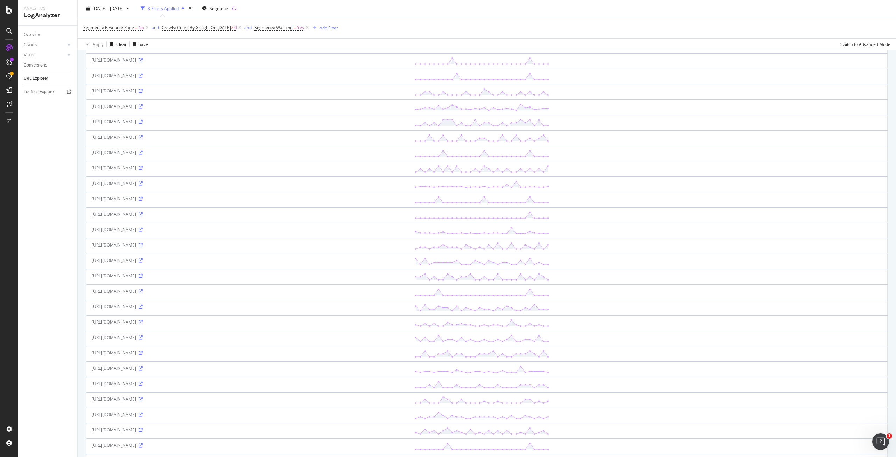
scroll to position [350, 0]
click at [143, 320] on icon at bounding box center [141, 322] width 4 height 4
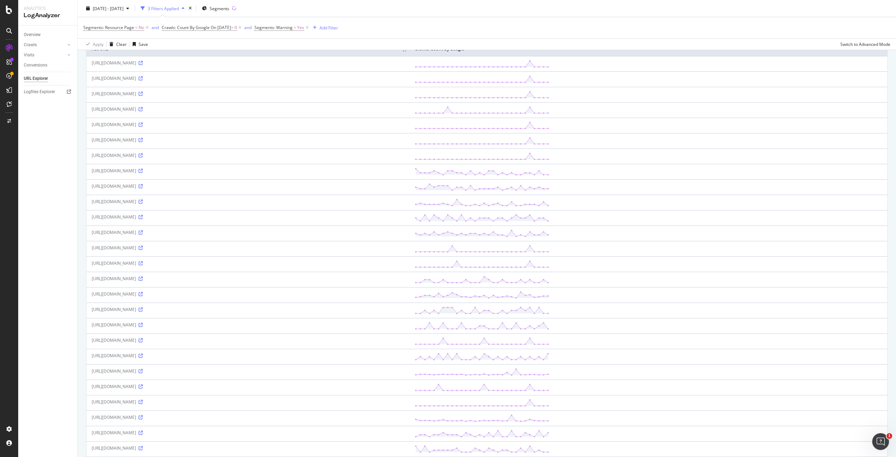
scroll to position [0, 0]
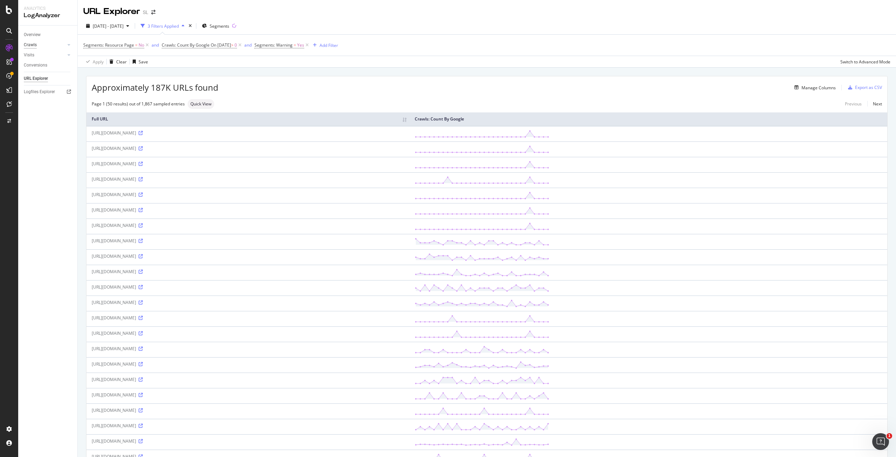
click at [32, 46] on div "Crawls" at bounding box center [30, 44] width 13 height 7
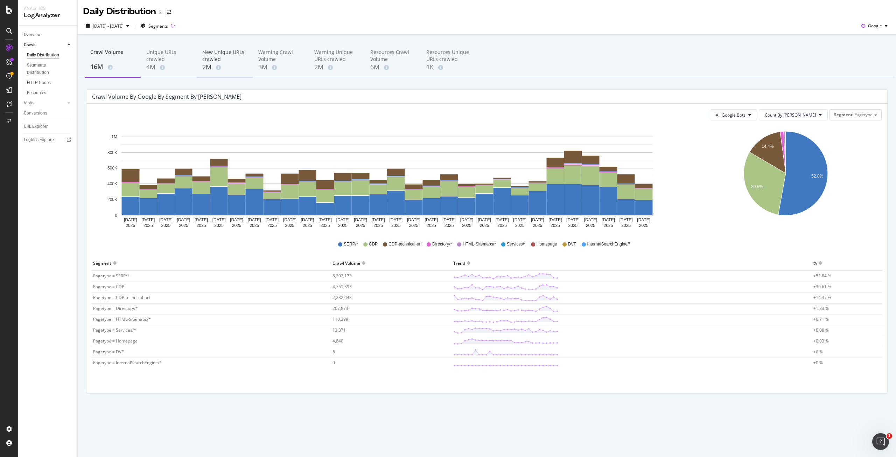
click at [223, 67] on div "2M" at bounding box center [224, 67] width 45 height 9
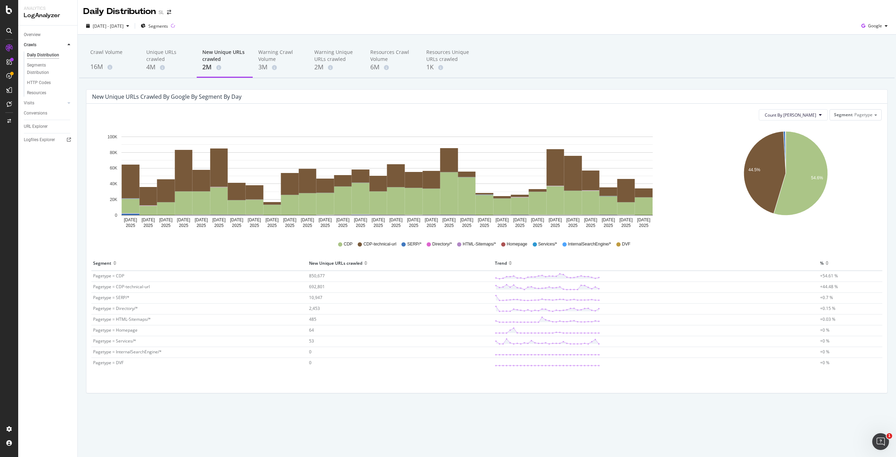
click at [530, 57] on div "Crawl Volume 16M Unique URLs crawled 4M New Unique URLs crawled 2M Warning Craw…" at bounding box center [487, 60] width 816 height 35
click at [699, 200] on icon "44.5% 54.6%" at bounding box center [786, 178] width 192 height 105
click at [705, 54] on div "Crawl Volume 16M Unique URLs crawled 4M New Unique URLs crawled 2M Warning Craw…" at bounding box center [487, 60] width 816 height 35
click at [108, 60] on div "Crawl Volume" at bounding box center [112, 55] width 45 height 13
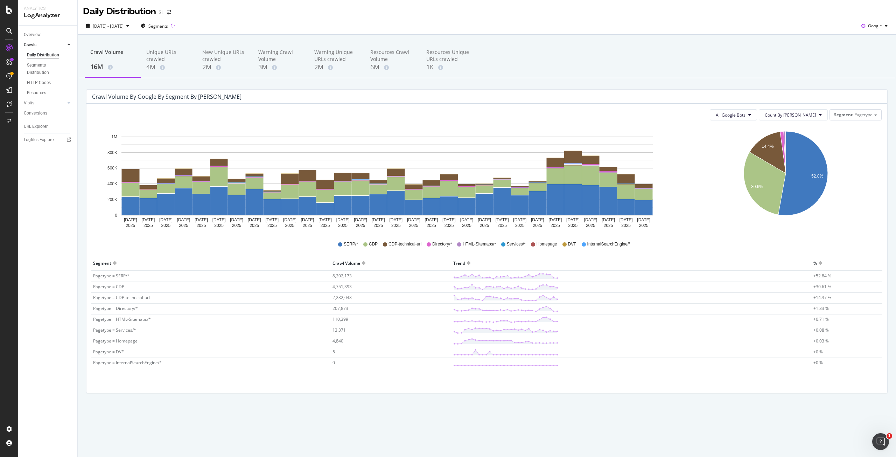
click at [90, 252] on div "All Google Bots Count By Day Segment Pagetype Hold CTRL while clicking to filte…" at bounding box center [486, 248] width 801 height 289
click at [225, 58] on div "New Unique URLs crawled" at bounding box center [224, 56] width 45 height 14
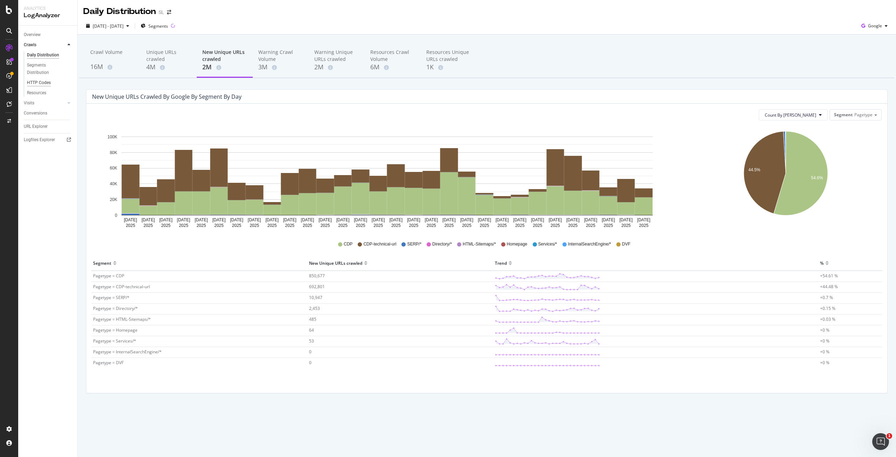
drag, startPoint x: 34, startPoint y: 85, endPoint x: 40, endPoint y: 85, distance: 6.0
click at [34, 85] on div "HTTP Codes" at bounding box center [39, 82] width 24 height 7
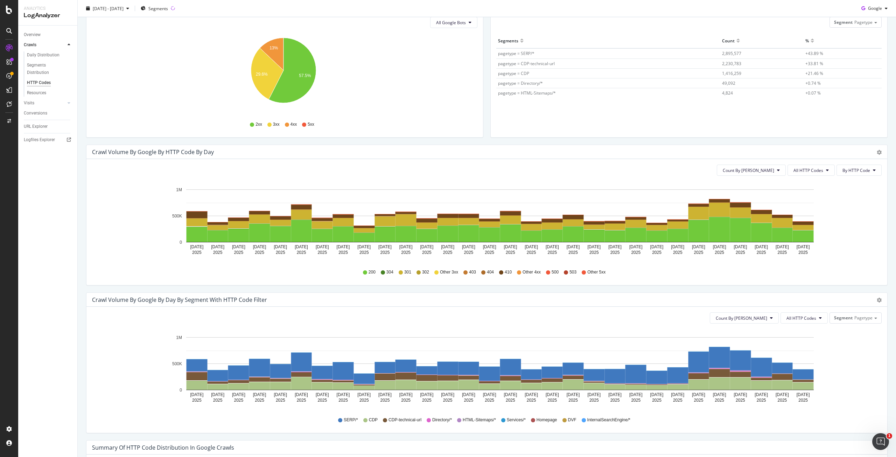
scroll to position [105, 0]
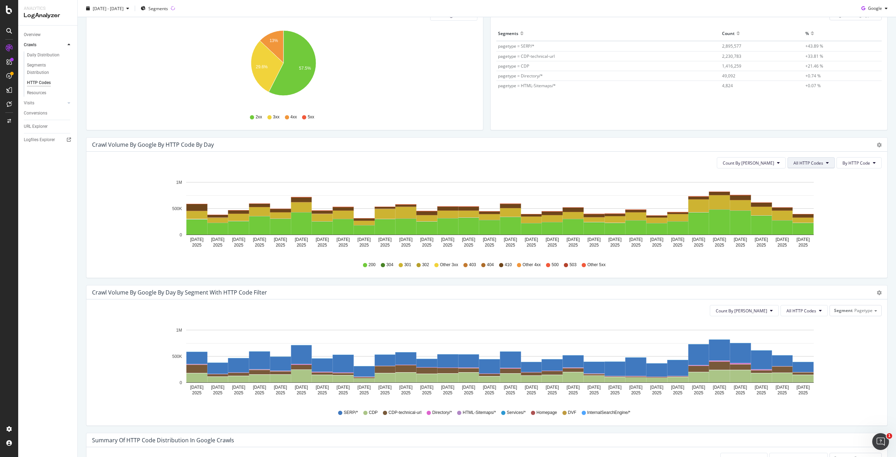
click at [808, 162] on span "All HTTP Codes" at bounding box center [809, 163] width 30 height 6
click at [800, 202] on span "Bad HTTP Codes" at bounding box center [806, 203] width 35 height 6
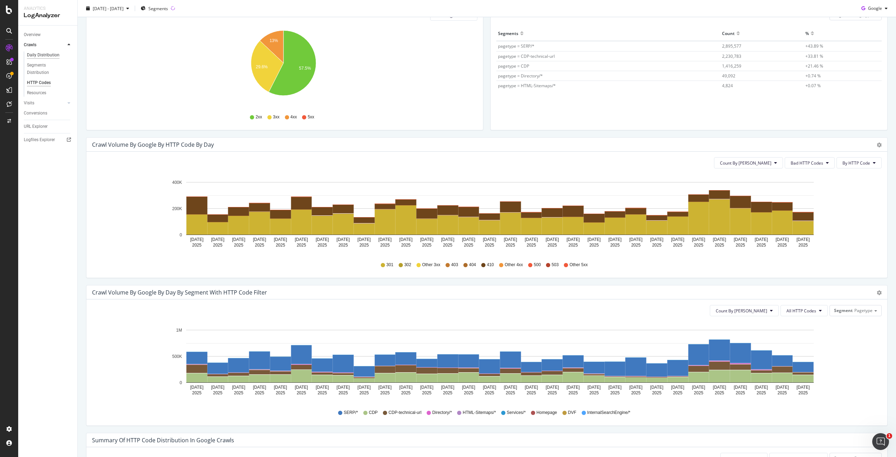
click at [43, 57] on div "Daily Distribution" at bounding box center [43, 54] width 33 height 7
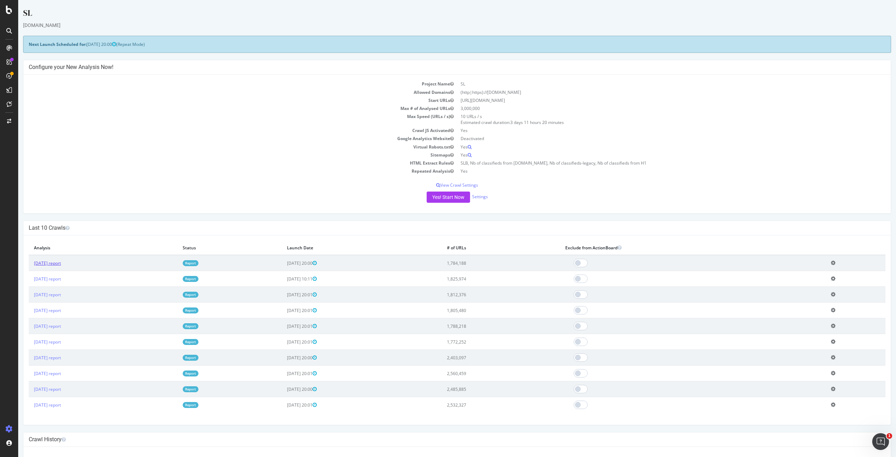
click at [61, 262] on link "[DATE] report" at bounding box center [47, 263] width 27 height 6
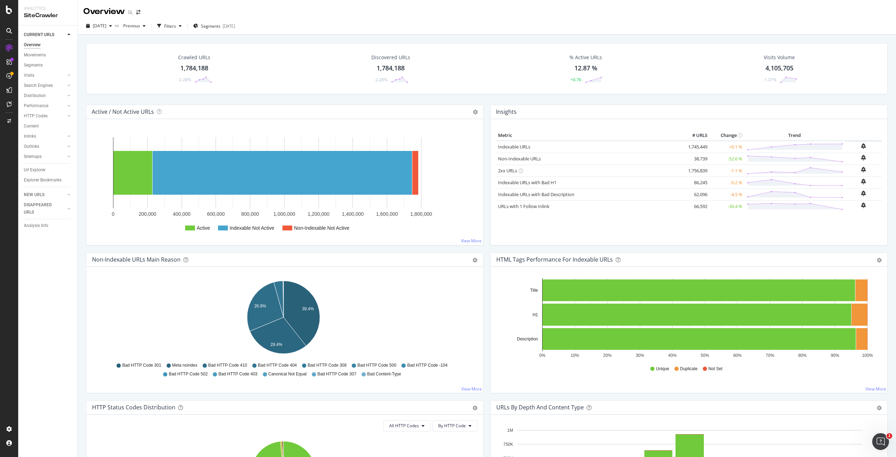
click at [501, 33] on div "2025 Sep. 26th vs Previous Filters Segments 2025-09-24" at bounding box center [487, 27] width 818 height 14
click at [42, 106] on div "RealKeywords" at bounding box center [41, 102] width 31 height 7
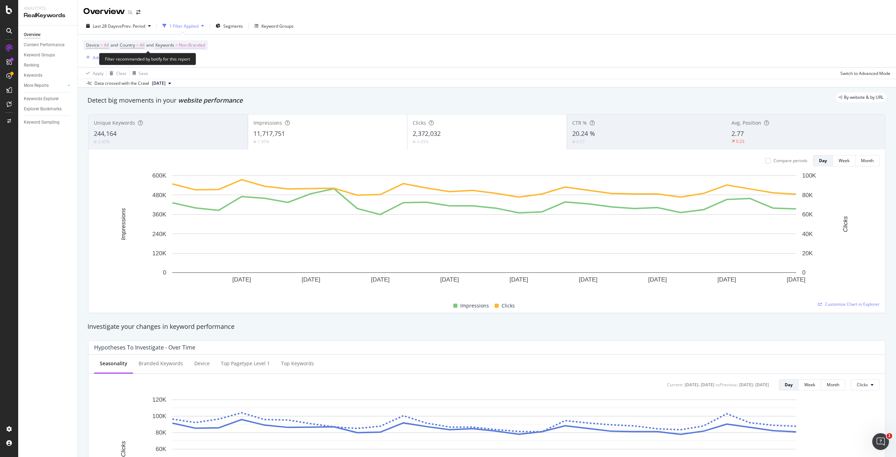
click at [204, 45] on span "Non-Branded" at bounding box center [192, 45] width 26 height 10
click at [184, 62] on span "Non-Branded" at bounding box center [180, 61] width 29 height 6
click at [185, 115] on span "All" at bounding box center [207, 116] width 71 height 6
click at [233, 76] on div "Apply" at bounding box center [237, 77] width 11 height 6
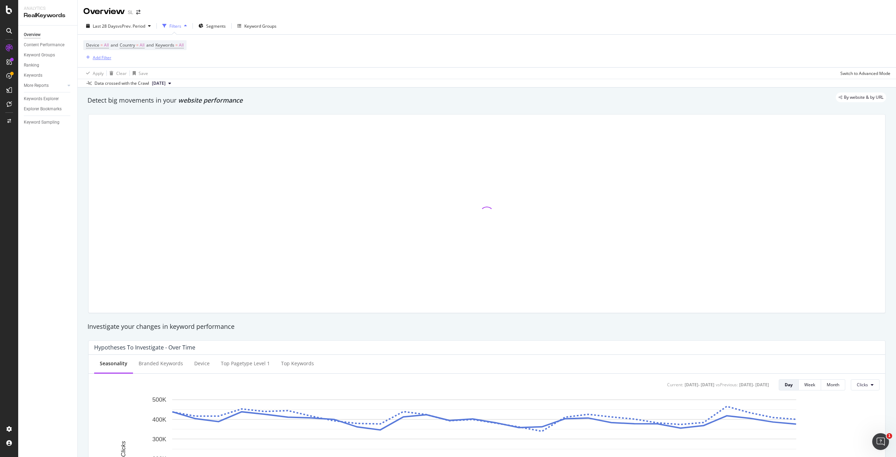
click at [95, 56] on div "Add Filter" at bounding box center [102, 58] width 19 height 6
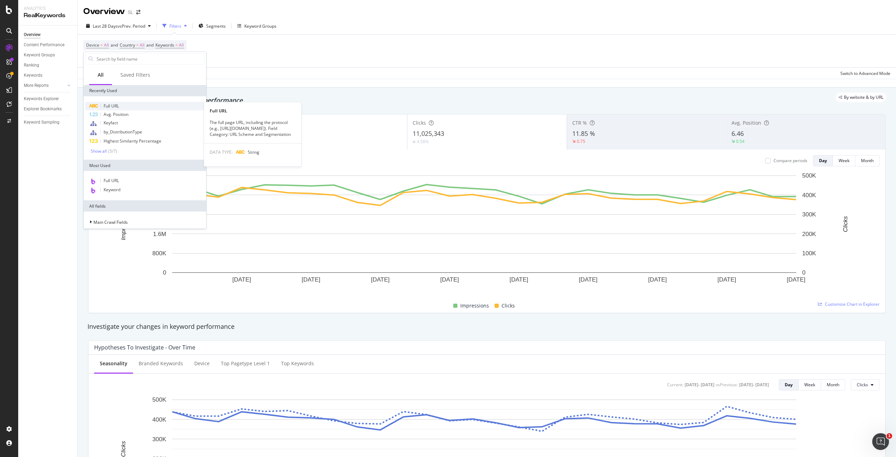
click at [109, 107] on span "Full URL" at bounding box center [111, 106] width 15 height 6
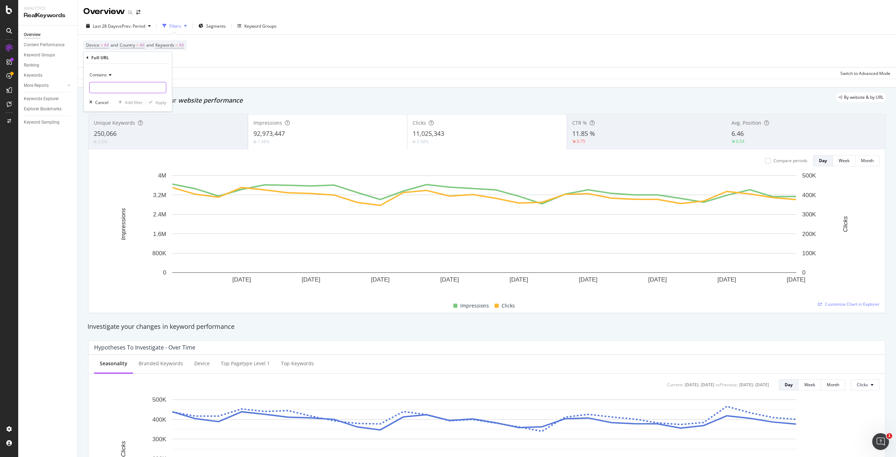
click at [132, 85] on input "text" at bounding box center [128, 87] width 76 height 11
type input "balcon"
click at [162, 105] on div "Apply" at bounding box center [160, 102] width 11 height 6
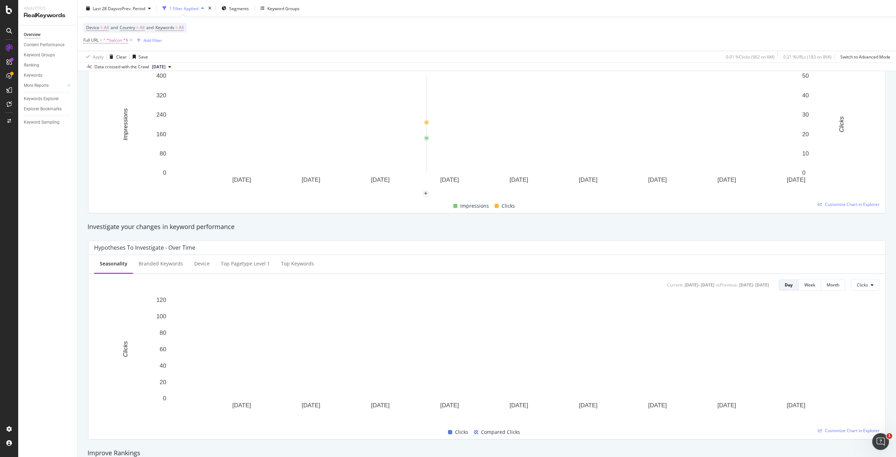
scroll to position [35, 0]
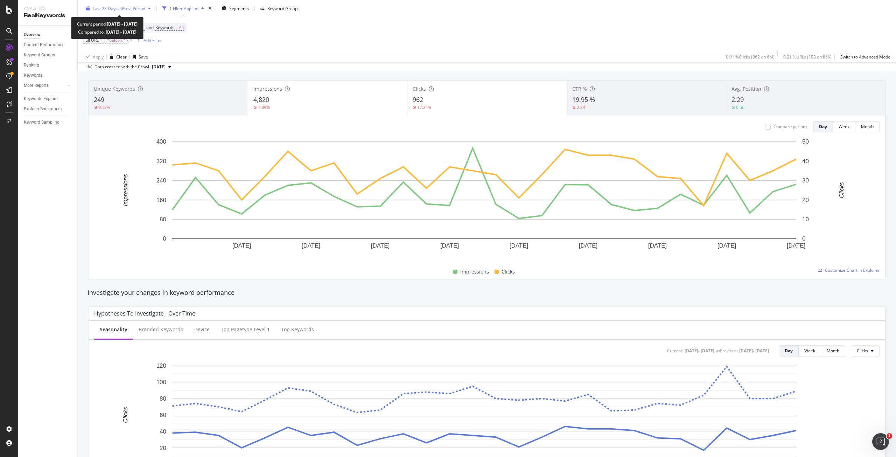
click at [136, 8] on span "vs Prev. Period" at bounding box center [132, 8] width 28 height 6
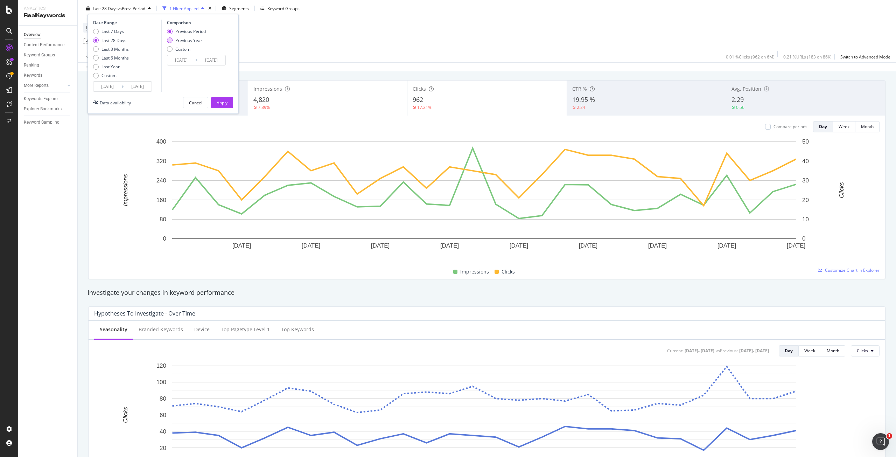
click at [181, 42] on div "Previous Year" at bounding box center [188, 40] width 27 height 6
type input "[DATE]"
click at [220, 100] on div "Apply" at bounding box center [222, 102] width 11 height 6
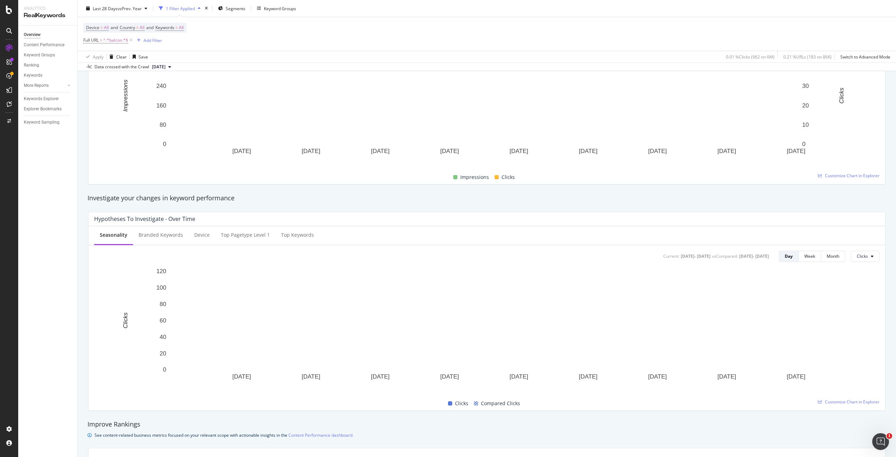
scroll to position [175, 0]
